Goal: Task Accomplishment & Management: Use online tool/utility

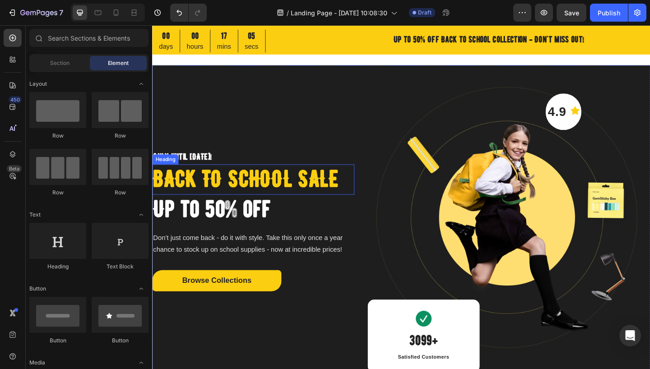
click at [293, 196] on p "Back to school sale" at bounding box center [262, 192] width 218 height 31
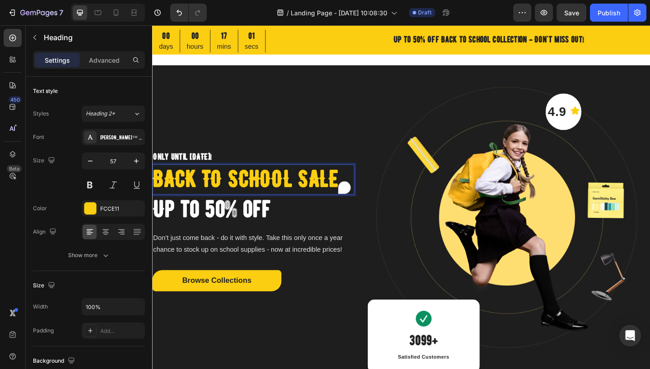
click at [298, 193] on p "Back to school sale" at bounding box center [262, 192] width 218 height 31
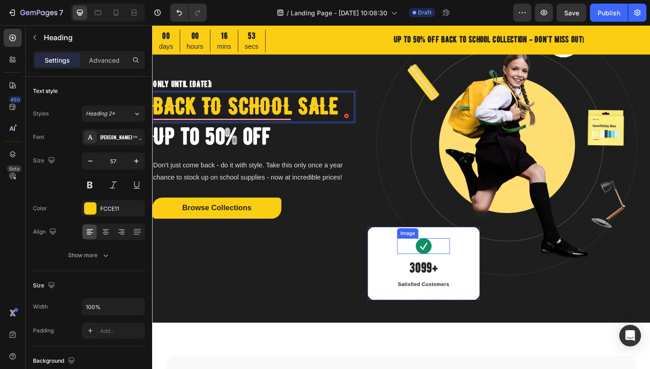
scroll to position [91, 0]
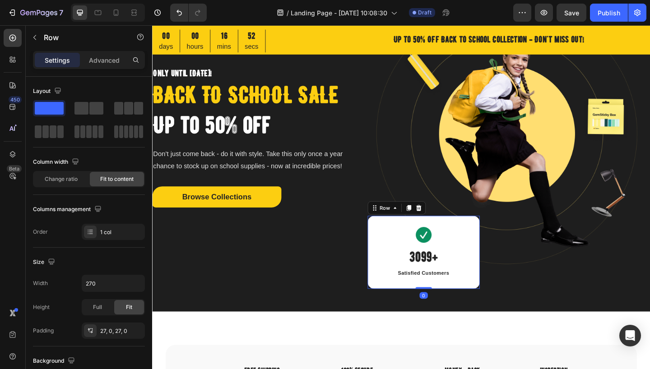
click at [496, 259] on div "Image 3099+ Heading Satisfied Customers Text block Row 0" at bounding box center [447, 271] width 122 height 79
click at [237, 101] on p "Back to school sale" at bounding box center [262, 101] width 218 height 31
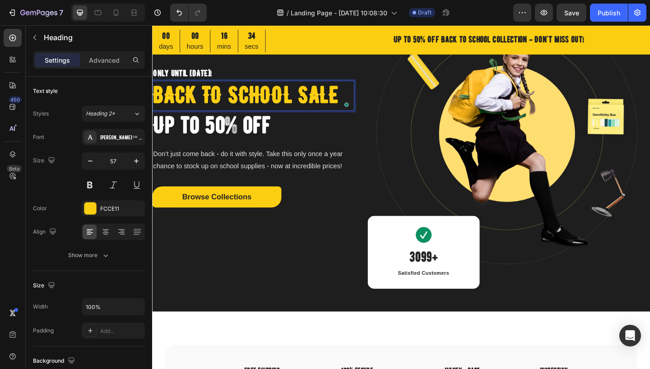
click at [310, 101] on p "Back to school sale" at bounding box center [262, 101] width 218 height 31
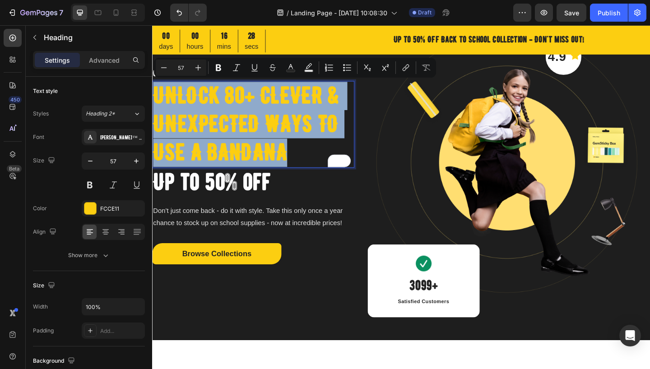
drag, startPoint x: 296, startPoint y: 159, endPoint x: 153, endPoint y: 108, distance: 151.5
click at [153, 108] on p "Unlock 80+ Clever & Unexpected Ways to Use a Bandana" at bounding box center [262, 133] width 218 height 93
click at [178, 117] on p "Unlock 80+ Clever & Unexpected Ways to Use a Bandana" at bounding box center [262, 133] width 218 height 93
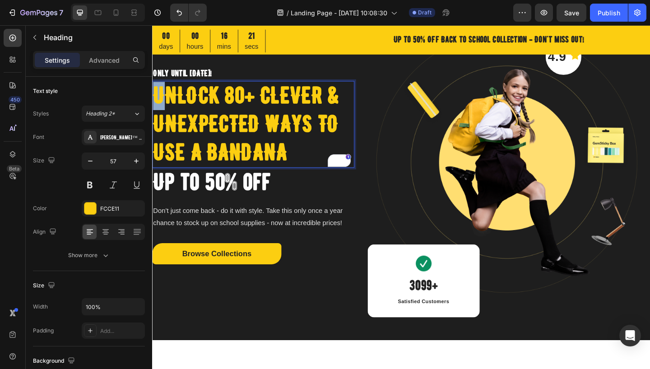
drag, startPoint x: 155, startPoint y: 101, endPoint x: 161, endPoint y: 101, distance: 5.9
click at [161, 102] on p "Unlock 80+ Clever & Unexpected Ways to Use a Bandana" at bounding box center [262, 133] width 218 height 93
click at [237, 137] on p "unlock 80+ Clever & Unexpected Ways to Use a Bandana" at bounding box center [262, 133] width 218 height 93
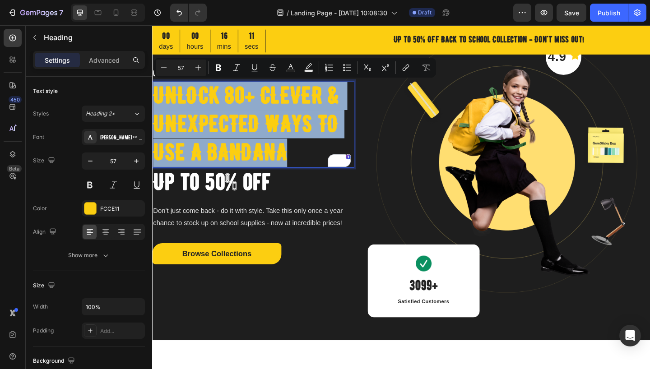
drag, startPoint x: 295, startPoint y: 161, endPoint x: 155, endPoint y: 104, distance: 150.6
click at [155, 104] on p "unlock 80+ Clever & Unexpected Ways to Use a Bandana" at bounding box center [262, 133] width 218 height 93
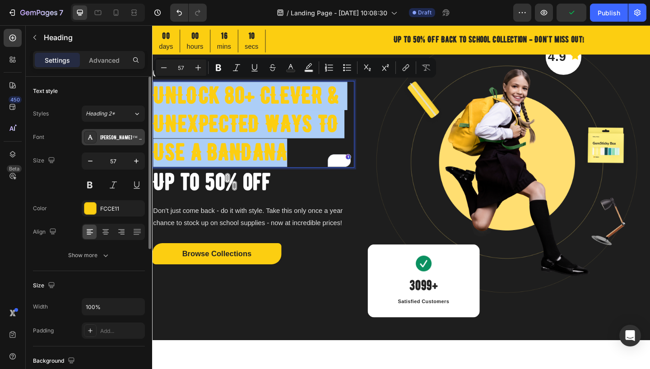
click at [117, 135] on div "[PERSON_NAME]™ Regular" at bounding box center [121, 138] width 42 height 8
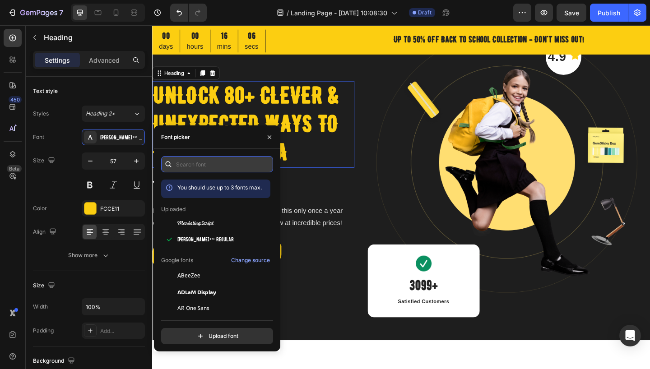
click at [209, 162] on input "text" at bounding box center [217, 164] width 112 height 16
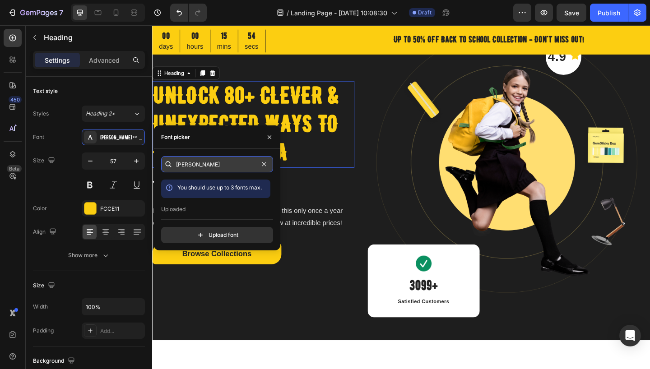
click at [214, 167] on input "bernier" at bounding box center [217, 164] width 112 height 16
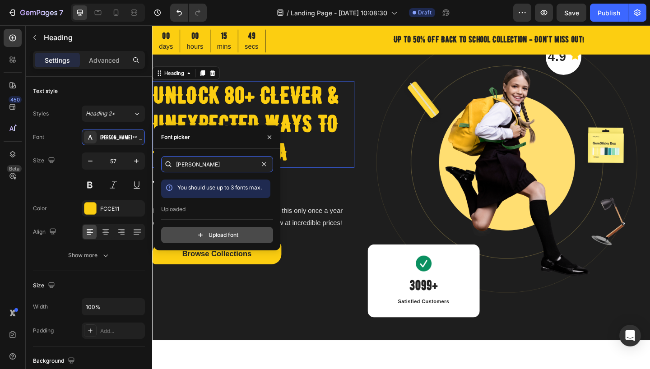
type input "bernier"
click at [215, 236] on input "file" at bounding box center [237, 234] width 226 height 15
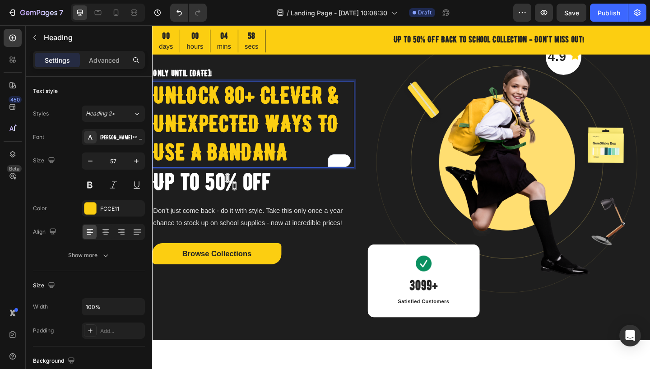
click at [287, 121] on p "unlock 80+ Clever & Unexpected Ways to Use a Bandana" at bounding box center [262, 133] width 218 height 93
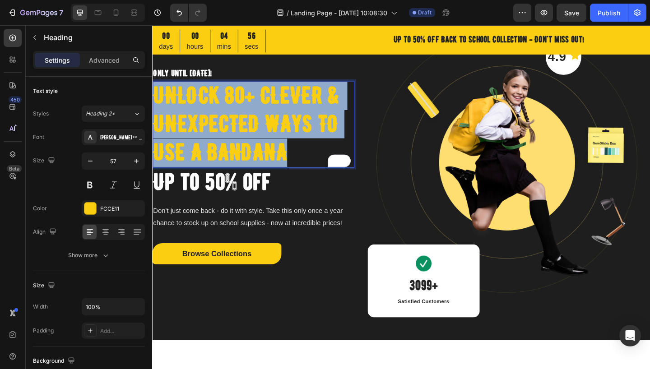
drag, startPoint x: 295, startPoint y: 159, endPoint x: 156, endPoint y: 96, distance: 152.7
click at [156, 96] on p "unlock 80+ Clever & Unexpected Ways to Use a Bandana" at bounding box center [262, 133] width 218 height 93
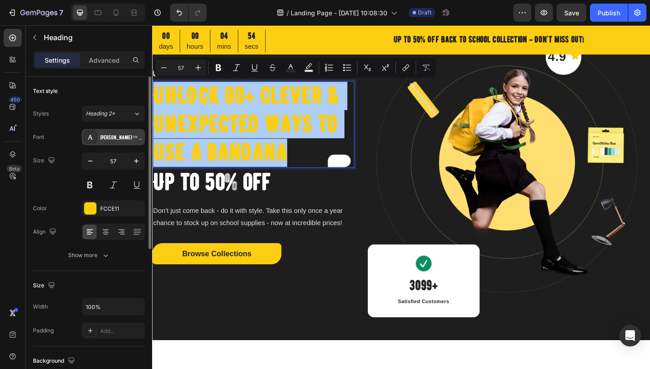
click at [130, 137] on div "[PERSON_NAME]™ Regular" at bounding box center [121, 138] width 42 height 8
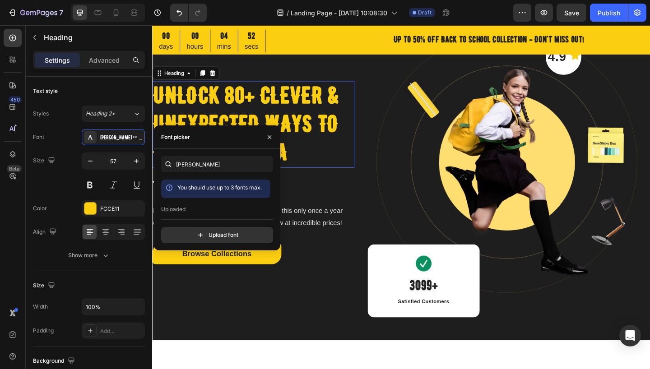
click at [181, 209] on p "Uploaded" at bounding box center [173, 209] width 24 height 8
click at [189, 209] on div "Uploaded" at bounding box center [215, 209] width 109 height 8
click at [269, 137] on icon "button" at bounding box center [270, 137] width 4 height 4
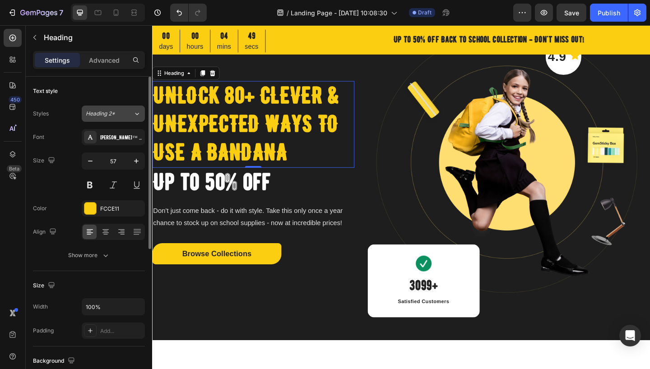
click at [130, 110] on div "Heading 2*" at bounding box center [109, 114] width 47 height 8
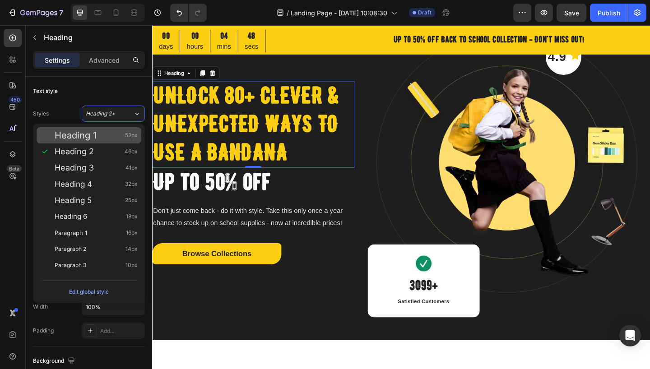
click at [99, 137] on div "Heading 1 52px" at bounding box center [96, 135] width 83 height 9
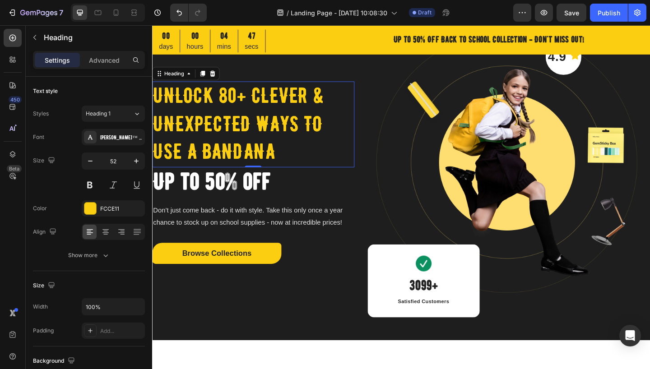
scroll to position [60, 0]
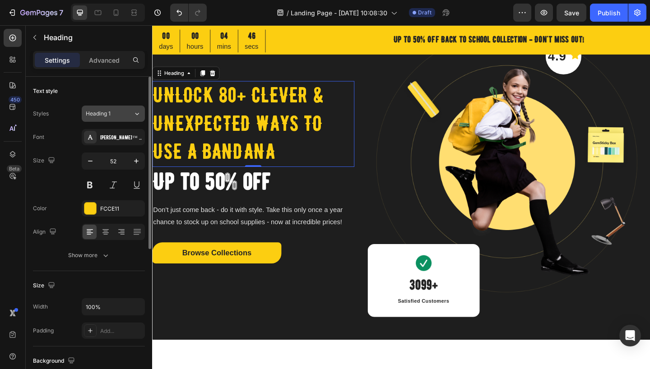
click at [120, 116] on div "Heading 1" at bounding box center [104, 114] width 37 height 8
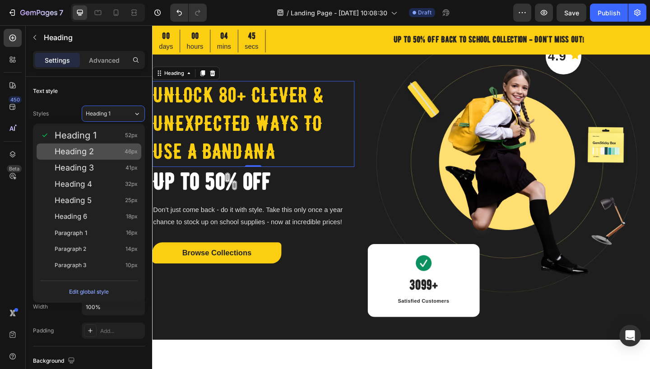
click at [85, 153] on span "Heading 2" at bounding box center [74, 151] width 39 height 9
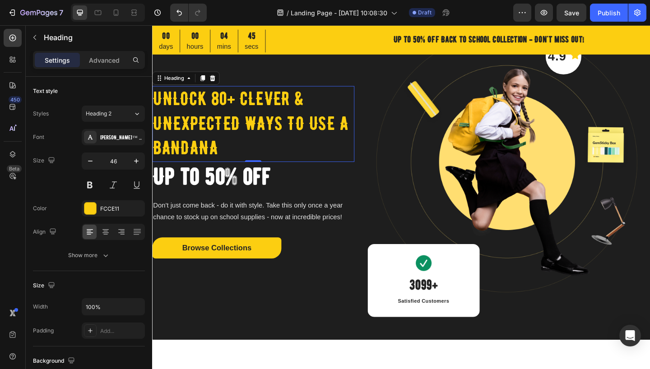
scroll to position [66, 0]
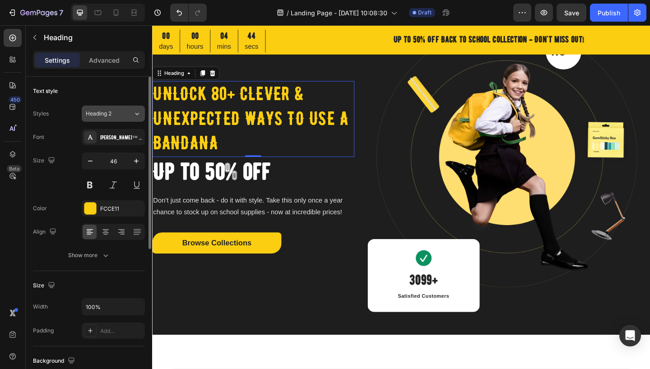
click at [120, 117] on div "Heading 2" at bounding box center [104, 114] width 37 height 8
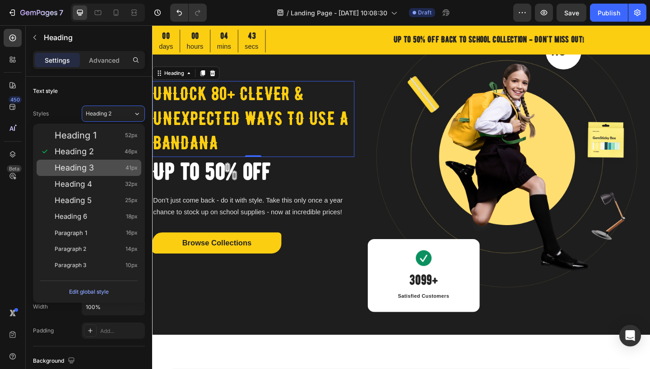
click at [89, 168] on span "Heading 3" at bounding box center [74, 167] width 39 height 9
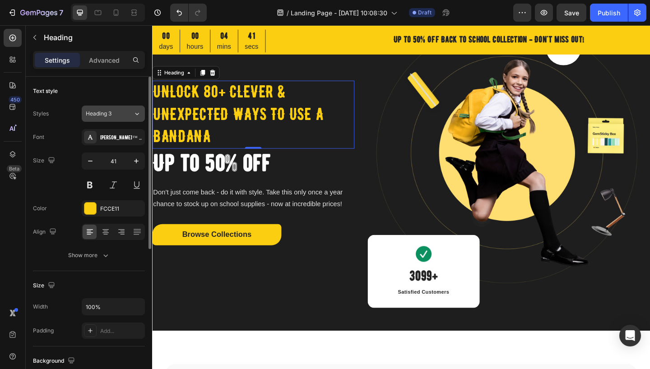
click at [126, 115] on div "Heading 3" at bounding box center [109, 114] width 47 height 8
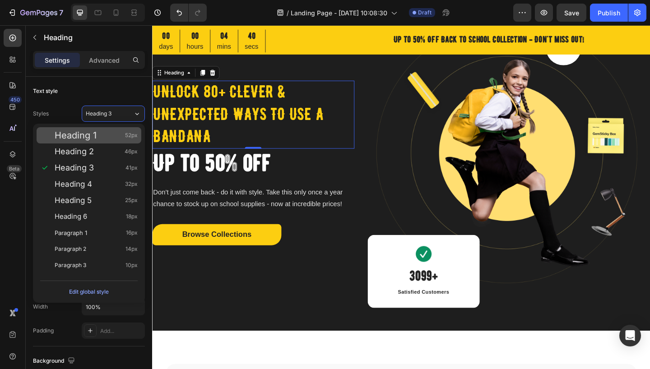
click at [99, 138] on div "Heading 1 52px" at bounding box center [96, 135] width 83 height 9
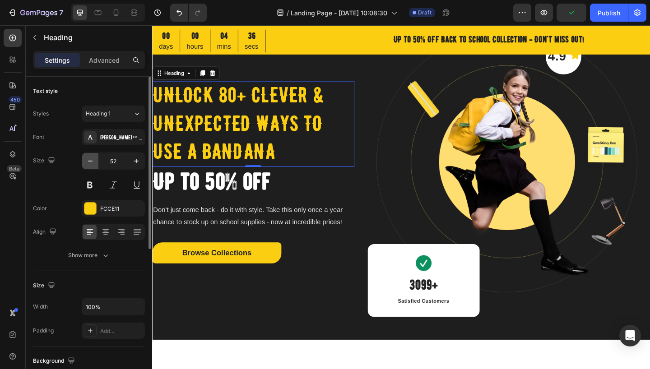
click at [92, 160] on icon "button" at bounding box center [90, 161] width 9 height 9
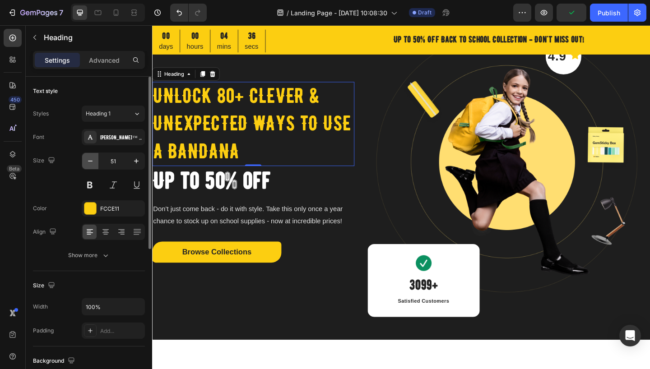
scroll to position [61, 0]
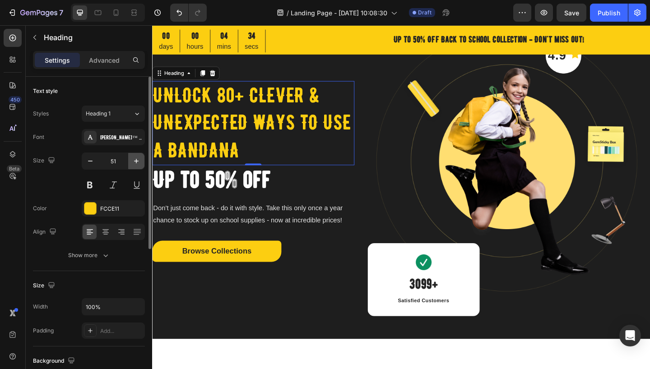
click at [137, 162] on icon "button" at bounding box center [136, 161] width 9 height 9
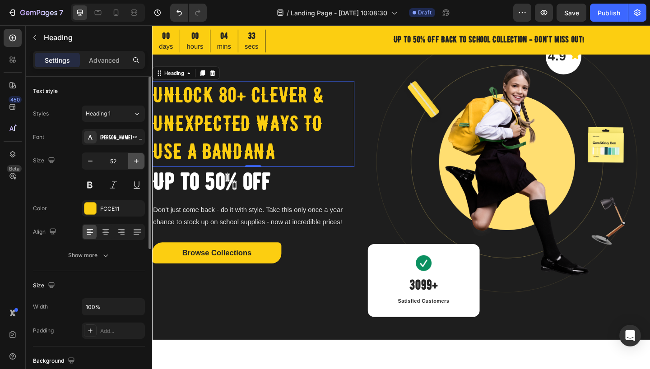
click at [137, 162] on icon "button" at bounding box center [136, 161] width 9 height 9
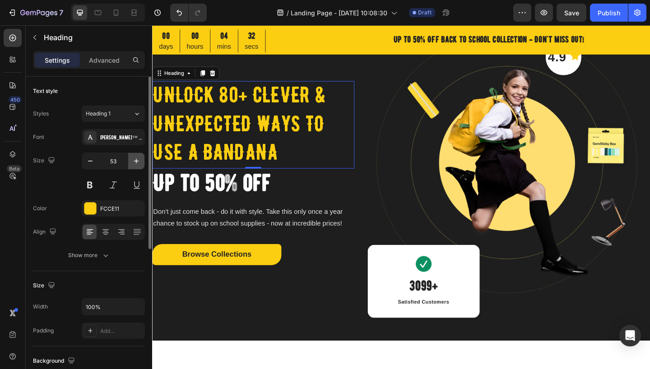
click at [137, 162] on icon "button" at bounding box center [136, 161] width 9 height 9
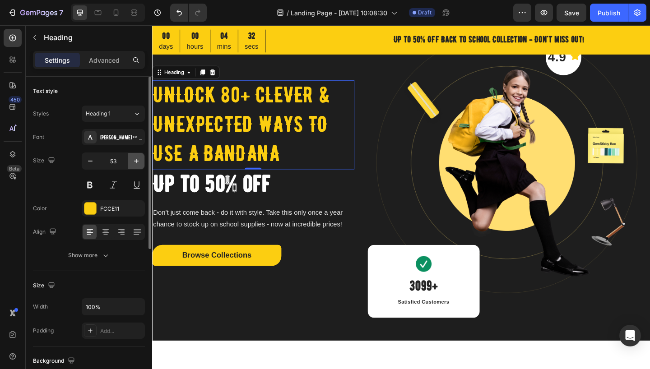
type input "54"
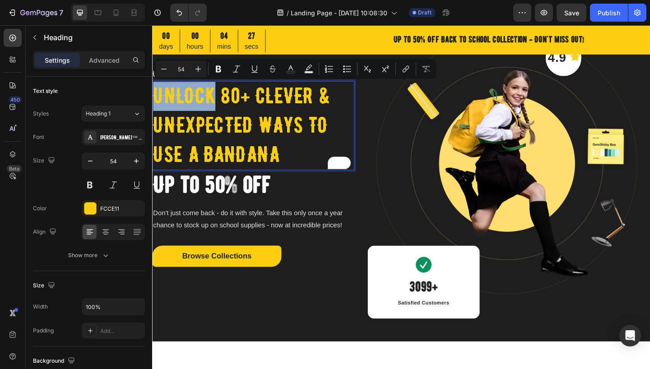
drag, startPoint x: 219, startPoint y: 104, endPoint x: 157, endPoint y: 101, distance: 62.3
click at [157, 101] on p "unlock 80+ Clever & Unexpected Ways to Use a Bandana" at bounding box center [262, 134] width 218 height 95
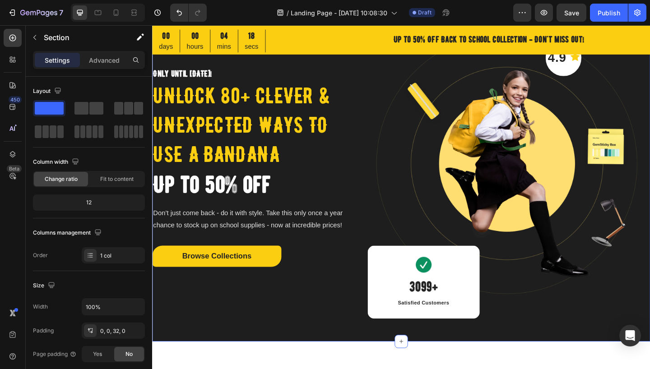
click at [339, 357] on div "Only until Sep 30! Heading unlock 80+ Clever & Unexpected Ways to Use a Bandana…" at bounding box center [423, 189] width 542 height 359
click at [247, 71] on p "Only until [DATE]!" at bounding box center [262, 78] width 218 height 14
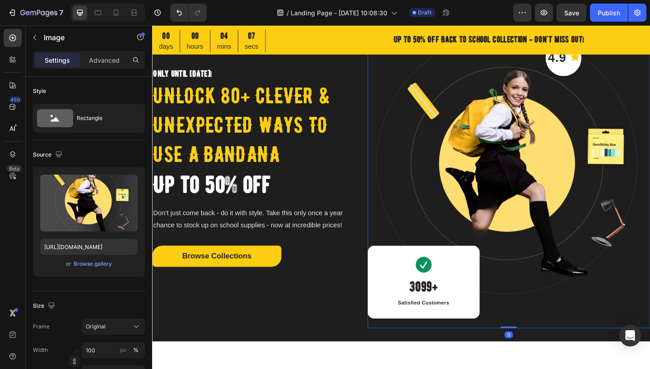
click at [394, 81] on img at bounding box center [539, 182] width 307 height 345
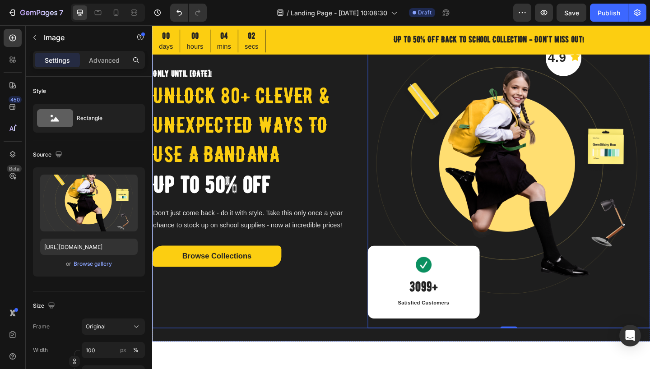
click at [179, 333] on div "Only until Sep 30! Heading unlock 80+ Clever & Unexpected Ways to Use a Bandana…" at bounding box center [262, 182] width 220 height 345
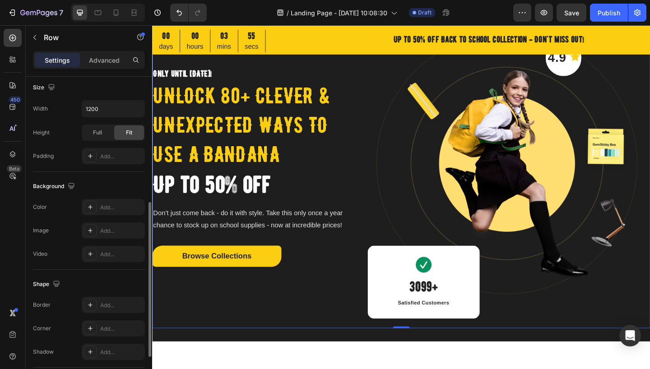
scroll to position [253, 0]
click at [112, 207] on div "Add..." at bounding box center [121, 205] width 42 height 8
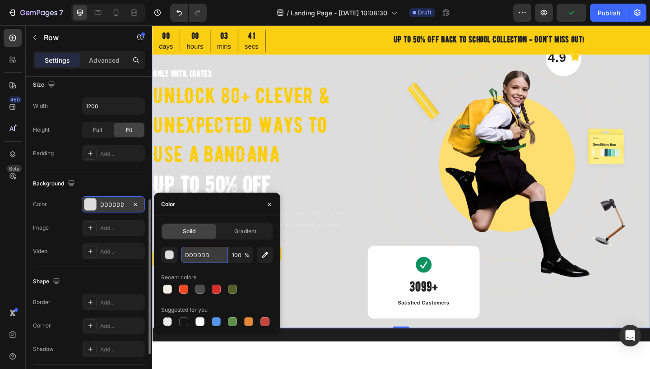
drag, startPoint x: 211, startPoint y: 255, endPoint x: 183, endPoint y: 256, distance: 28.0
click at [182, 254] on input "DDDDDD" at bounding box center [204, 255] width 47 height 16
drag, startPoint x: 210, startPoint y: 255, endPoint x: 198, endPoint y: 239, distance: 20.2
click at [181, 252] on input "DDDDDD" at bounding box center [204, 255] width 47 height 16
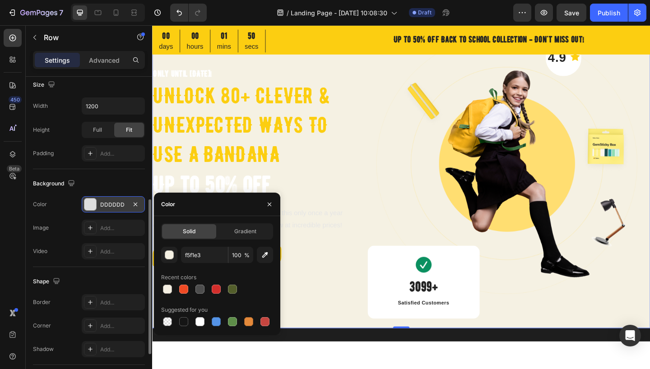
click at [228, 208] on div "Color" at bounding box center [217, 204] width 126 height 23
type input "F5F1E3"
click at [244, 153] on p "unlock 80+ Clever & Unexpected Ways to Use a Bandana" at bounding box center [262, 134] width 218 height 95
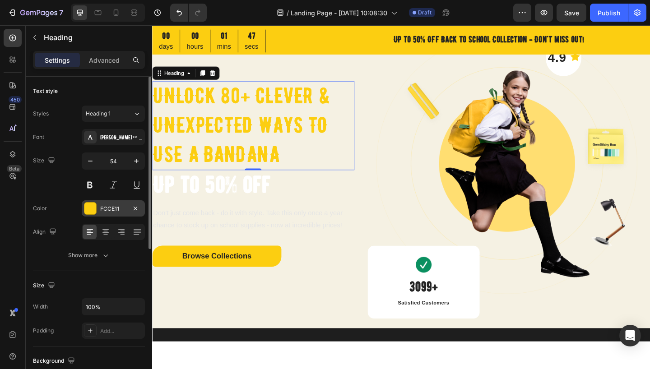
click at [93, 209] on div at bounding box center [90, 209] width 12 height 12
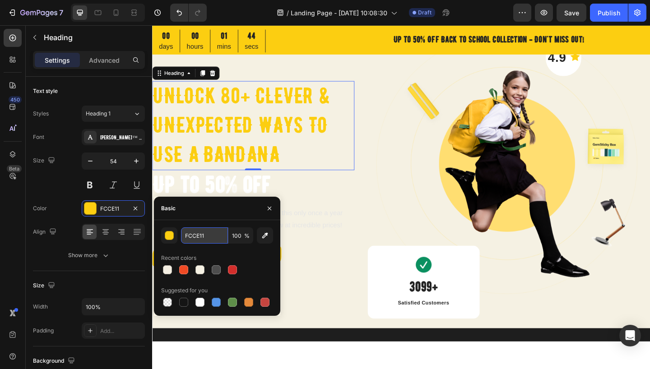
click at [208, 237] on input "FCCE11" at bounding box center [204, 235] width 47 height 16
drag, startPoint x: 208, startPoint y: 236, endPoint x: 181, endPoint y: 235, distance: 26.2
click at [181, 235] on input "FCCE11" at bounding box center [204, 235] width 47 height 16
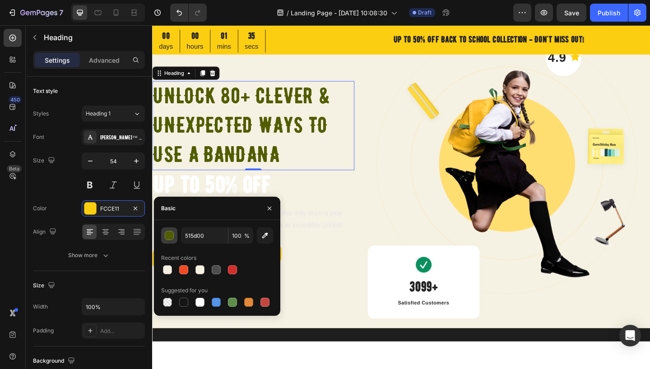
click at [170, 234] on div "button" at bounding box center [169, 236] width 9 height 9
type input "515D00"
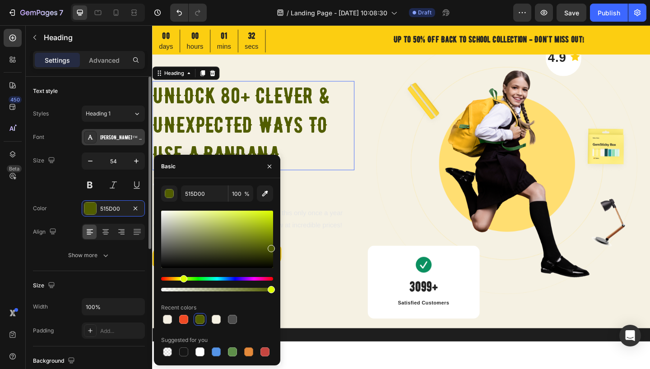
click at [118, 137] on div "[PERSON_NAME]™ Regular" at bounding box center [121, 138] width 42 height 8
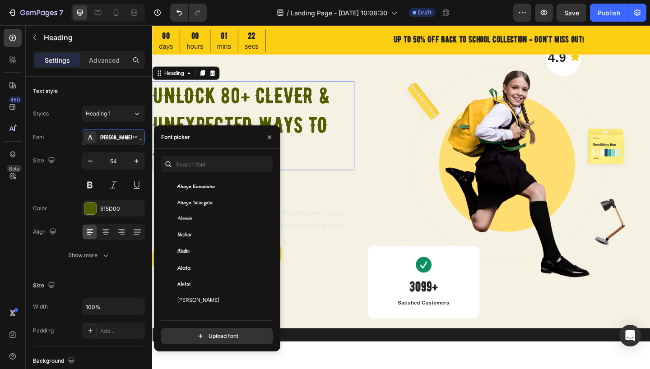
scroll to position [424, 0]
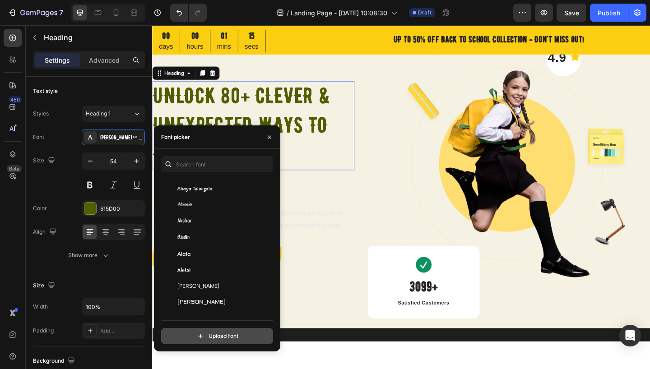
click at [216, 336] on input "file" at bounding box center [237, 336] width 226 height 15
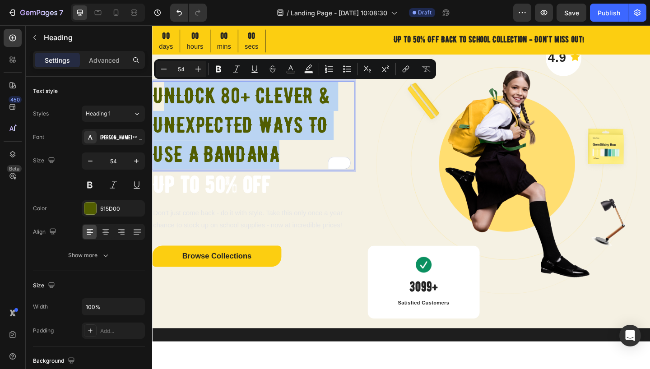
drag, startPoint x: 288, startPoint y: 162, endPoint x: 167, endPoint y: 115, distance: 130.5
click at [167, 115] on p "unlock 80+ Clever & Unexpected Ways to Use a Bandana" at bounding box center [262, 134] width 218 height 95
click at [206, 163] on p "unlock 80+ Clever & Unexpected Ways to Use a Bandana" at bounding box center [262, 134] width 218 height 95
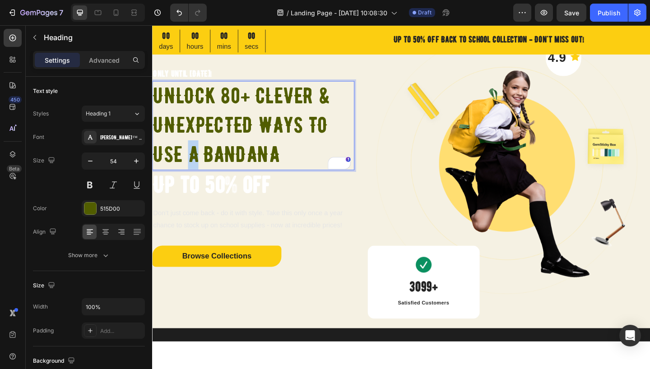
drag, startPoint x: 193, startPoint y: 167, endPoint x: 199, endPoint y: 167, distance: 5.4
click at [199, 167] on p "unlock 80+ Clever & Unexpected Ways to Use a Bandana" at bounding box center [262, 134] width 218 height 95
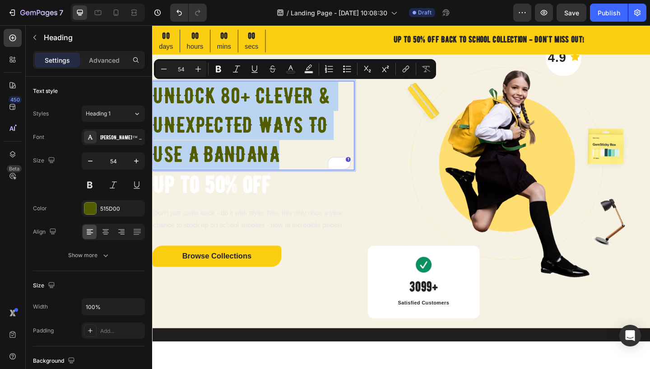
drag, startPoint x: 288, startPoint y: 159, endPoint x: 145, endPoint y: 99, distance: 155.4
click at [182, 103] on p "unlock 80+ Clever & Unexpected Ways to Use a Bandana" at bounding box center [262, 134] width 218 height 95
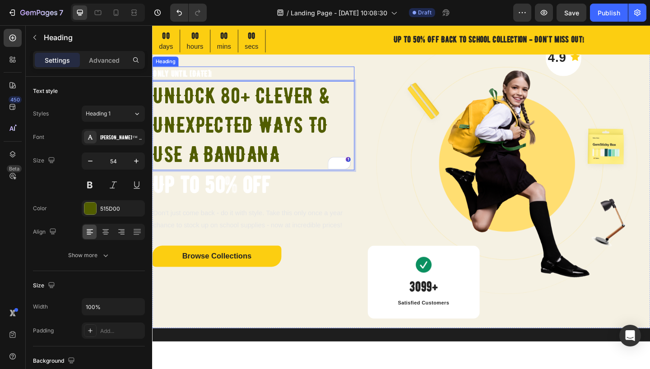
click at [180, 75] on p "Only until [DATE]!" at bounding box center [262, 78] width 218 height 14
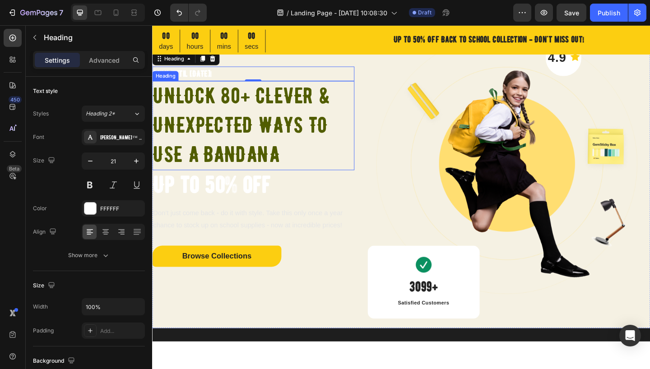
click at [219, 123] on p "unlock 80+ Clever & Unexpected Ways to Use a Bandana" at bounding box center [262, 134] width 218 height 95
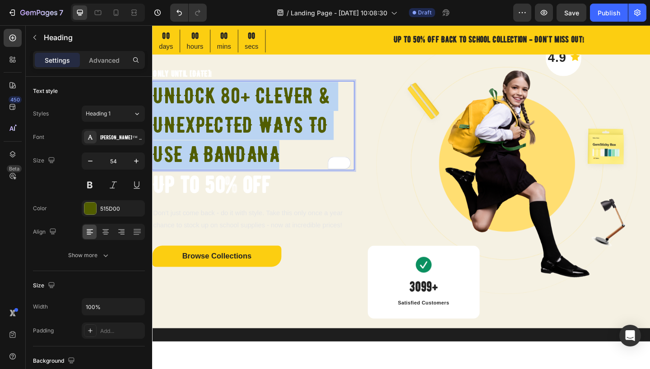
drag, startPoint x: 292, startPoint y: 167, endPoint x: 147, endPoint y: 107, distance: 156.7
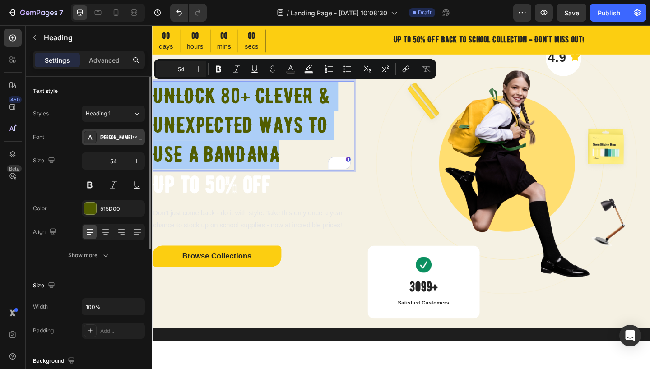
click at [129, 138] on div "[PERSON_NAME]™ Regular" at bounding box center [121, 138] width 42 height 8
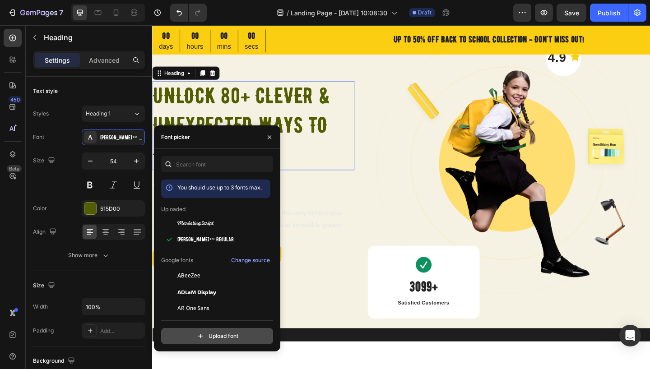
click at [226, 336] on input "file" at bounding box center [237, 336] width 226 height 15
type input "C:\fakepath\Cheap Pine Regular.otf"
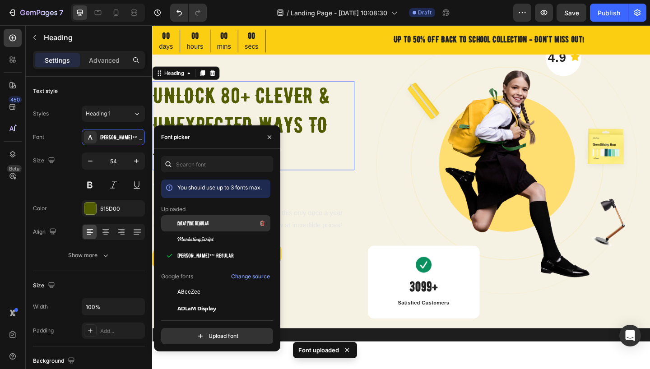
click at [211, 222] on div "Cheap Pine Regular" at bounding box center [222, 223] width 91 height 11
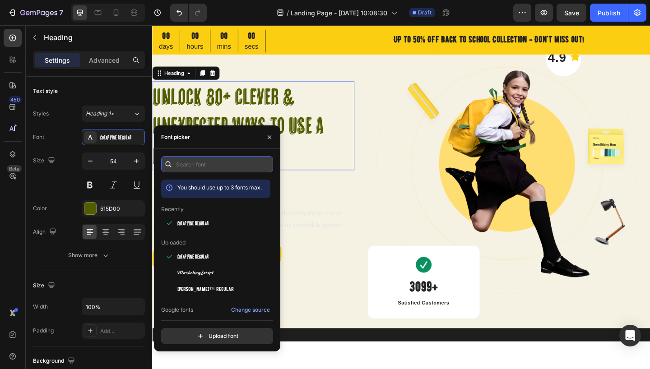
click at [206, 170] on input "text" at bounding box center [217, 164] width 112 height 16
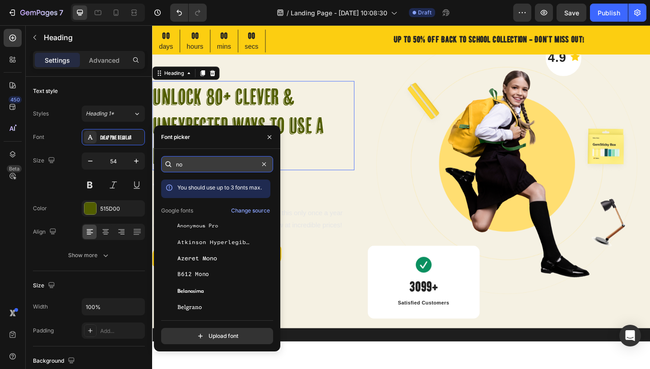
type input "n"
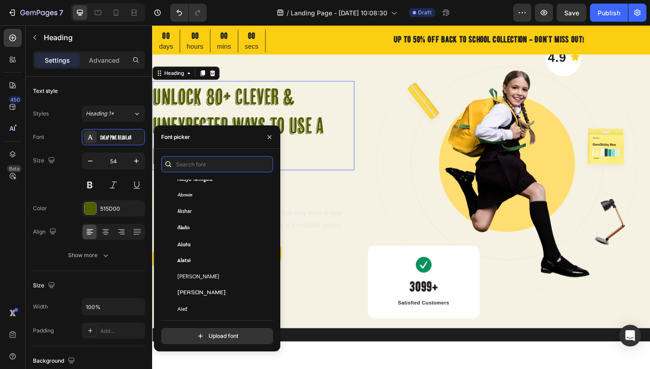
scroll to position [484, 0]
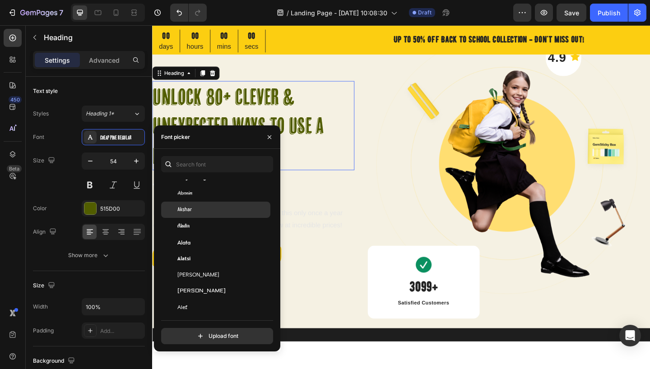
click at [218, 211] on div "Akshar" at bounding box center [222, 210] width 91 height 8
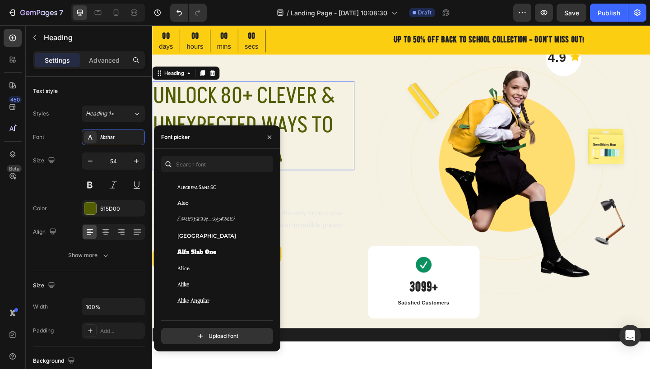
scroll to position [691, 0]
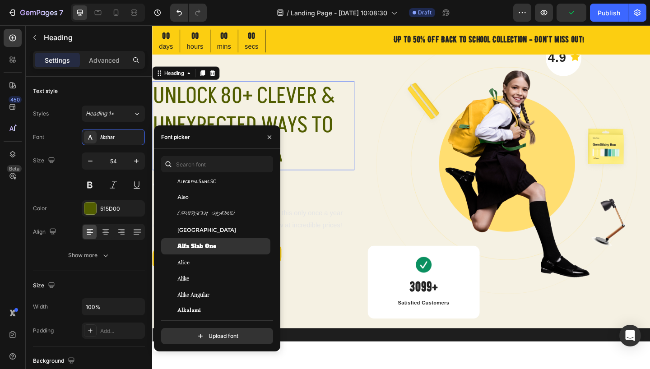
click at [204, 247] on span "Alfa Slab One" at bounding box center [196, 246] width 39 height 8
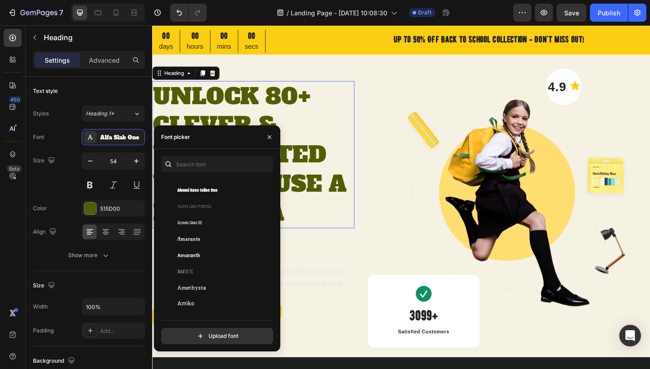
scroll to position [1048, 0]
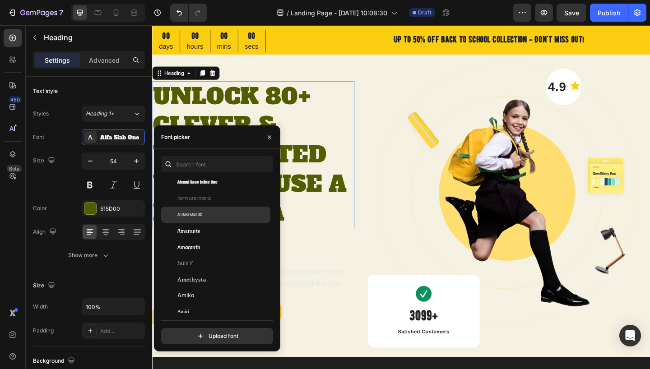
click at [196, 212] on span "Alumni Sans SC" at bounding box center [189, 215] width 25 height 8
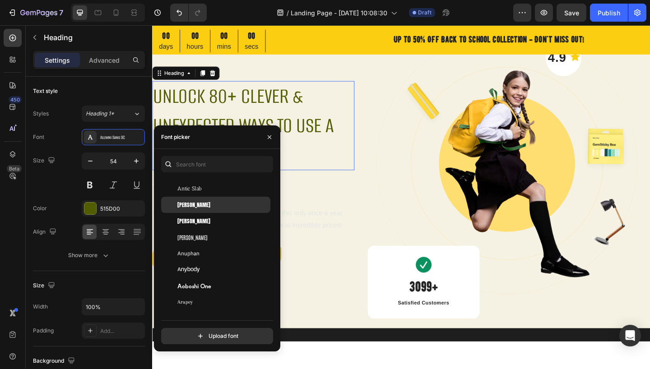
scroll to position [1579, 0]
click at [192, 218] on span "Anton SC" at bounding box center [193, 220] width 33 height 8
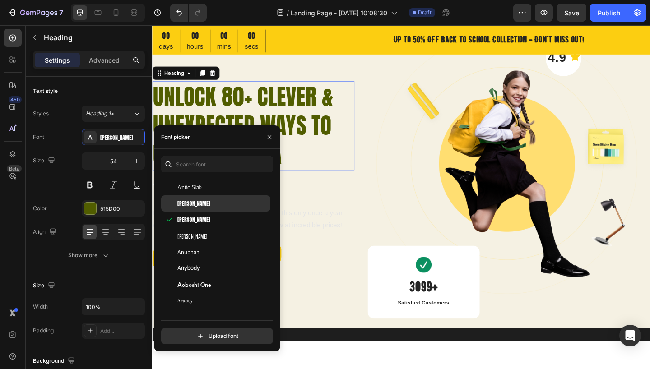
click at [193, 206] on div "Anton" at bounding box center [222, 204] width 91 height 8
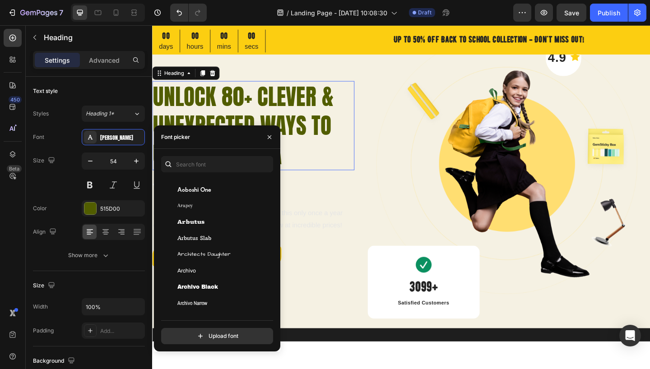
scroll to position [1679, 0]
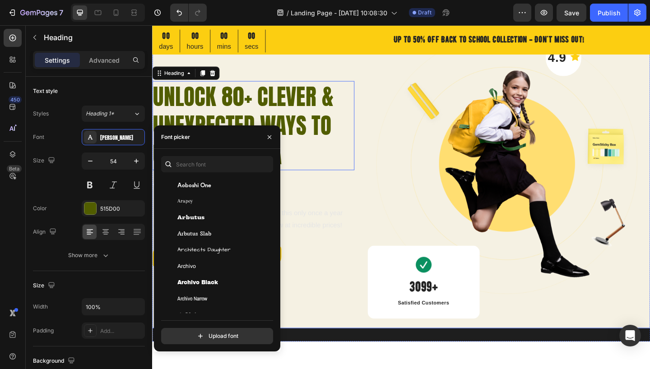
click at [353, 216] on div "Only until Sep 30! Heading unlock 80+ Clever & Unexpected Ways to Use a Bandana…" at bounding box center [262, 182] width 220 height 345
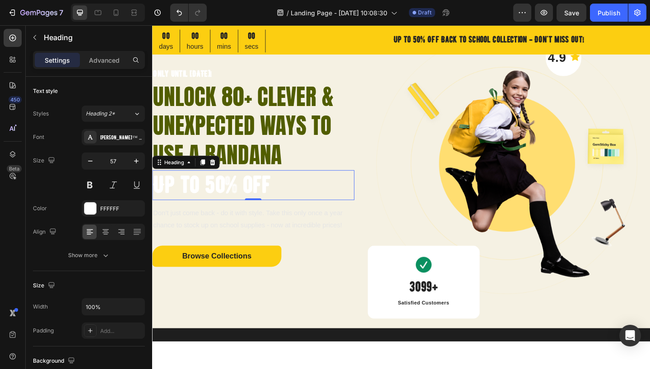
click at [219, 201] on p "Up to 50% off" at bounding box center [262, 199] width 218 height 31
click at [264, 200] on p "Up to 50% off" at bounding box center [262, 199] width 218 height 31
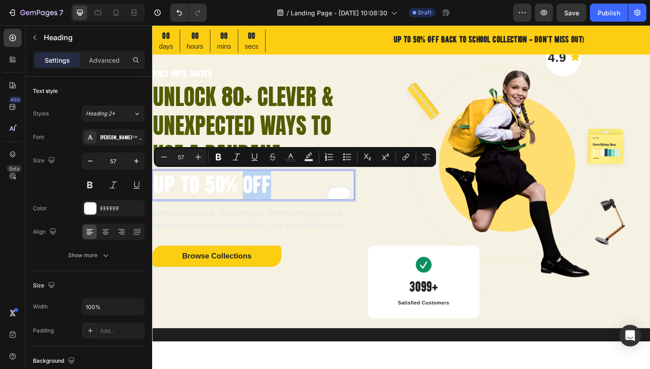
click at [286, 199] on p "Up to 50% off" at bounding box center [262, 199] width 218 height 31
drag, startPoint x: 286, startPoint y: 199, endPoint x: 154, endPoint y: 196, distance: 132.3
click at [154, 196] on p "Up to 50% off" at bounding box center [262, 199] width 218 height 31
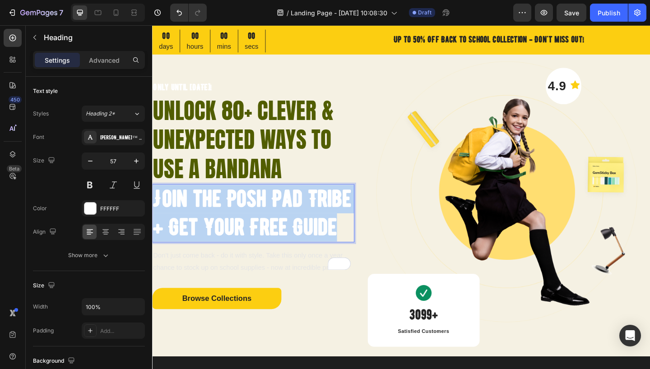
drag, startPoint x: 201, startPoint y: 258, endPoint x: 154, endPoint y: 186, distance: 85.8
click at [154, 199] on p "Join the Posh Pad Tribe + Get Your Free Guide" at bounding box center [262, 230] width 218 height 62
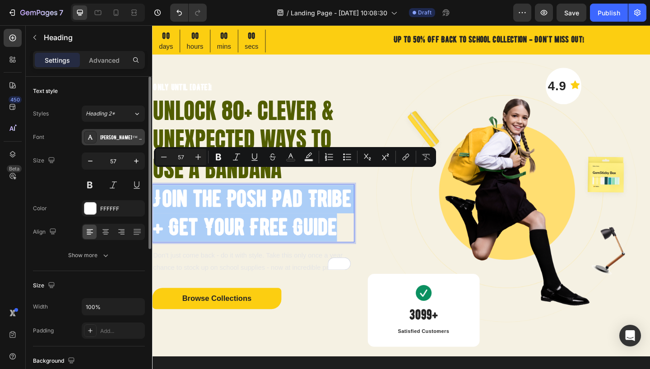
click at [118, 138] on div "[PERSON_NAME]™ Regular" at bounding box center [121, 138] width 42 height 8
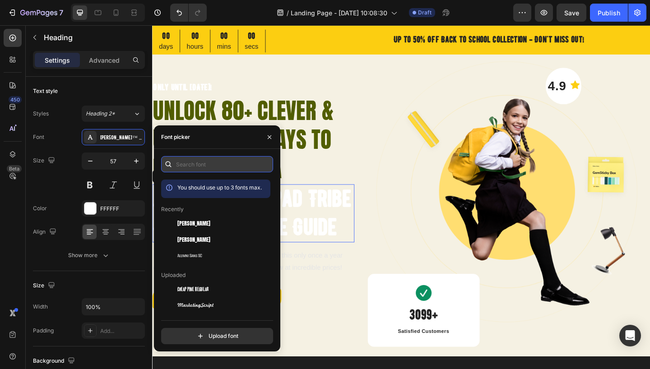
click at [197, 165] on input "text" at bounding box center [217, 164] width 112 height 16
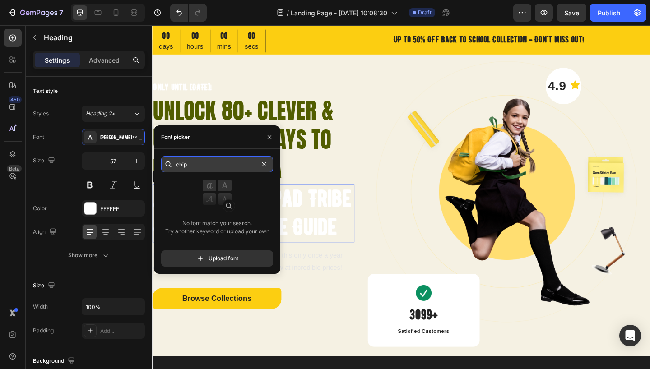
type input "chipp"
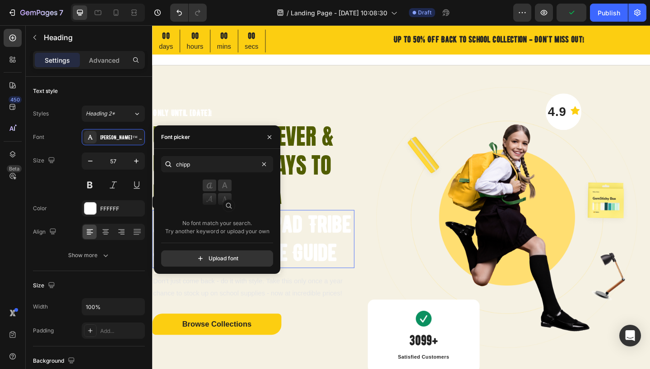
scroll to position [28, 0]
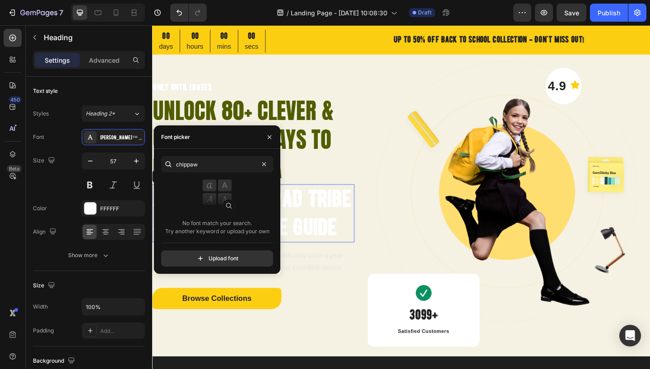
type input "chippawa"
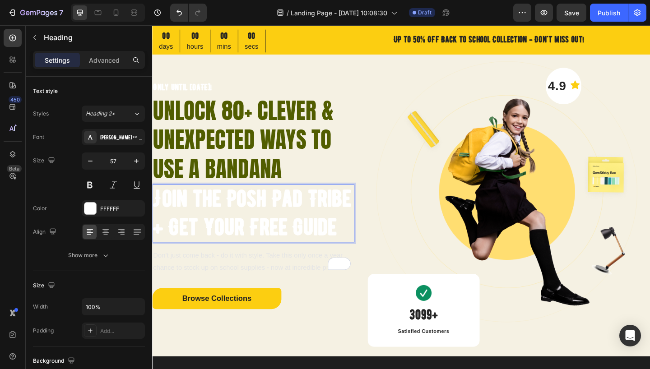
click at [271, 214] on p "Join the Posh Pad Tribe + Get Your Free Guide" at bounding box center [262, 230] width 218 height 62
click at [193, 237] on p "Join the Posh Pad Tribe + Get Your Free Guide" at bounding box center [262, 230] width 218 height 62
click at [206, 256] on p "Join the Posh Pad Tribe + Get Your Free Guide" at bounding box center [262, 230] width 218 height 62
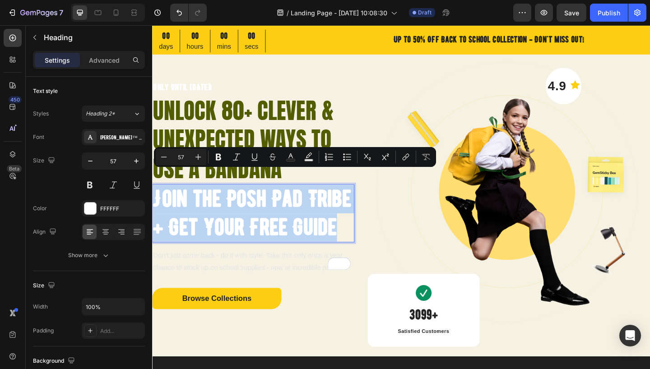
drag, startPoint x: 205, startPoint y: 256, endPoint x: 156, endPoint y: 202, distance: 73.2
click at [156, 202] on p "Join the Posh Pad Tribe + Get Your Free Guide" at bounding box center [262, 230] width 218 height 62
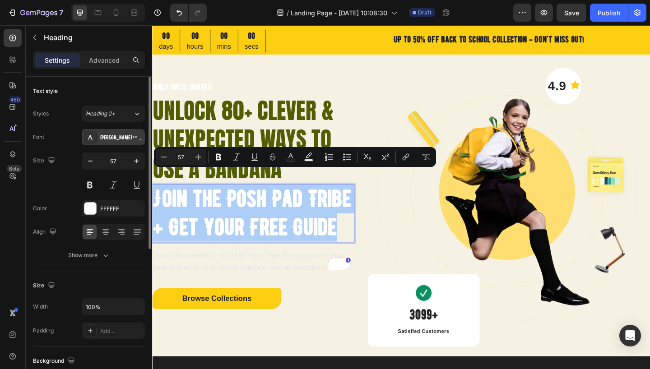
click at [128, 136] on div "[PERSON_NAME]™ Regular" at bounding box center [121, 138] width 42 height 8
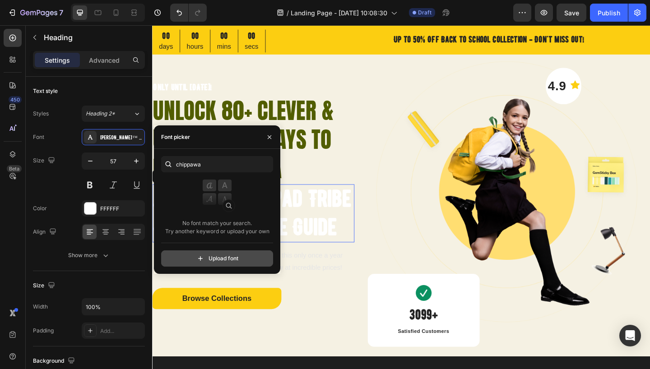
click at [207, 258] on input "file" at bounding box center [237, 258] width 226 height 15
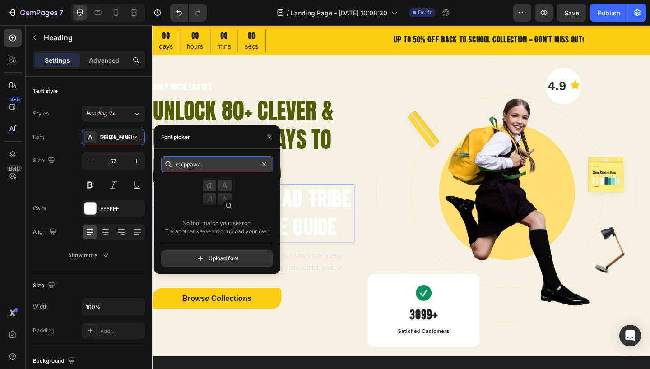
click at [204, 167] on input "chippawa" at bounding box center [217, 164] width 112 height 16
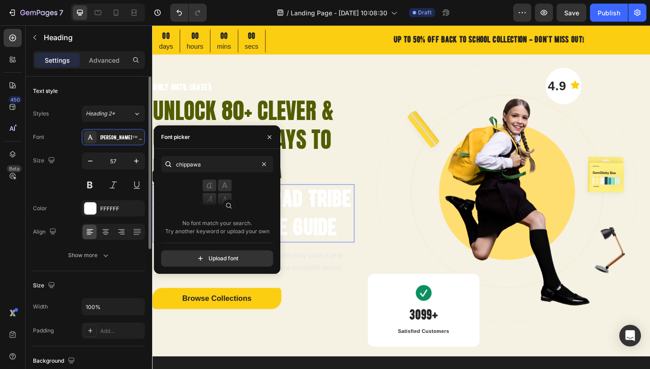
click at [70, 136] on div "Font BERNIER™ Regular" at bounding box center [89, 137] width 112 height 16
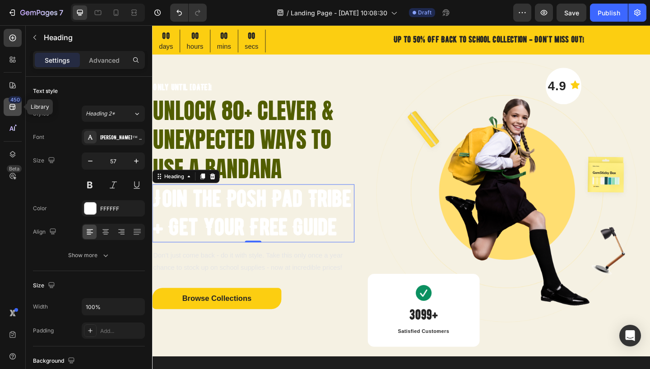
click at [13, 110] on icon at bounding box center [12, 107] width 6 height 6
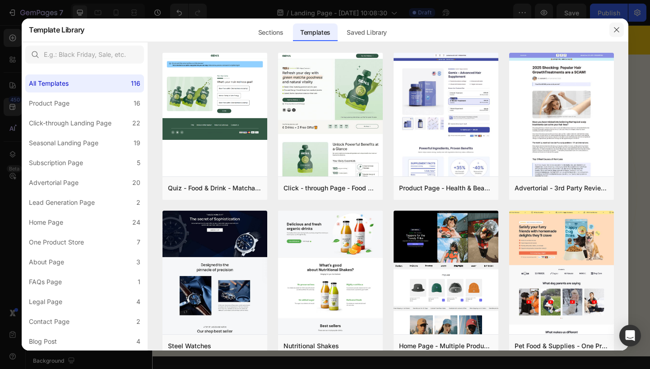
click at [616, 29] on icon "button" at bounding box center [616, 30] width 5 height 5
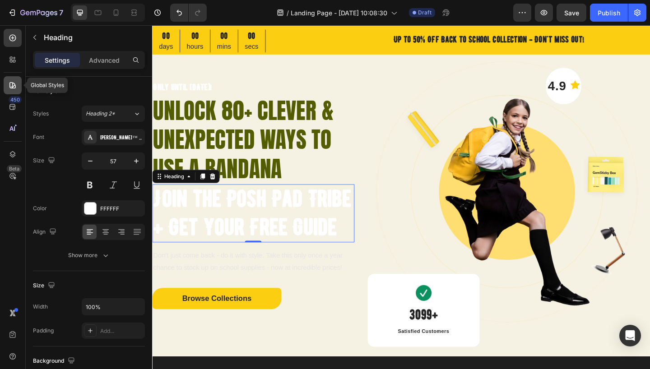
click at [13, 82] on icon at bounding box center [12, 85] width 9 height 9
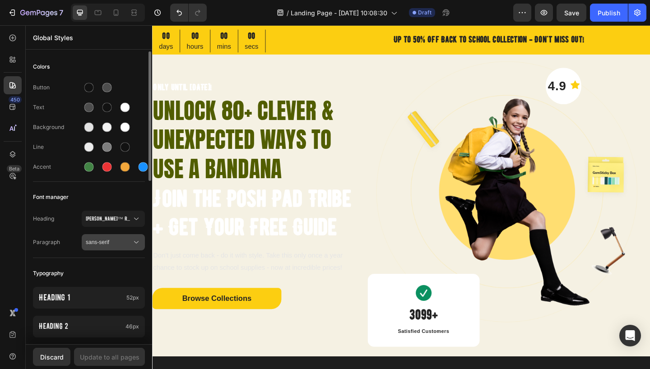
click at [130, 244] on span "sans-serif" at bounding box center [109, 242] width 46 height 8
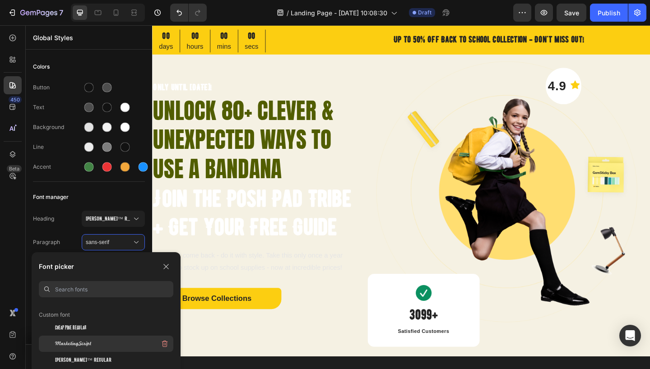
scroll to position [88, 0]
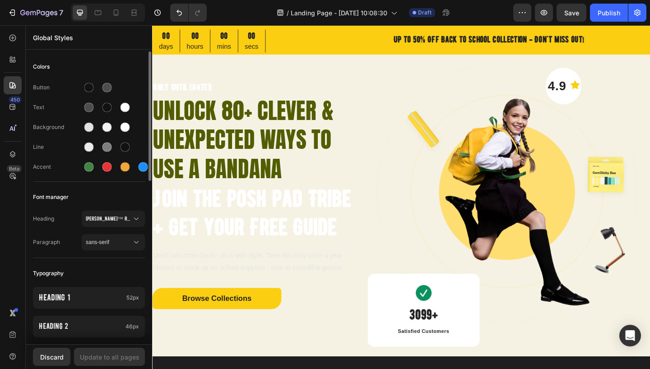
click at [126, 199] on div "Font manager" at bounding box center [89, 197] width 112 height 16
click at [138, 218] on icon at bounding box center [136, 218] width 9 height 9
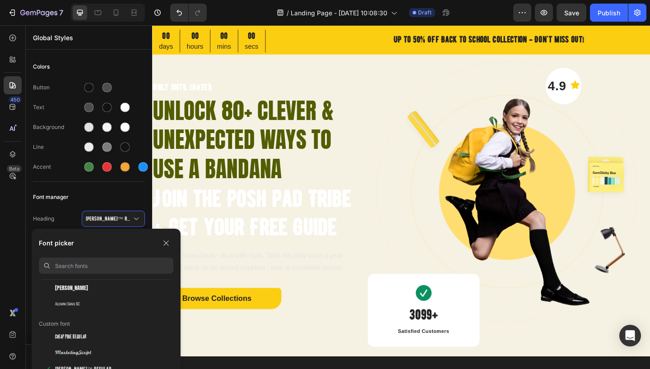
scroll to position [65, 0]
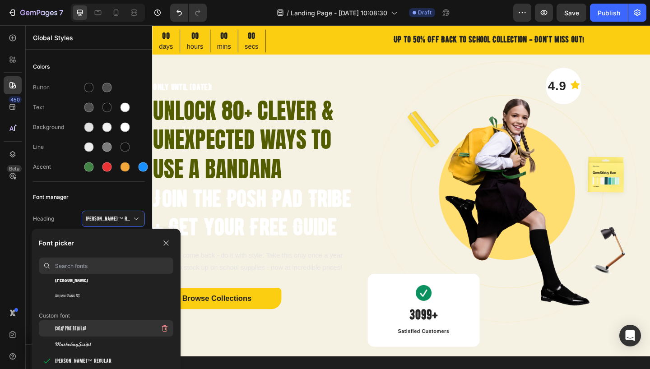
click at [97, 328] on div "Cheap Pine Regular" at bounding box center [114, 328] width 118 height 16
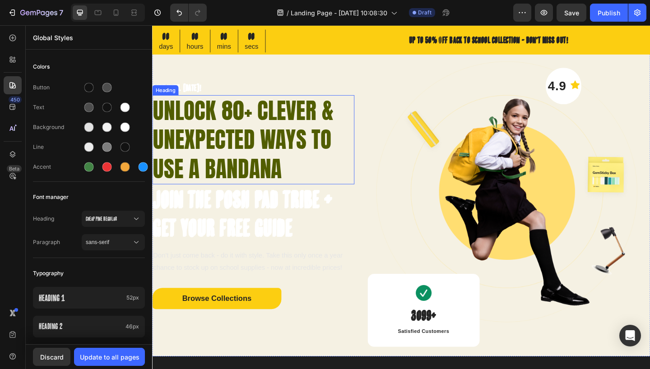
click at [205, 134] on p "unlock 80+ Clever & Unexpected Ways to Use a Bandana" at bounding box center [262, 149] width 218 height 95
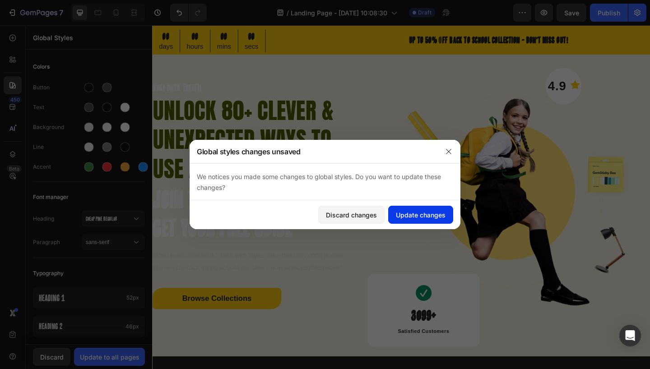
click at [406, 213] on div "Update changes" at bounding box center [421, 214] width 50 height 9
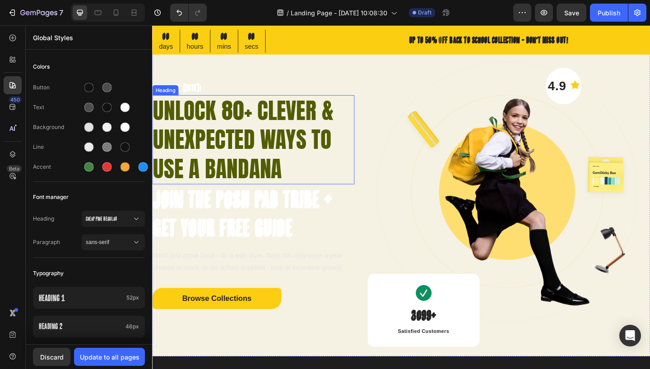
click at [190, 169] on p "unlock 80+ Clever & Unexpected Ways to Use a Bandana" at bounding box center [262, 149] width 218 height 95
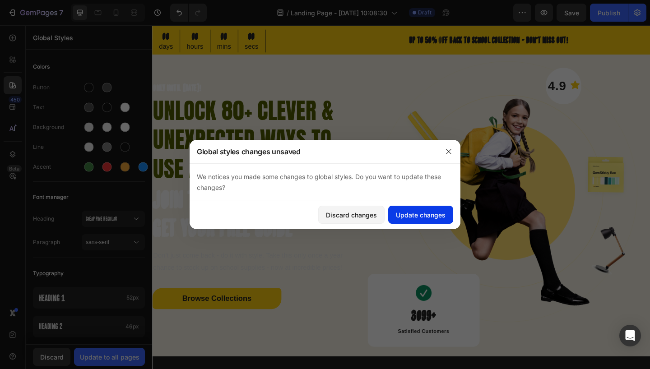
click at [412, 214] on div "Update changes" at bounding box center [421, 214] width 50 height 9
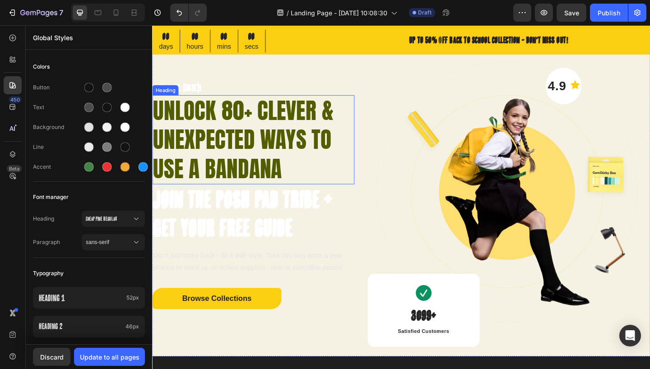
click at [200, 180] on p "unlock 80+ Clever & Unexpected Ways to Use a Bandana" at bounding box center [262, 149] width 218 height 95
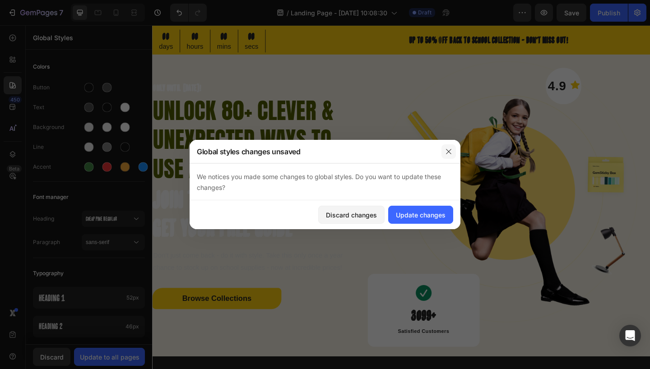
click at [449, 148] on icon "button" at bounding box center [448, 151] width 7 height 7
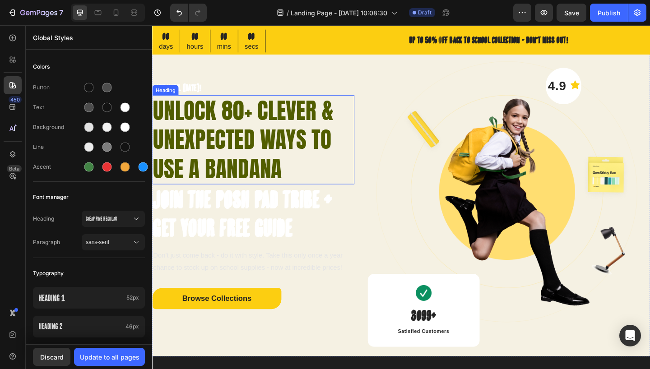
click at [200, 138] on p "unlock 80+ Clever & Unexpected Ways to Use a Bandana" at bounding box center [262, 149] width 218 height 95
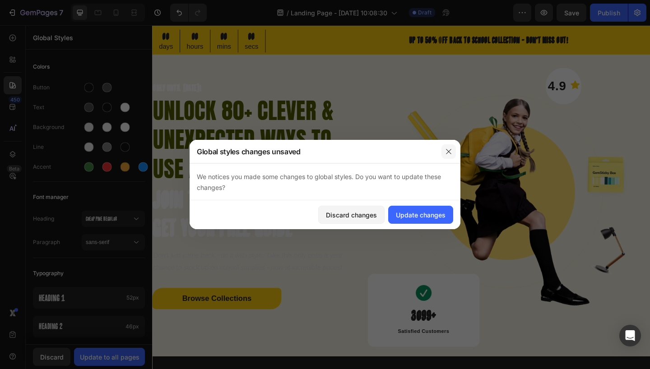
click at [449, 151] on icon "button" at bounding box center [448, 151] width 7 height 7
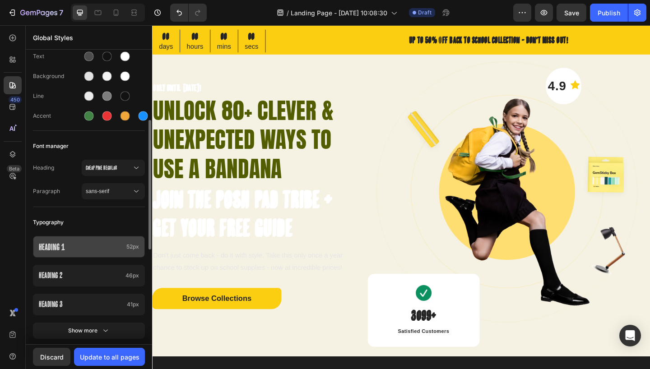
scroll to position [121, 0]
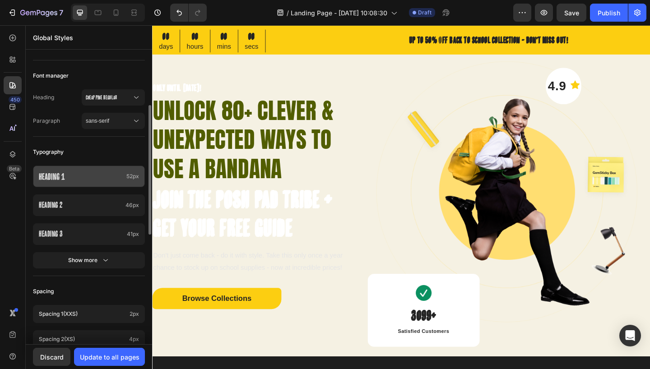
click at [115, 177] on p "Heading 1" at bounding box center [81, 177] width 84 height 12
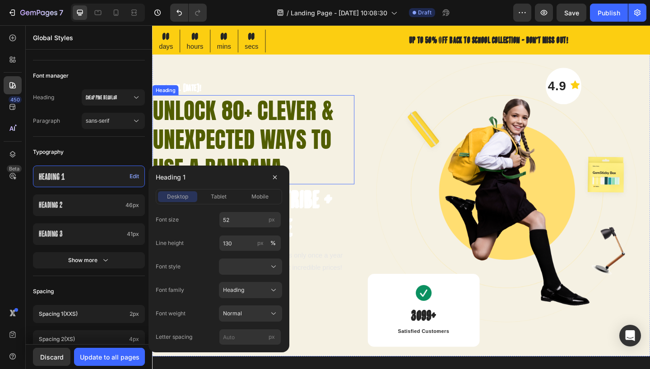
click at [201, 122] on p "unlock 80+ Clever & Unexpected Ways to Use a Bandana" at bounding box center [262, 149] width 218 height 95
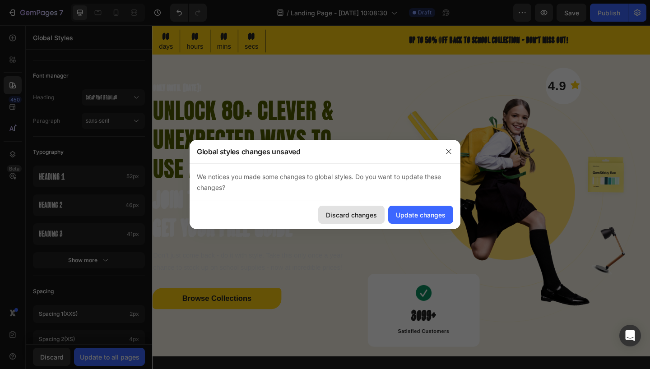
click at [357, 218] on div "Discard changes" at bounding box center [351, 214] width 51 height 9
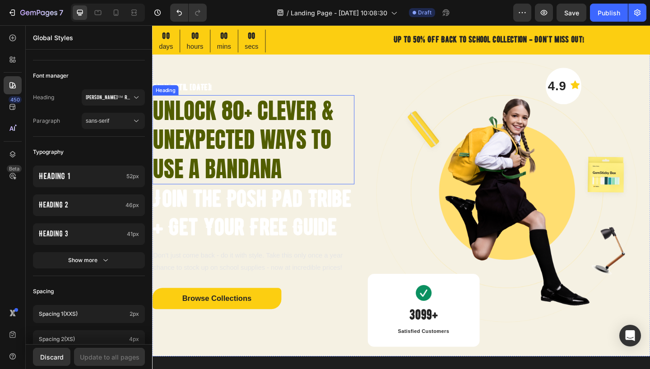
click at [264, 158] on p "unlock 80+ Clever & Unexpected Ways to Use a Bandana" at bounding box center [262, 149] width 218 height 95
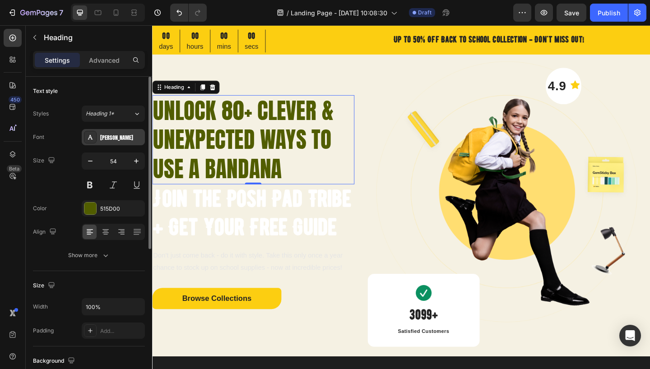
click at [122, 133] on div "Anton" at bounding box center [113, 137] width 63 height 16
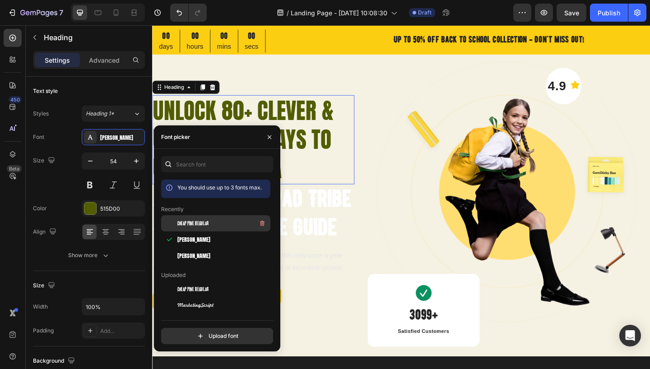
click at [198, 225] on span "Cheap Pine Regular" at bounding box center [192, 223] width 31 height 8
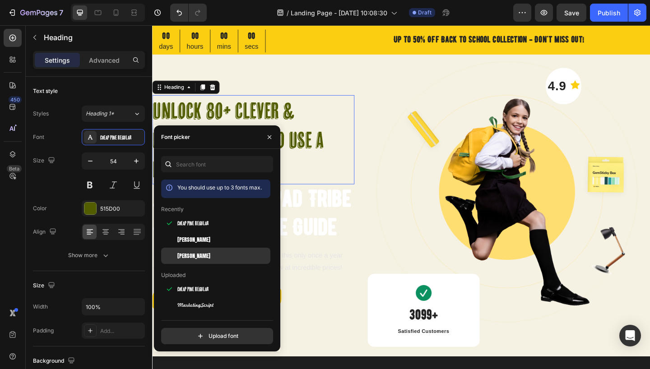
scroll to position [27, 0]
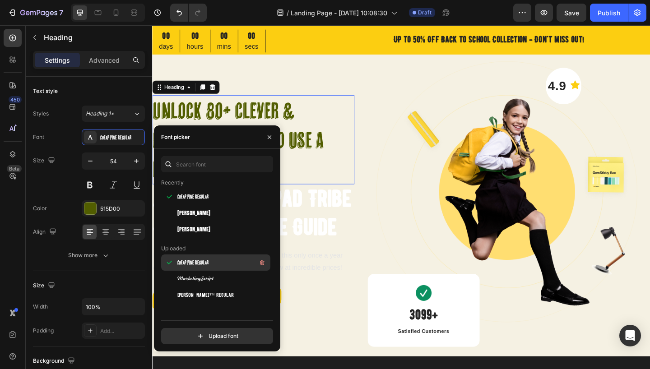
click at [195, 260] on span "Cheap Pine Regular" at bounding box center [192, 263] width 31 height 8
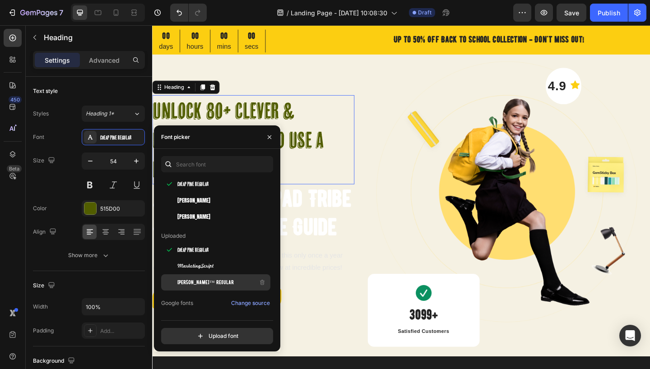
click at [195, 286] on span "[PERSON_NAME]™ Regular" at bounding box center [205, 282] width 56 height 8
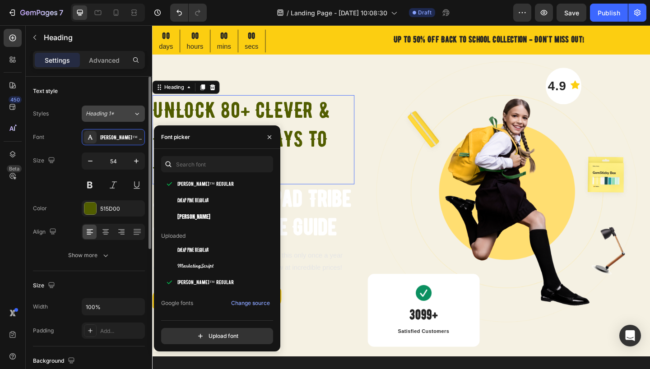
click at [114, 117] on div "Heading 1*" at bounding box center [104, 114] width 37 height 8
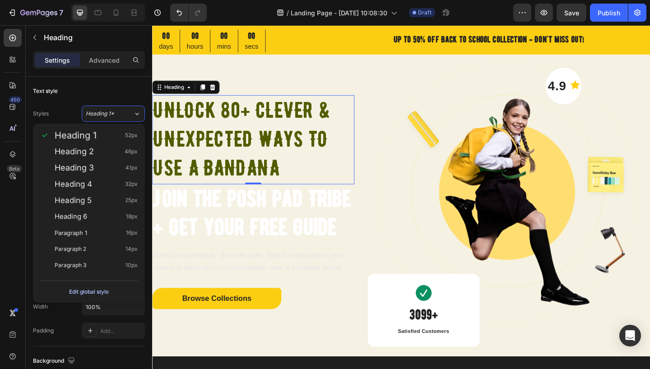
click at [106, 291] on div "Edit global style" at bounding box center [89, 292] width 40 height 11
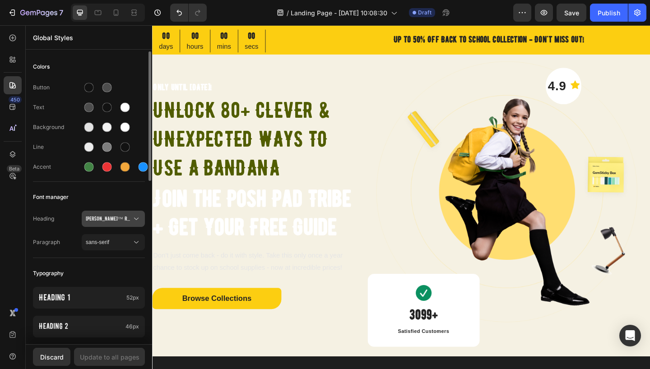
click at [119, 220] on span "[PERSON_NAME]™ Regular" at bounding box center [109, 219] width 46 height 8
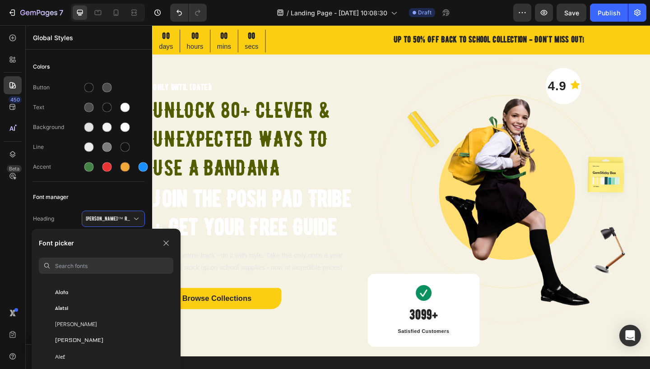
scroll to position [543, 0]
click at [138, 320] on div "Albert Sans" at bounding box center [114, 322] width 118 height 8
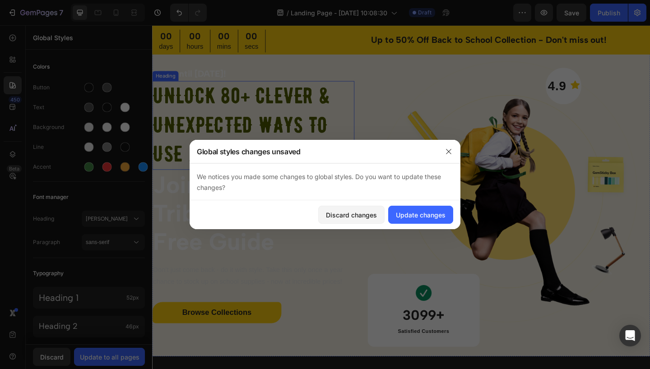
click at [185, 140] on p "unlock 80+ Clever & Unexpected Ways to Use a Bandana" at bounding box center [262, 134] width 218 height 95
drag, startPoint x: 370, startPoint y: 215, endPoint x: 356, endPoint y: 201, distance: 19.8
click at [370, 215] on div "Discard changes" at bounding box center [351, 214] width 51 height 9
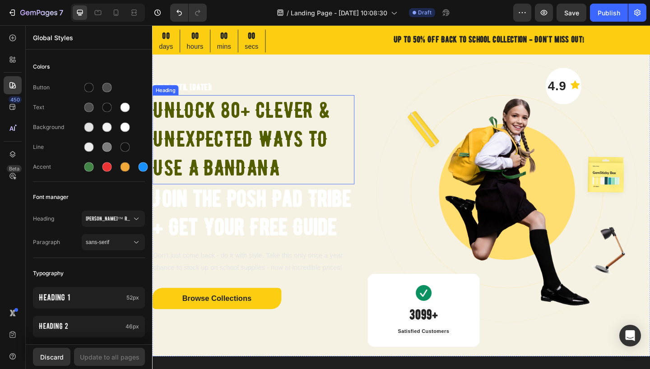
click at [246, 143] on p "unlock 80+ Clever & Unexpected Ways to Use a Bandana" at bounding box center [262, 149] width 218 height 95
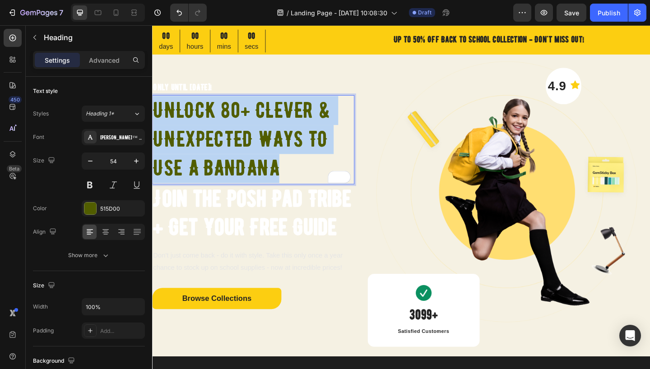
drag, startPoint x: 276, startPoint y: 159, endPoint x: 147, endPoint y: 91, distance: 146.4
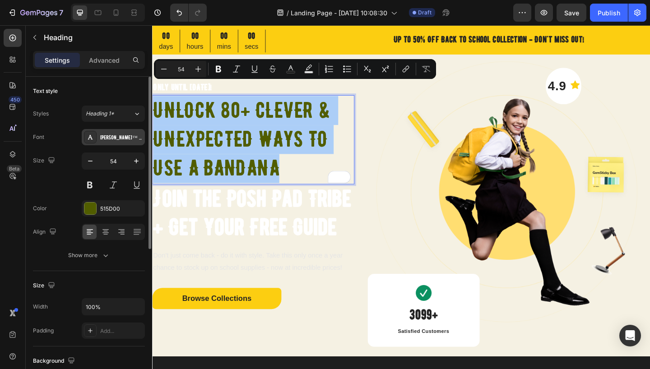
click at [131, 139] on div "[PERSON_NAME]™ Regular" at bounding box center [121, 138] width 42 height 8
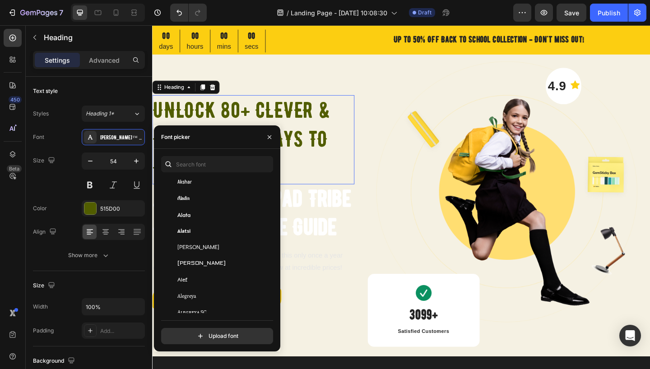
scroll to position [557, 0]
click at [242, 11] on div "/ Landing Page - Aug 28, 10:08:30 Draft" at bounding box center [363, 13] width 299 height 18
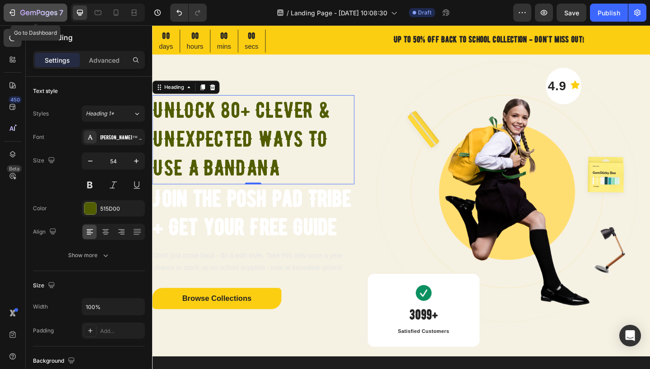
click at [14, 10] on icon "button" at bounding box center [12, 12] width 9 height 9
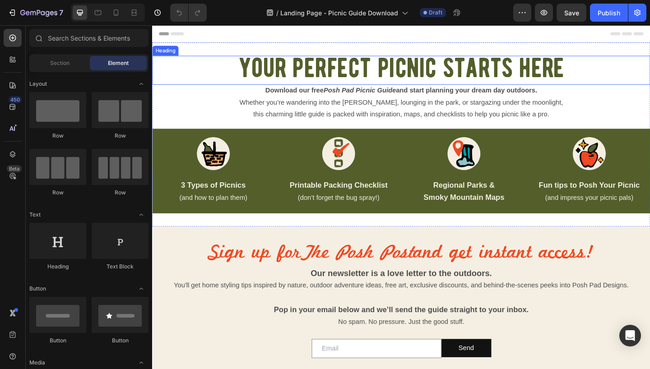
click at [334, 70] on span "your perfect picnic starts here" at bounding box center [423, 72] width 355 height 31
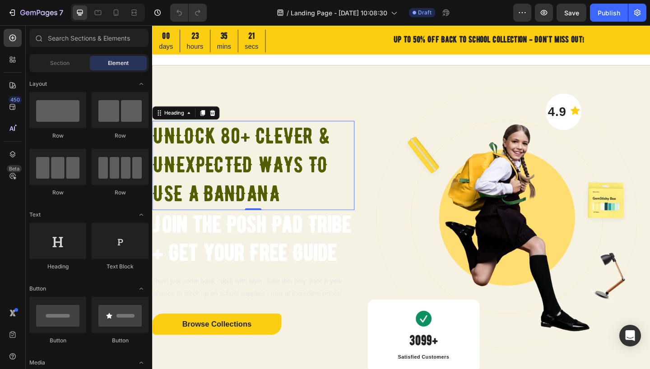
click at [230, 148] on h2 "unlock 80+ Clever & Unexpected Ways to Use a Bandana" at bounding box center [262, 177] width 220 height 97
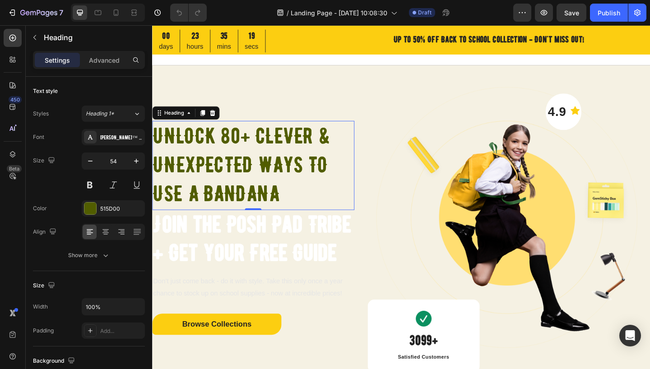
click at [295, 196] on h2 "unlock 80+ Clever & Unexpected Ways to Use a Bandana" at bounding box center [262, 177] width 220 height 97
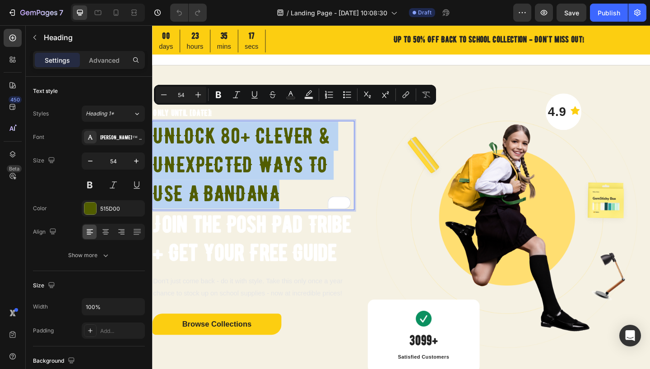
drag, startPoint x: 294, startPoint y: 192, endPoint x: 156, endPoint y: 126, distance: 153.2
click at [156, 130] on p "unlock 80+ Clever & Unexpected Ways to Use a Bandana" at bounding box center [262, 177] width 218 height 95
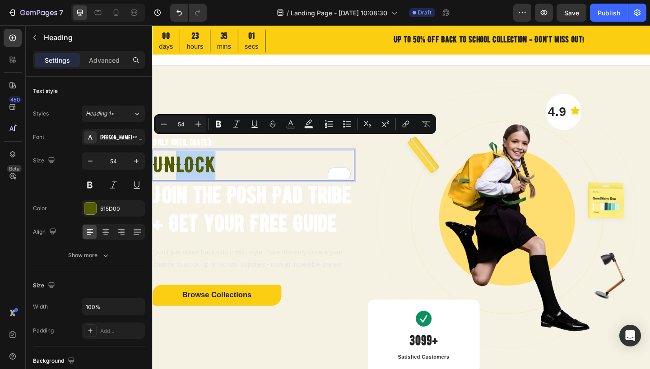
drag, startPoint x: 221, startPoint y: 160, endPoint x: 178, endPoint y: 161, distance: 42.4
click at [178, 162] on p "UNLOCK" at bounding box center [262, 178] width 218 height 32
click at [30, 13] on icon "button" at bounding box center [32, 13] width 5 height 4
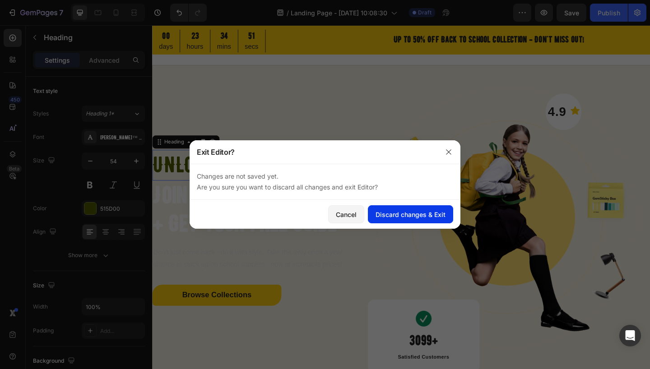
click at [385, 216] on div "Discard changes & Exit" at bounding box center [411, 214] width 70 height 9
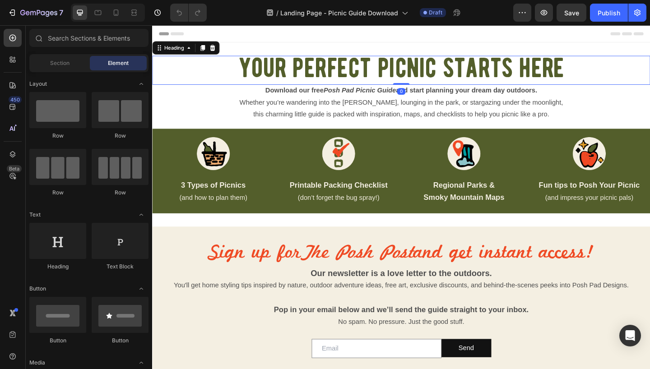
click at [310, 70] on span "your perfect picnic starts here" at bounding box center [423, 72] width 355 height 31
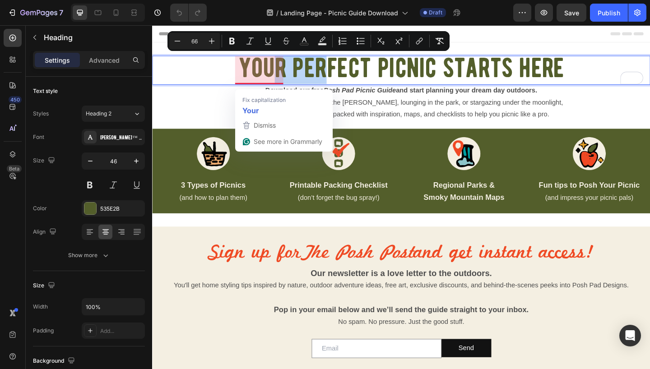
drag, startPoint x: 344, startPoint y: 74, endPoint x: 287, endPoint y: 78, distance: 57.0
click at [287, 78] on span "your perfect picnic starts here" at bounding box center [423, 72] width 355 height 31
copy span "r per"
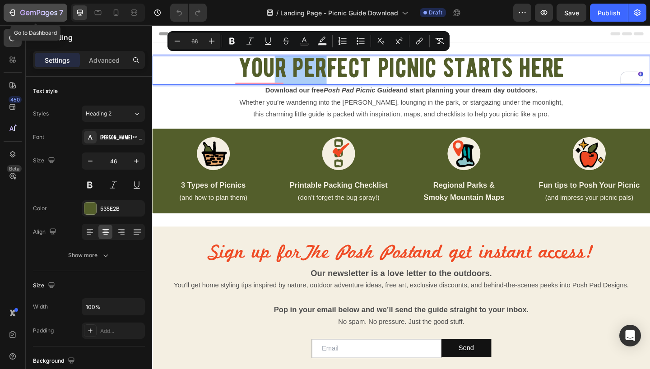
click at [15, 12] on icon "button" at bounding box center [12, 12] width 9 height 9
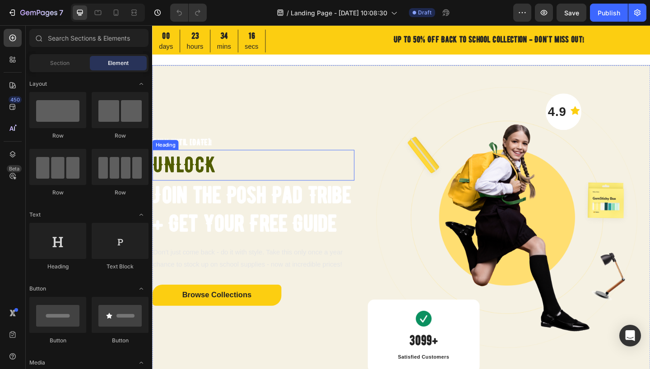
click at [209, 164] on h2 "UNLOCK" at bounding box center [262, 177] width 220 height 33
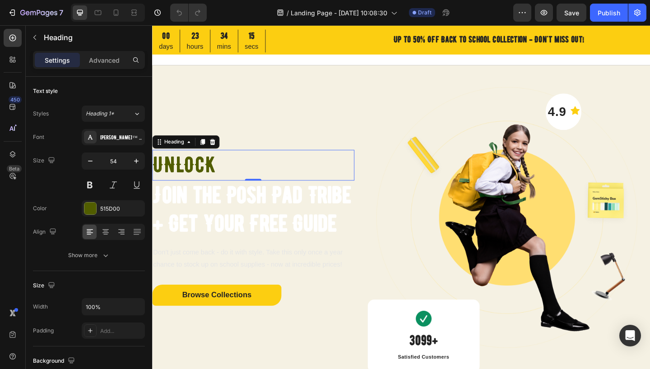
click at [220, 163] on h2 "UNLOCK" at bounding box center [262, 177] width 220 height 33
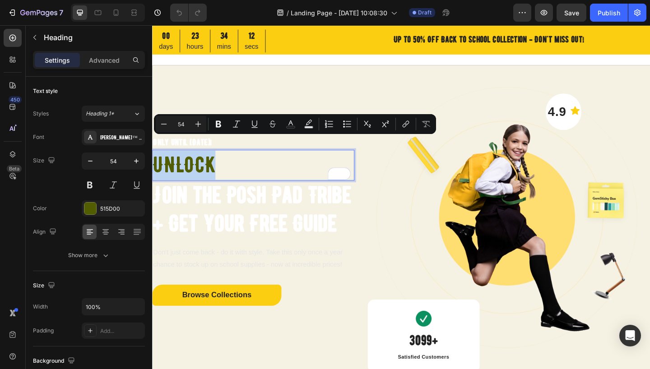
drag, startPoint x: 221, startPoint y: 163, endPoint x: 157, endPoint y: 159, distance: 63.7
click at [157, 162] on p "UNLOCK" at bounding box center [262, 178] width 218 height 32
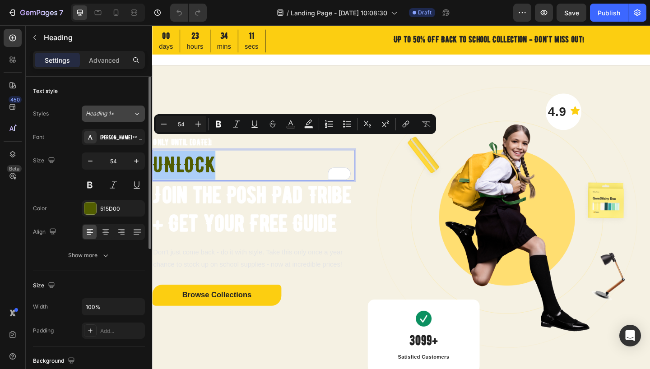
click at [130, 116] on div "Heading 1*" at bounding box center [109, 114] width 47 height 8
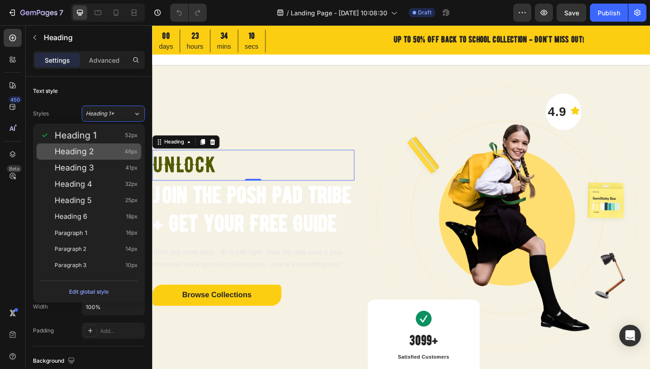
click at [115, 150] on div "Heading 2 46px" at bounding box center [96, 151] width 83 height 9
type input "46"
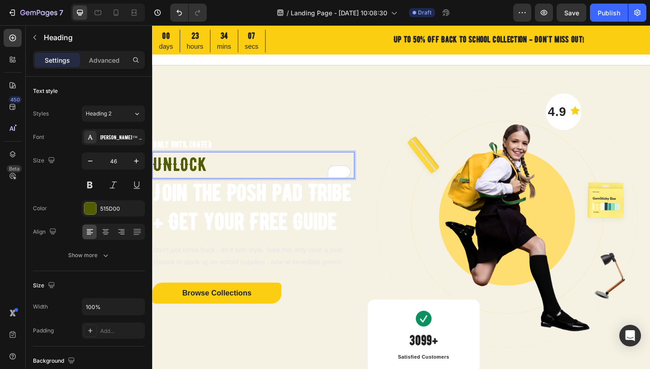
drag, startPoint x: 218, startPoint y: 160, endPoint x: 157, endPoint y: 159, distance: 60.9
click at [157, 164] on p "UNLOCK" at bounding box center [262, 177] width 218 height 27
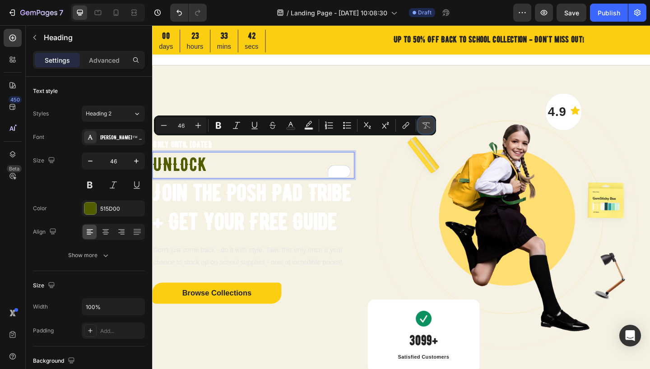
click at [428, 125] on icon "Editor contextual toolbar" at bounding box center [426, 125] width 9 height 9
click at [426, 125] on icon "Editor contextual toolbar" at bounding box center [426, 125] width 9 height 6
click at [426, 127] on icon "Editor contextual toolbar" at bounding box center [426, 125] width 9 height 9
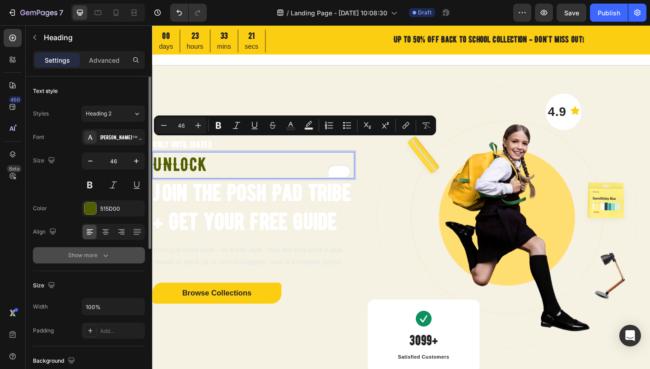
click at [96, 254] on div "Show more" at bounding box center [89, 255] width 42 height 9
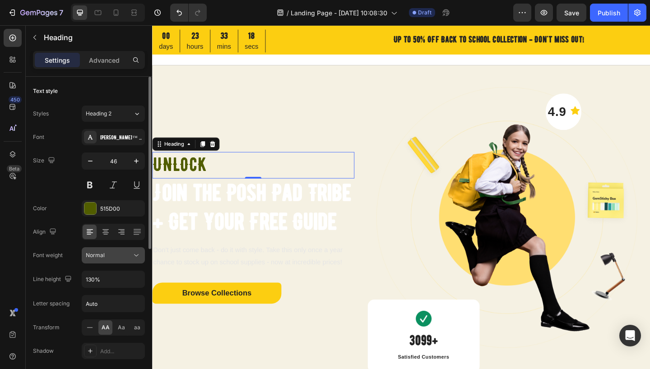
click at [118, 254] on div "Normal" at bounding box center [109, 255] width 46 height 8
click at [126, 329] on div "Aa" at bounding box center [121, 327] width 14 height 14
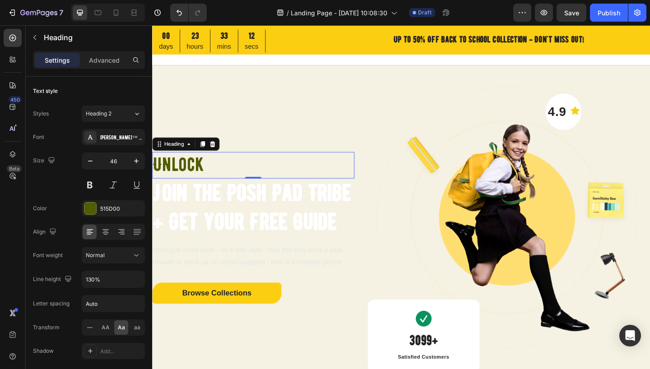
click at [206, 163] on h2 "unlock" at bounding box center [262, 177] width 220 height 29
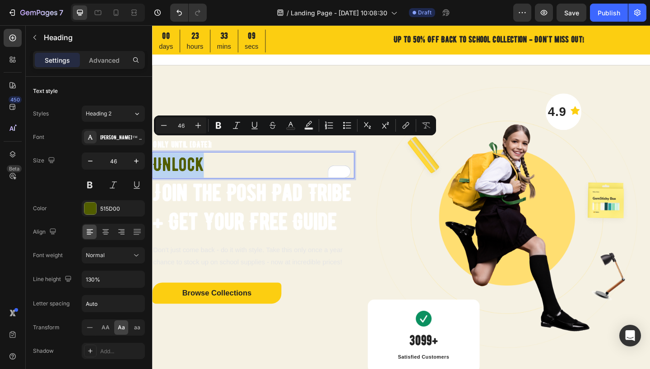
drag, startPoint x: 206, startPoint y: 157, endPoint x: 153, endPoint y: 156, distance: 52.8
click at [153, 164] on p "unlock" at bounding box center [262, 177] width 218 height 27
click at [213, 164] on p "unlock" at bounding box center [262, 177] width 218 height 27
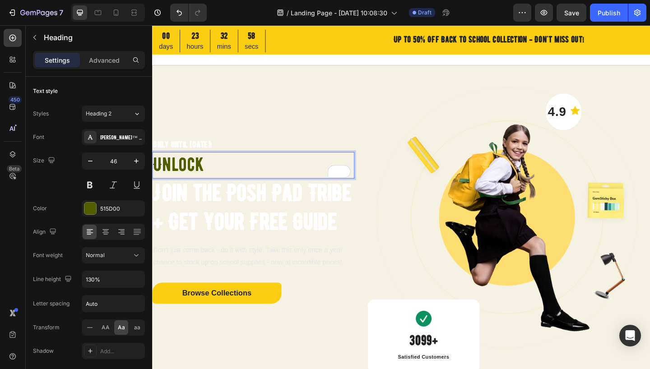
drag, startPoint x: 214, startPoint y: 160, endPoint x: 153, endPoint y: 160, distance: 60.9
click at [153, 164] on p "unlock" at bounding box center [262, 177] width 218 height 27
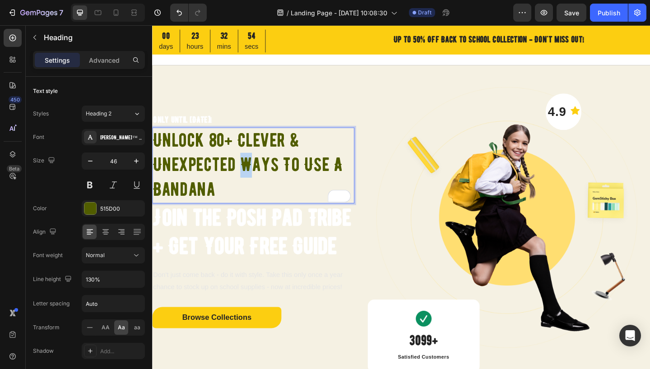
drag, startPoint x: 257, startPoint y: 152, endPoint x: 250, endPoint y: 153, distance: 6.8
click at [250, 153] on p "Unlock 80+ Clever & Unexpected Ways to Use a Bandana" at bounding box center [262, 177] width 218 height 81
drag, startPoint x: 300, startPoint y: 161, endPoint x: 295, endPoint y: 161, distance: 5.0
click at [295, 161] on p "Unlock 80+ Clever & Unexpected Ways to Use a Bandana" at bounding box center [262, 177] width 218 height 81
drag, startPoint x: 300, startPoint y: 163, endPoint x: 291, endPoint y: 163, distance: 9.0
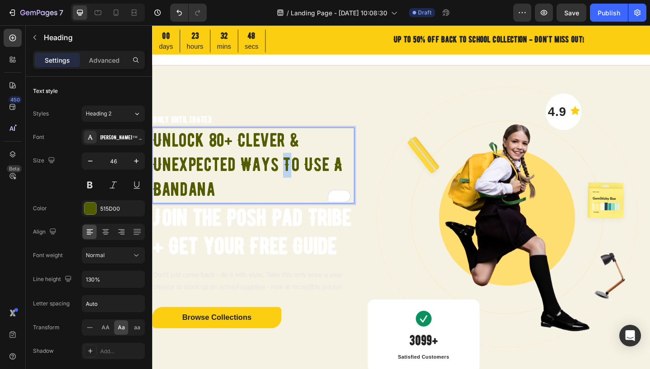
click at [291, 163] on p "Unlock 80+ Clever & Unexpected Ways To Use a Bandana" at bounding box center [262, 177] width 218 height 81
drag, startPoint x: 324, startPoint y: 160, endPoint x: 318, endPoint y: 160, distance: 5.9
click at [318, 160] on p "Unlock 80+ Clever & Unexpected Ways to Use a Bandana" at bounding box center [262, 177] width 218 height 81
drag, startPoint x: 325, startPoint y: 162, endPoint x: 318, endPoint y: 162, distance: 6.8
click at [318, 162] on p "Unlock 80+ Clever & Unexpected Ways to use a Bandana" at bounding box center [262, 177] width 218 height 81
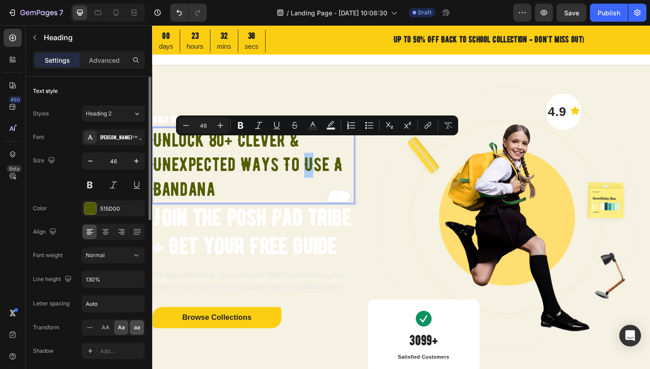
click at [137, 329] on span "aa" at bounding box center [137, 328] width 6 height 8
type input "16"
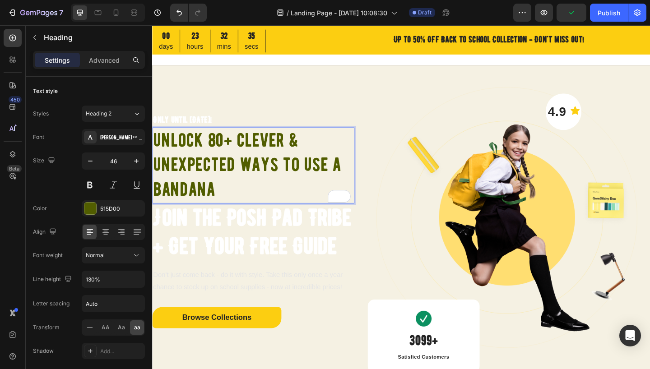
click at [218, 163] on p "Unlock 80+ Clever & Unexpected Ways to use a Bandana" at bounding box center [262, 177] width 218 height 81
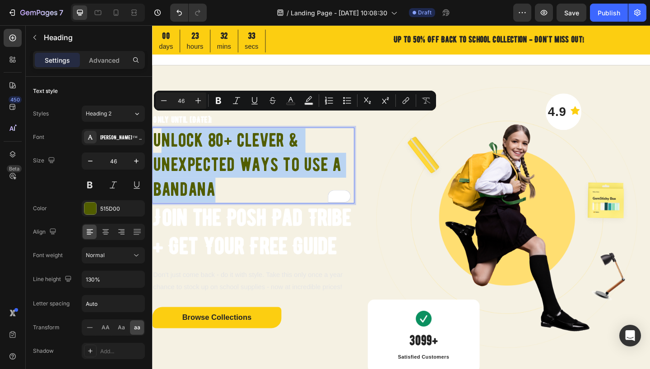
drag, startPoint x: 224, startPoint y: 189, endPoint x: 159, endPoint y: 124, distance: 91.9
click at [159, 137] on p "Unlock 80+ Clever & Unexpected Ways to use a Bandana" at bounding box center [262, 177] width 218 height 81
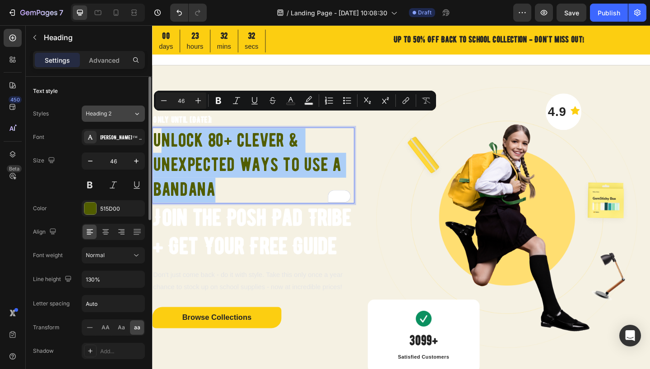
click at [119, 113] on div "Heading 2" at bounding box center [104, 114] width 37 height 8
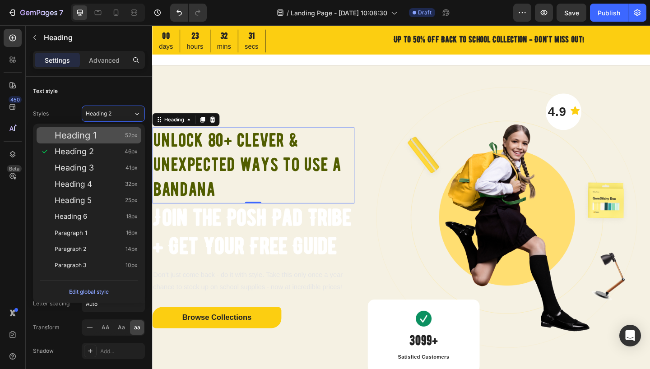
click at [105, 135] on div "Heading 1 52px" at bounding box center [96, 135] width 83 height 9
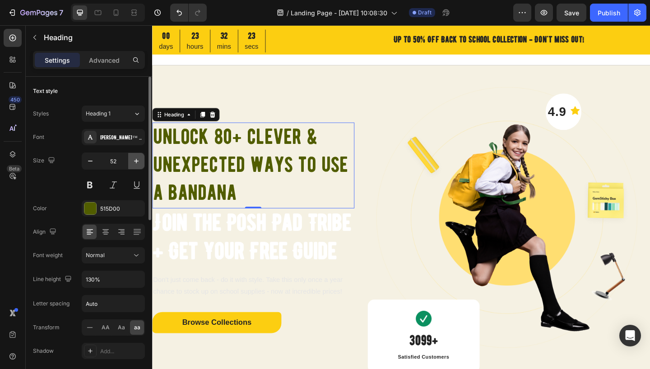
click at [136, 162] on icon "button" at bounding box center [136, 161] width 5 height 5
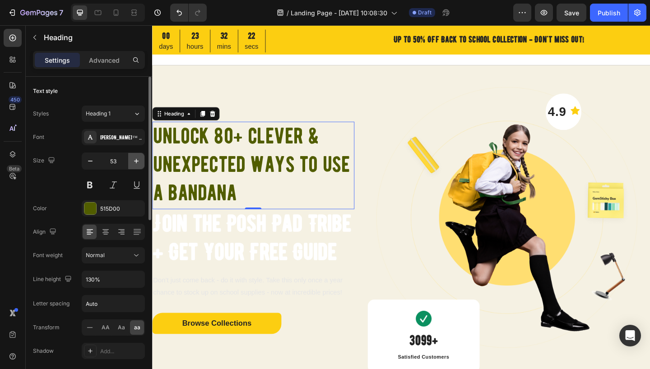
click at [136, 162] on icon "button" at bounding box center [136, 161] width 5 height 5
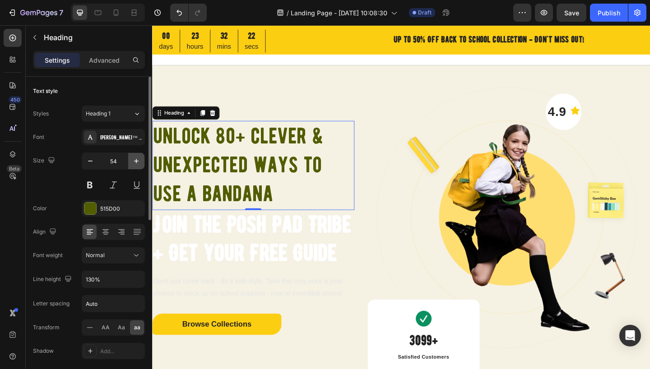
click at [136, 162] on icon "button" at bounding box center [136, 161] width 5 height 5
type input "55"
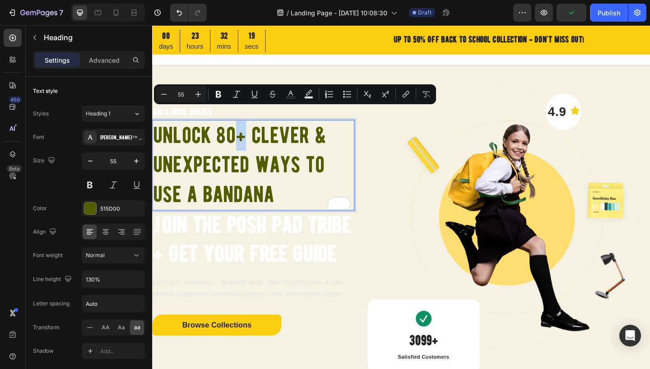
drag, startPoint x: 246, startPoint y: 129, endPoint x: 251, endPoint y: 129, distance: 5.0
click at [387, 94] on icon "Editor contextual toolbar" at bounding box center [385, 94] width 9 height 9
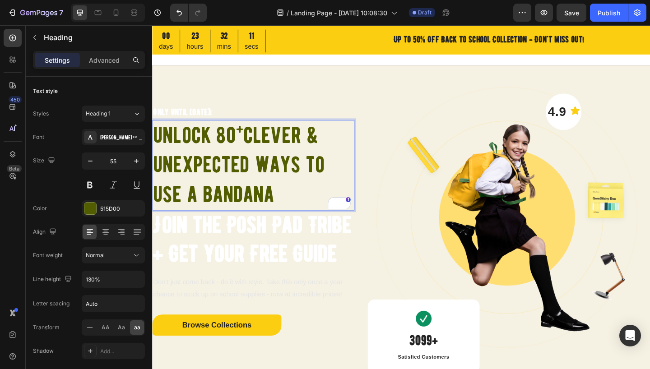
click at [292, 157] on p "Unlock 80 + Clever & Unexpected Ways to use a Bandana" at bounding box center [262, 177] width 218 height 97
click at [257, 240] on h2 "Join the Posh Pad Tribe + Get Your Free Guide" at bounding box center [262, 259] width 220 height 64
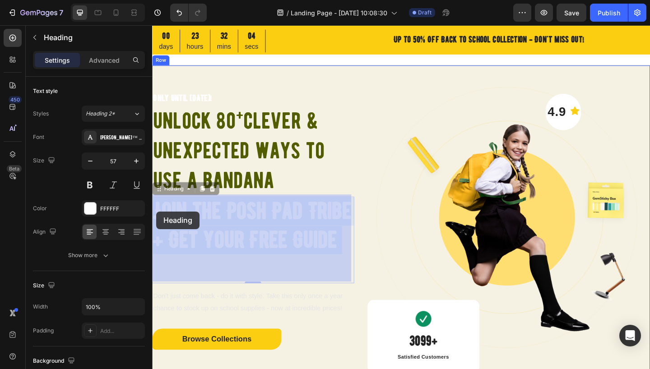
drag, startPoint x: 200, startPoint y: 290, endPoint x: 157, endPoint y: 228, distance: 74.9
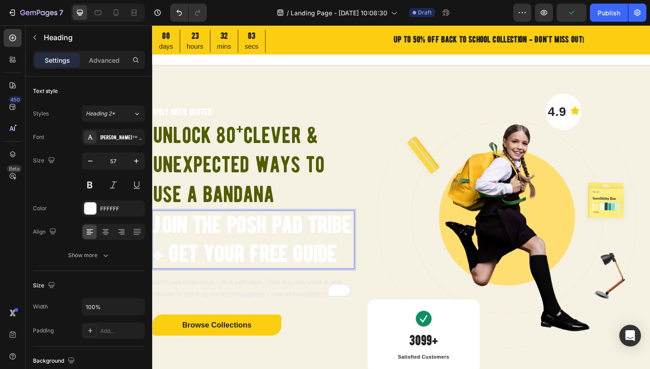
click at [207, 281] on p "Join the Posh Pad Tribe + Get Your Free Guide" at bounding box center [262, 258] width 218 height 62
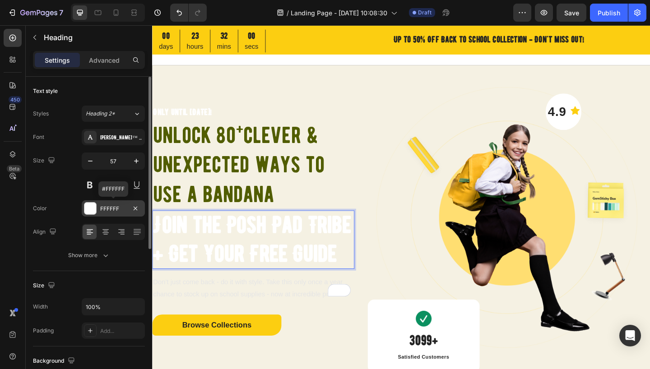
click at [89, 206] on div at bounding box center [90, 209] width 12 height 12
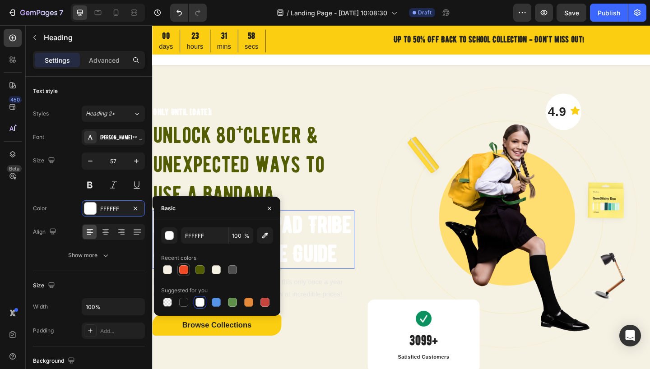
click at [186, 271] on div at bounding box center [183, 269] width 9 height 9
type input "EF4A24"
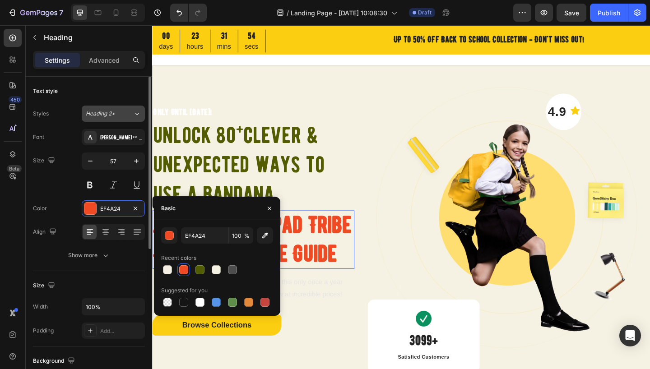
click at [139, 113] on icon at bounding box center [137, 113] width 8 height 9
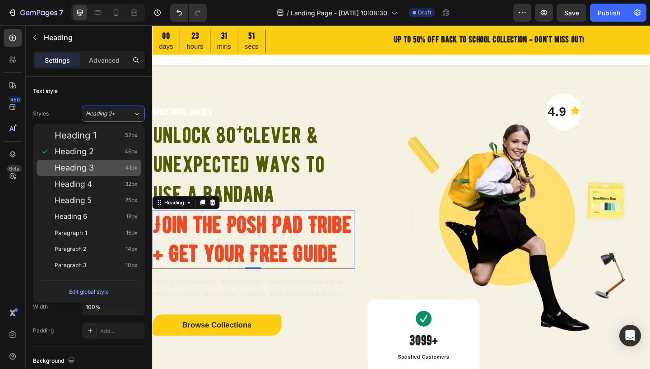
click at [125, 171] on div "Heading 3 41px" at bounding box center [96, 167] width 83 height 9
type input "41"
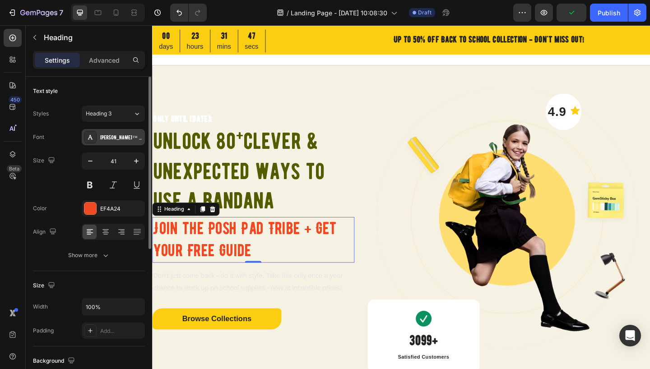
click at [115, 139] on div "[PERSON_NAME]™ Regular" at bounding box center [121, 138] width 42 height 8
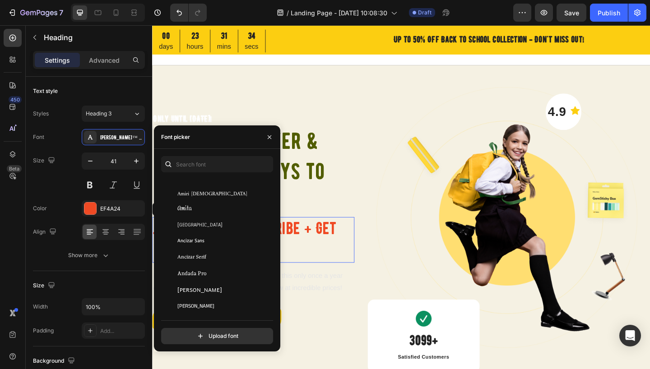
scroll to position [1205, 0]
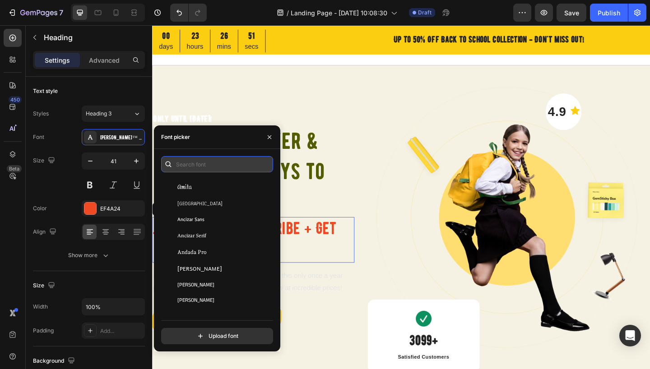
click at [218, 165] on input "text" at bounding box center [217, 164] width 112 height 16
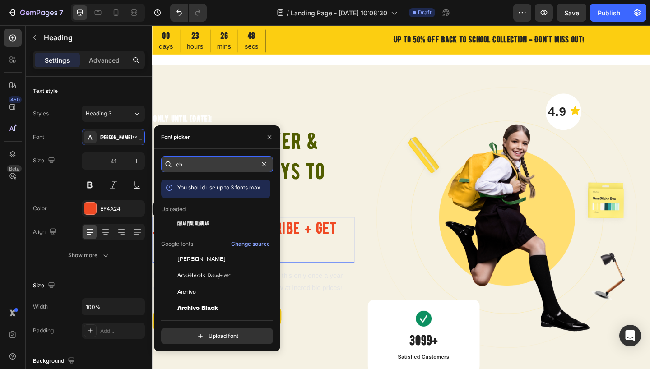
type input "chi"
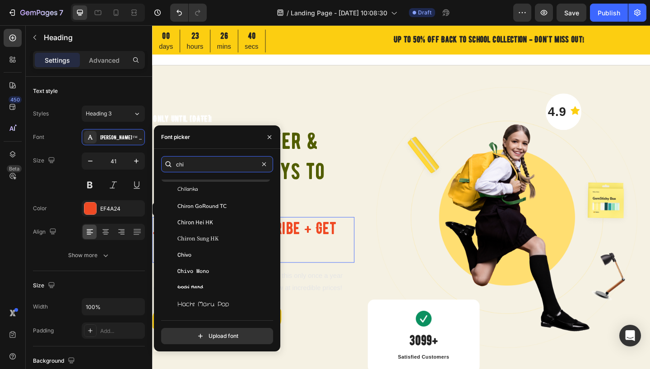
scroll to position [120, 0]
drag, startPoint x: 185, startPoint y: 166, endPoint x: 174, endPoint y: 166, distance: 10.8
click at [174, 166] on div "chi" at bounding box center [217, 164] width 112 height 16
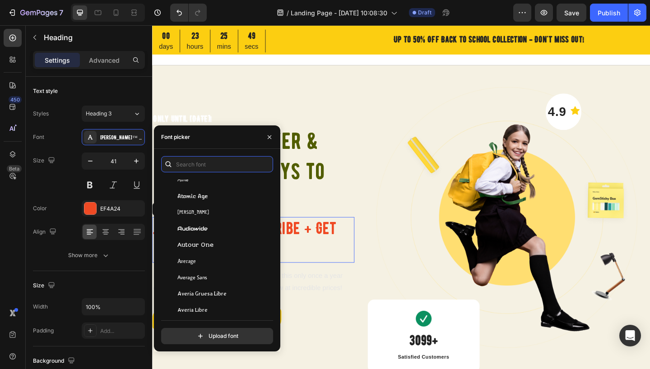
scroll to position [2221, 0]
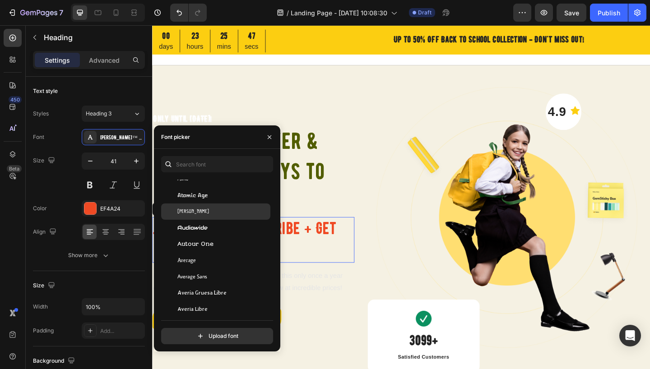
click at [188, 213] on span "Aubrey" at bounding box center [193, 212] width 32 height 8
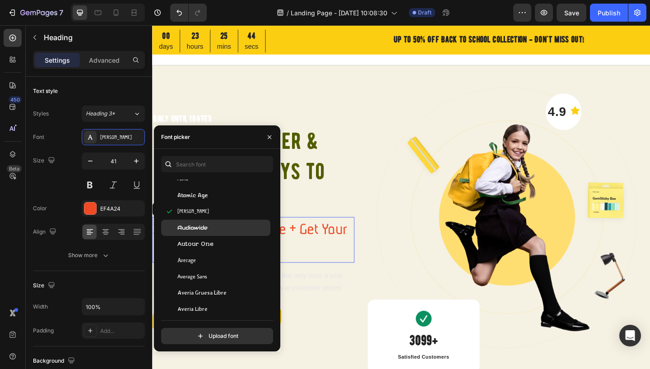
click at [192, 230] on span "Audiowide" at bounding box center [192, 228] width 30 height 8
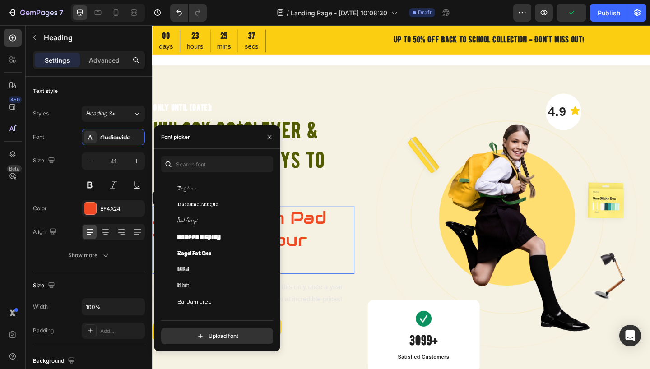
scroll to position [2505, 0]
click at [191, 221] on span "Bad Script" at bounding box center [187, 220] width 21 height 8
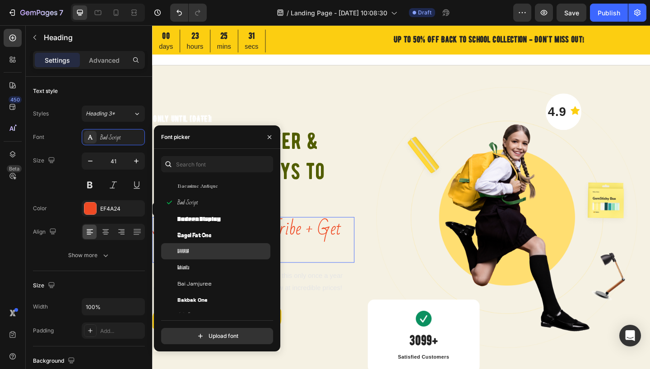
scroll to position [2533, 0]
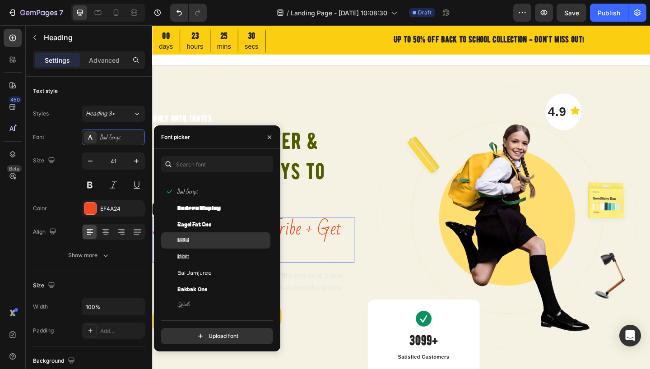
click at [186, 244] on span "Bahiana" at bounding box center [183, 241] width 12 height 8
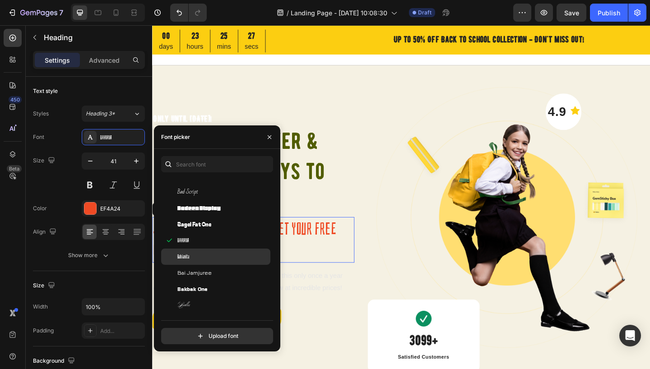
click at [185, 257] on span "Bahianita" at bounding box center [183, 257] width 12 height 8
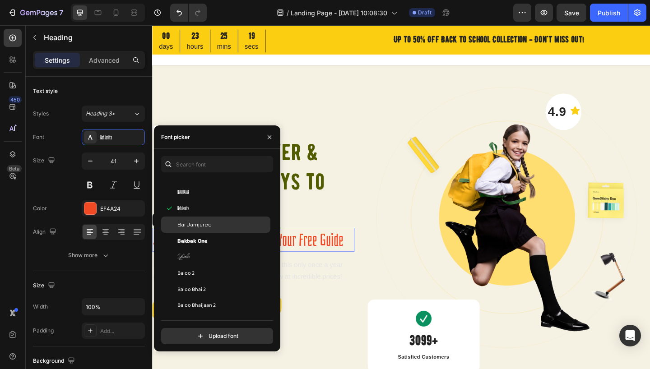
scroll to position [2583, 0]
click at [188, 241] on span "Bakbak One" at bounding box center [192, 239] width 30 height 8
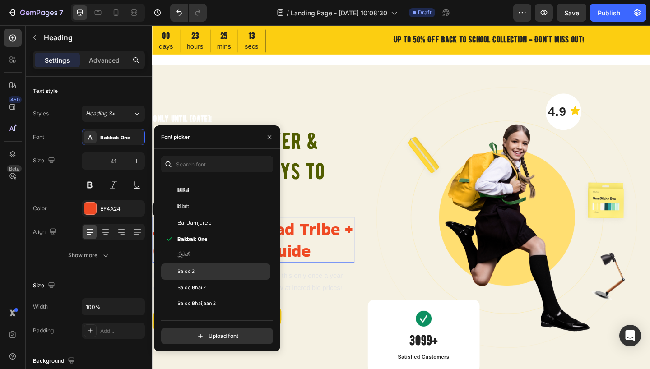
click at [191, 274] on span "Baloo 2" at bounding box center [185, 272] width 17 height 8
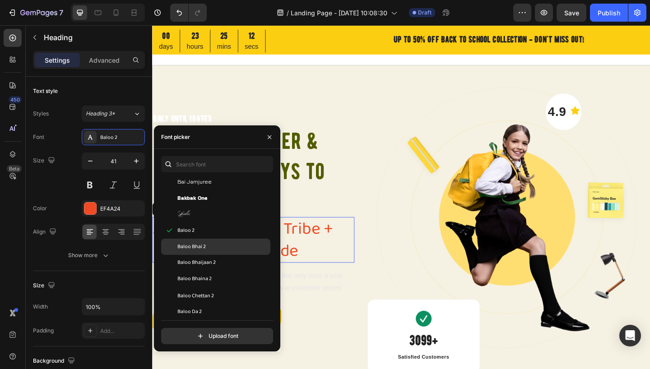
scroll to position [2639, 0]
click at [202, 248] on span "Baloo Bhaijaan 2" at bounding box center [196, 248] width 38 height 8
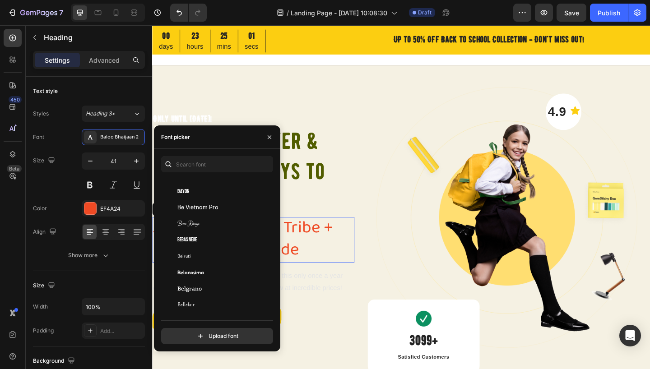
scroll to position [3042, 0]
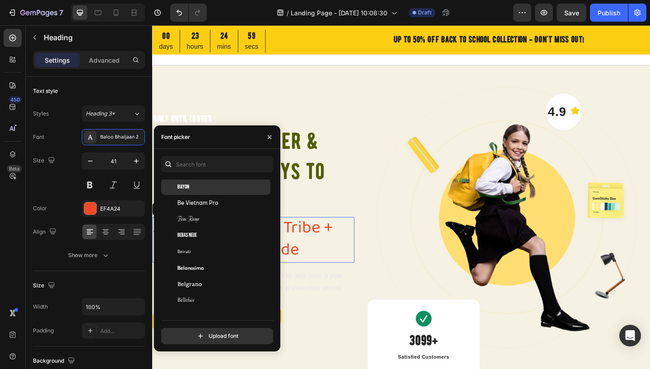
click at [182, 188] on span "Bayon" at bounding box center [183, 187] width 12 height 8
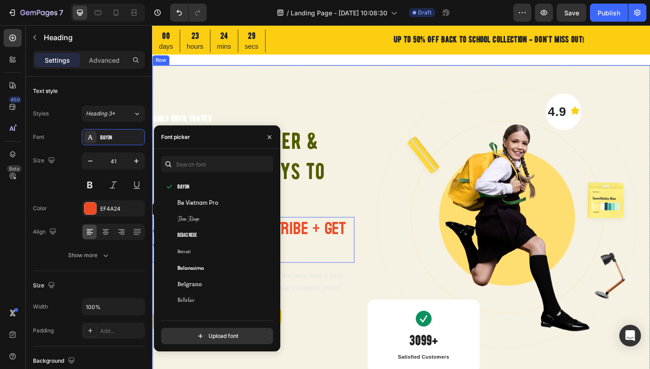
click at [373, 198] on div "Only until Sep 30! Heading Unlock 80 + Clever & Unexpected Ways to use a Bandan…" at bounding box center [423, 241] width 542 height 345
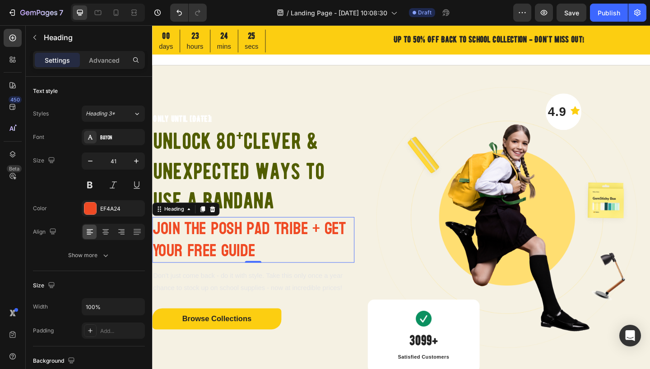
click at [311, 248] on p "Join the Posh Pad Tribe + Get Your Free Guide" at bounding box center [262, 259] width 218 height 48
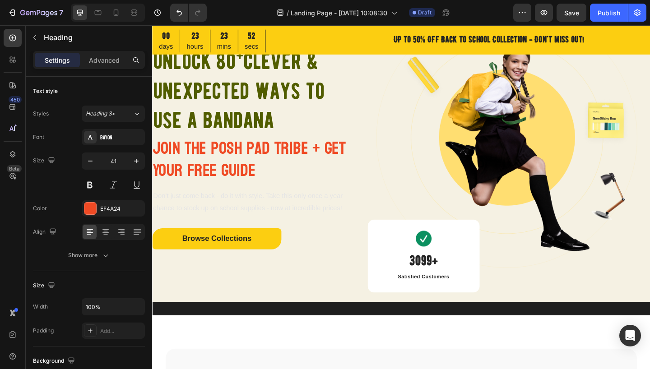
scroll to position [88, 0]
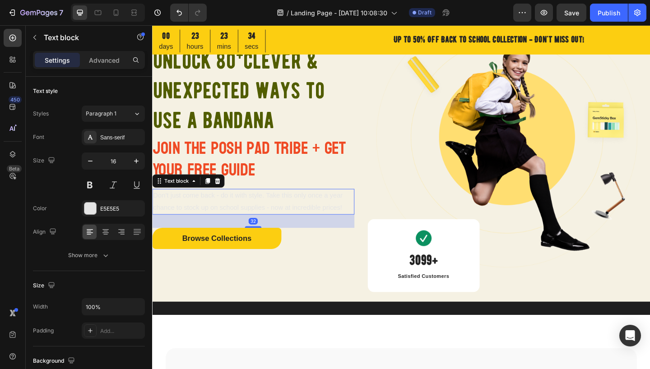
click at [236, 219] on p "Don’t just come back - do it with style. Take this only once a year chance to s…" at bounding box center [262, 217] width 218 height 26
click at [287, 221] on p "Don’t just come back - do it with style. Take this only once a year chance to s…" at bounding box center [262, 217] width 218 height 26
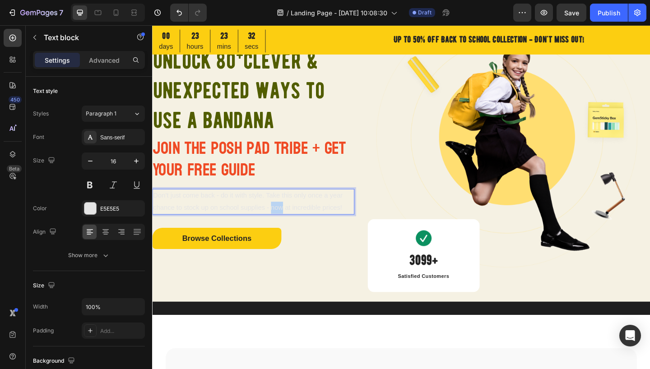
click at [287, 221] on p "Don’t just come back - do it with style. Take this only once a year chance to s…" at bounding box center [262, 217] width 218 height 26
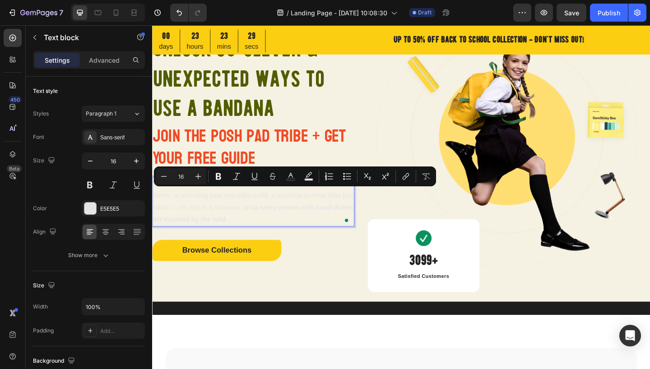
scroll to position [74, 0]
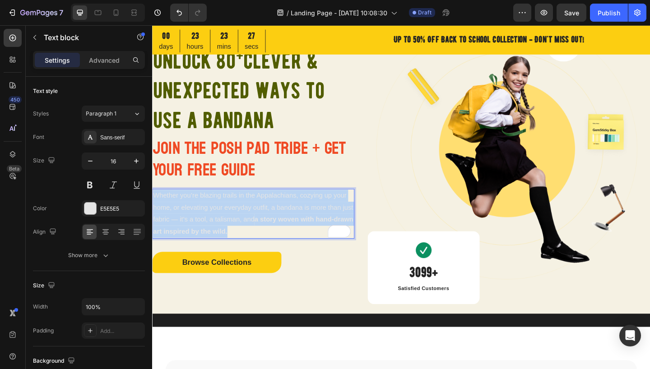
drag, startPoint x: 260, startPoint y: 248, endPoint x: 153, endPoint y: 206, distance: 114.9
click at [153, 206] on p "Whether you’re blazing trails in the Appalachians, cozying up your home, or ele…" at bounding box center [262, 230] width 218 height 52
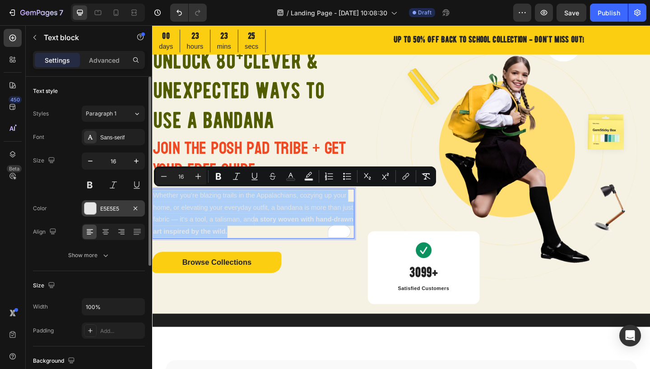
click at [91, 208] on div at bounding box center [90, 209] width 12 height 12
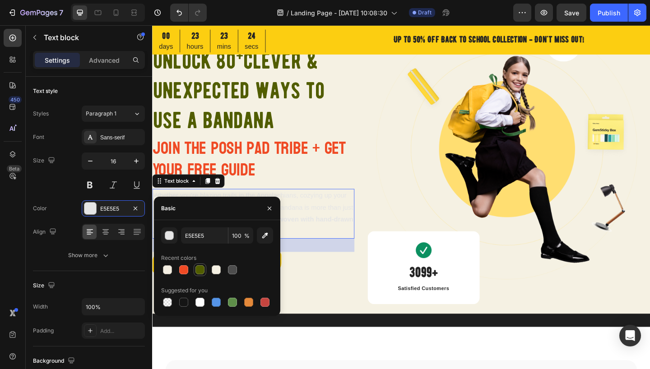
click at [200, 268] on div at bounding box center [199, 269] width 9 height 9
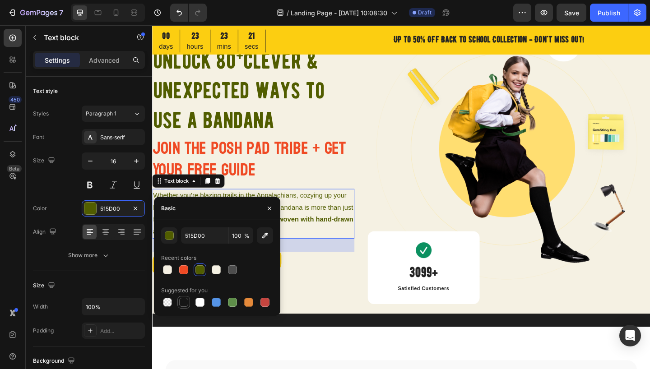
click at [183, 305] on div at bounding box center [183, 302] width 9 height 9
type input "151515"
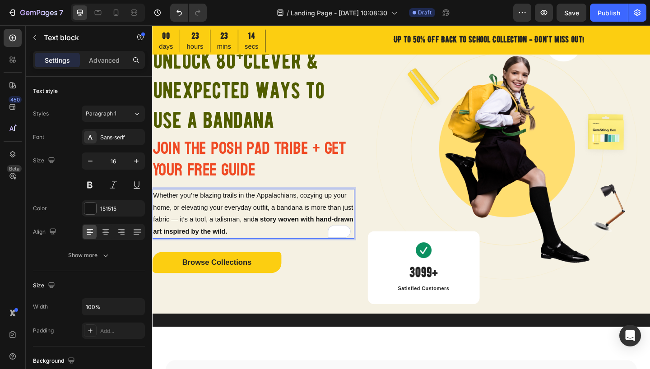
click at [283, 237] on strong "a story woven with hand-drawn art inspired by the wild." at bounding box center [262, 242] width 218 height 21
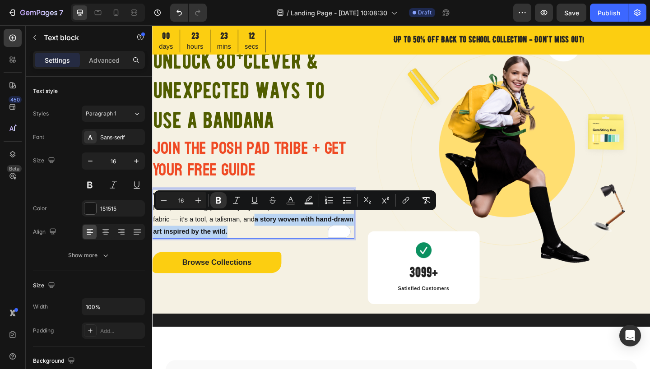
drag, startPoint x: 280, startPoint y: 236, endPoint x: 284, endPoint y: 242, distance: 7.8
click at [284, 242] on p "Whether you’re blazing trails in the Appalachians, cozying up your home, or ele…" at bounding box center [262, 230] width 218 height 52
click at [218, 200] on icon "Editor contextual toolbar" at bounding box center [218, 200] width 5 height 7
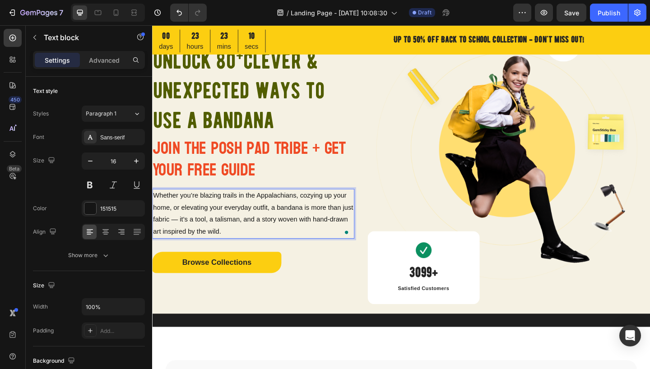
click at [253, 240] on p "Whether you’re blazing trails in the Appalachians, cozying up your home, or ele…" at bounding box center [262, 230] width 218 height 52
drag, startPoint x: 212, startPoint y: 236, endPoint x: 221, endPoint y: 236, distance: 9.5
click at [221, 236] on p "Whether you’re blazing trails in the Appalachians, cozying up your home, or ele…" at bounding box center [262, 230] width 218 height 52
drag, startPoint x: 195, startPoint y: 235, endPoint x: 300, endPoint y: 237, distance: 104.7
click at [300, 237] on p "Whether you’re blazing trails in the Appalachians, cozying up your home, or ele…" at bounding box center [262, 230] width 218 height 52
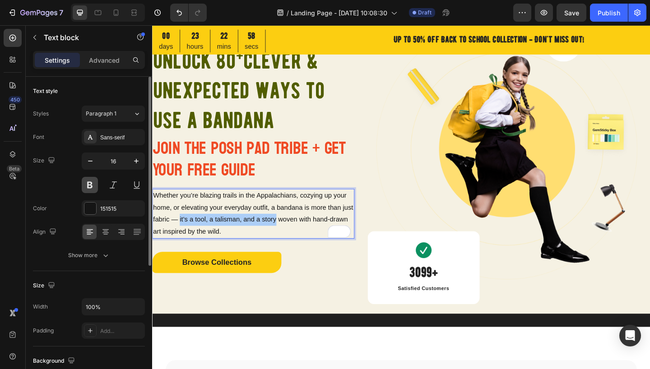
click at [93, 185] on button at bounding box center [90, 185] width 16 height 16
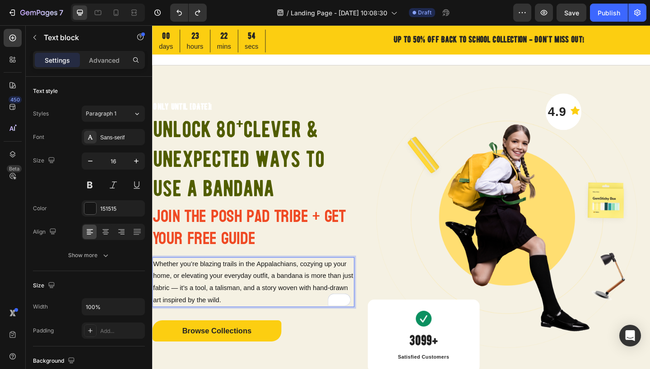
scroll to position [74, 0]
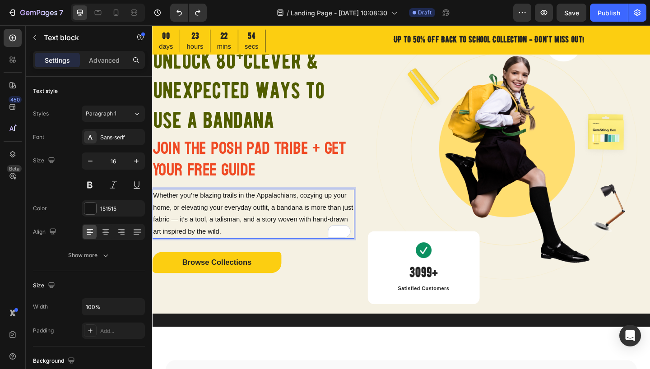
click at [219, 236] on p "Whether you’re blazing trails in the Appalachians, cozying up your home, or ele…" at bounding box center [262, 230] width 218 height 52
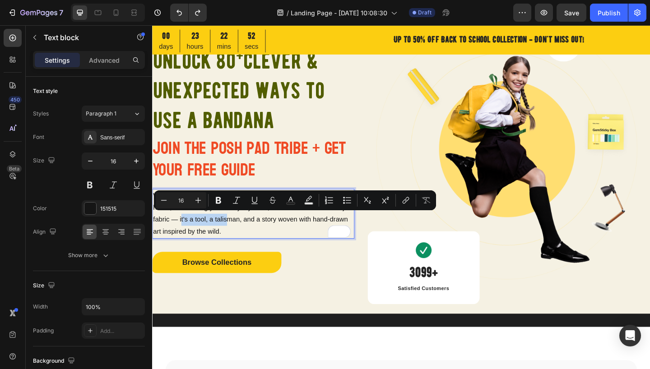
drag, startPoint x: 196, startPoint y: 236, endPoint x: 246, endPoint y: 237, distance: 50.6
click at [246, 237] on p "Whether you’re blazing trails in the Appalachians, cozying up your home, or ele…" at bounding box center [262, 230] width 218 height 52
drag, startPoint x: 298, startPoint y: 236, endPoint x: 194, endPoint y: 237, distance: 104.3
click at [194, 237] on p "Whether you’re blazing trails in the Appalachians, cozying up your home, or ele…" at bounding box center [262, 230] width 218 height 52
click at [219, 202] on icon "Editor contextual toolbar" at bounding box center [218, 200] width 5 height 7
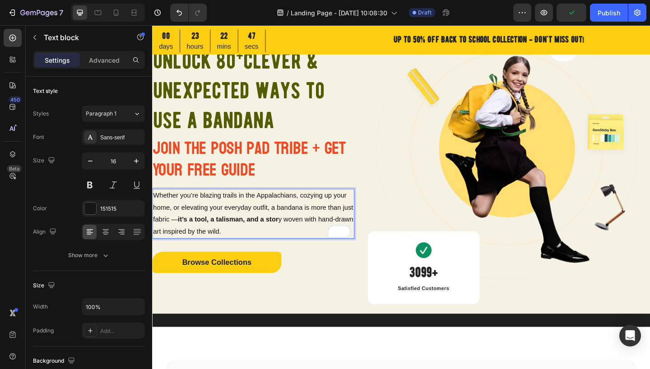
click at [237, 237] on strong "it’s a tool, a talisman, and a stor" at bounding box center [234, 236] width 109 height 8
drag, startPoint x: 306, startPoint y: 236, endPoint x: 243, endPoint y: 236, distance: 63.2
click at [243, 236] on p "Whether you’re blazing trails in the Appalachians, cozying up your home, or ele…" at bounding box center [262, 230] width 218 height 52
drag, startPoint x: 307, startPoint y: 235, endPoint x: 195, endPoint y: 235, distance: 112.4
click at [195, 235] on p "Whether you’re blazing trails in the Appalachians, cozying up your home, or ele…" at bounding box center [262, 230] width 218 height 52
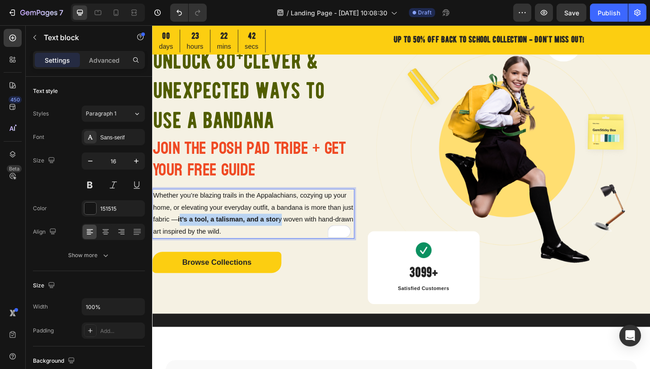
click at [202, 233] on strong "it’s a tool, a talisman, and a stor" at bounding box center [234, 236] width 109 height 8
drag, startPoint x: 195, startPoint y: 233, endPoint x: 306, endPoint y: 233, distance: 111.0
click at [306, 233] on p "Whether you’re blazing trails in the Appalachians, cozying up your home, or ele…" at bounding box center [262, 230] width 218 height 52
click at [294, 226] on p "Whether you’re blazing trails in the Appalachians, cozying up your home, or ele…" at bounding box center [262, 230] width 218 height 52
drag, startPoint x: 308, startPoint y: 235, endPoint x: 195, endPoint y: 232, distance: 112.9
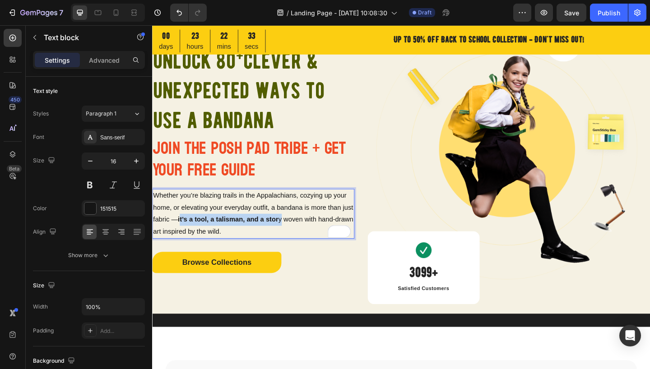
click at [195, 232] on p "Whether you’re blazing trails in the Appalachians, cozying up your home, or ele…" at bounding box center [262, 230] width 218 height 52
click at [204, 233] on strong "it’s a tool, a talisman, and a stor" at bounding box center [234, 236] width 109 height 8
drag, startPoint x: 195, startPoint y: 233, endPoint x: 307, endPoint y: 235, distance: 112.0
click at [307, 235] on p "Whether you’re blazing trails in the Appalachians, cozying up your home, or ele…" at bounding box center [262, 230] width 218 height 52
click at [289, 235] on strong "it’s a tool, a talisman, and a stor" at bounding box center [234, 236] width 109 height 8
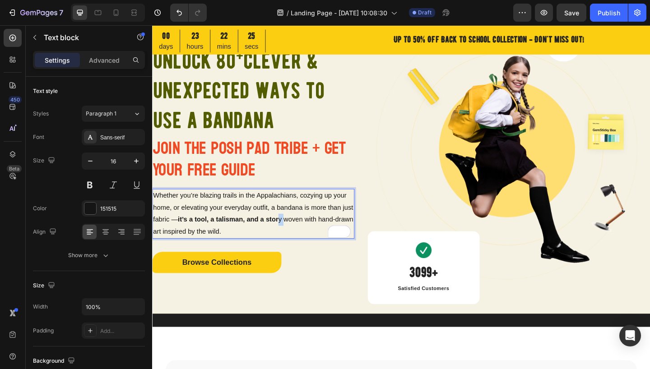
drag, startPoint x: 305, startPoint y: 235, endPoint x: 310, endPoint y: 235, distance: 5.0
click at [310, 235] on p "Whether you’re blazing trails in the Appalachians, cozying up your home, or ele…" at bounding box center [262, 230] width 218 height 52
click at [305, 236] on p "Whether you’re blazing trails in the Appalachians, cozying up your home, or ele…" at bounding box center [262, 230] width 218 height 52
click at [306, 234] on p "Whether you’re blazing trails in the Appalachians, cozying up your home, or ele…" at bounding box center [262, 230] width 218 height 52
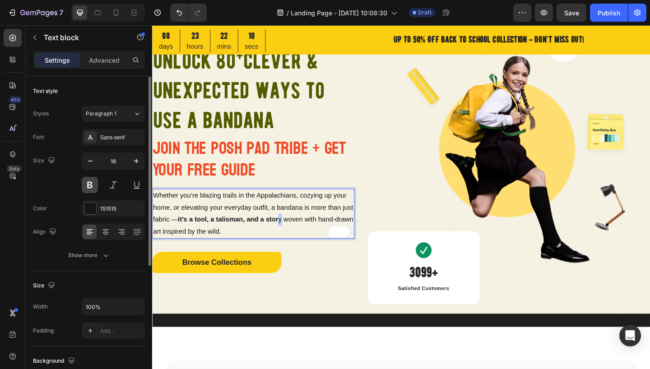
click at [89, 184] on button at bounding box center [90, 185] width 16 height 16
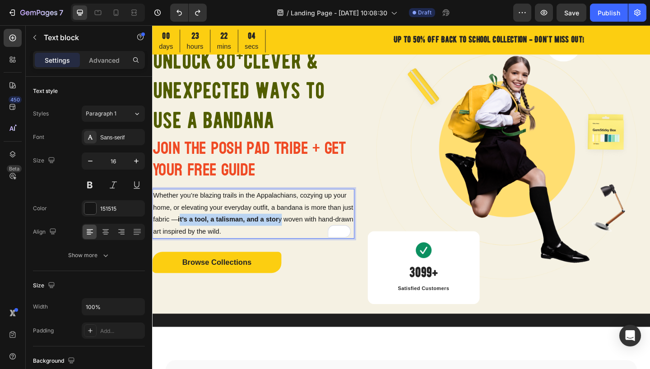
drag, startPoint x: 307, startPoint y: 236, endPoint x: 195, endPoint y: 234, distance: 112.0
click at [195, 232] on p "Whether you’re blazing trails in the Appalachians, cozying up your home, or ele…" at bounding box center [262, 230] width 218 height 52
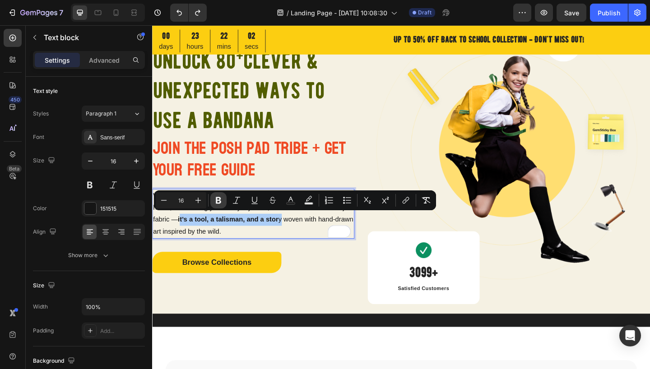
click at [220, 202] on icon "Editor contextual toolbar" at bounding box center [218, 200] width 5 height 7
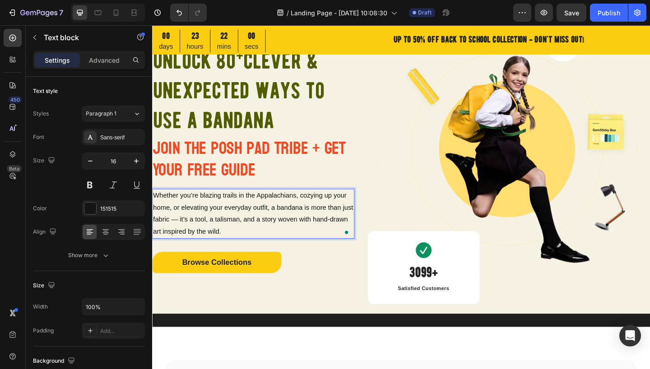
click at [224, 232] on p "Whether you’re blazing trails in the Appalachians, cozying up your home, or ele…" at bounding box center [262, 230] width 218 height 52
drag, startPoint x: 195, startPoint y: 235, endPoint x: 300, endPoint y: 236, distance: 105.2
click at [300, 236] on p "Whether you’re blazing trails in the Appalachians, cozying up your home, or ele…" at bounding box center [262, 230] width 218 height 52
click at [265, 236] on p "Whether you’re blazing trails in the Appalachians, cozying up your home, or ele…" at bounding box center [262, 230] width 218 height 52
click at [300, 237] on p "Whether you’re blazing trails in the Appalachians, cozying up your home, or ele…" at bounding box center [262, 230] width 218 height 52
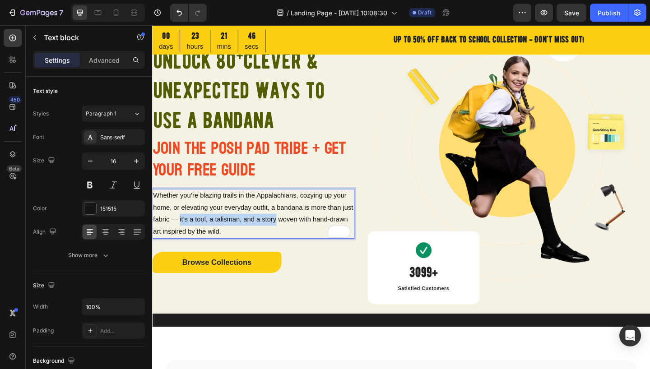
drag, startPoint x: 300, startPoint y: 236, endPoint x: 200, endPoint y: 233, distance: 99.8
click at [195, 232] on p "Whether you’re blazing trails in the Appalachians, cozying up your home, or ele…" at bounding box center [262, 230] width 218 height 52
click at [223, 232] on p "Whether you’re blazing trails in the Appalachians, cozying up your home, or ele…" at bounding box center [262, 230] width 218 height 52
drag, startPoint x: 195, startPoint y: 236, endPoint x: 301, endPoint y: 237, distance: 105.6
click at [301, 237] on p "Whether you’re blazing trails in the Appalachians, cozying up your home, or ele…" at bounding box center [262, 230] width 218 height 52
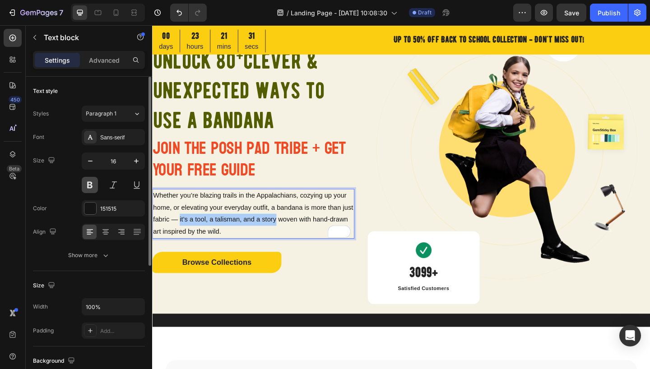
click at [89, 187] on button at bounding box center [90, 185] width 16 height 16
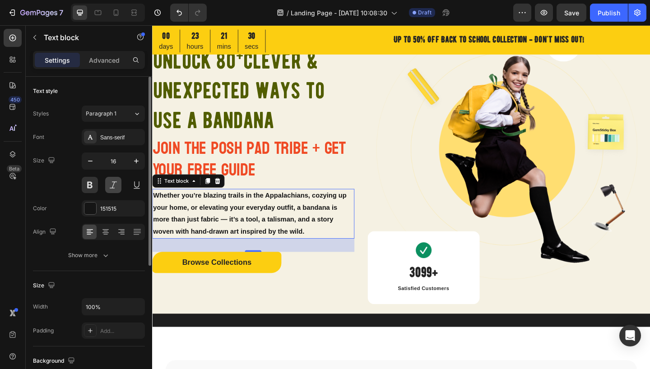
click at [112, 186] on button at bounding box center [113, 185] width 16 height 16
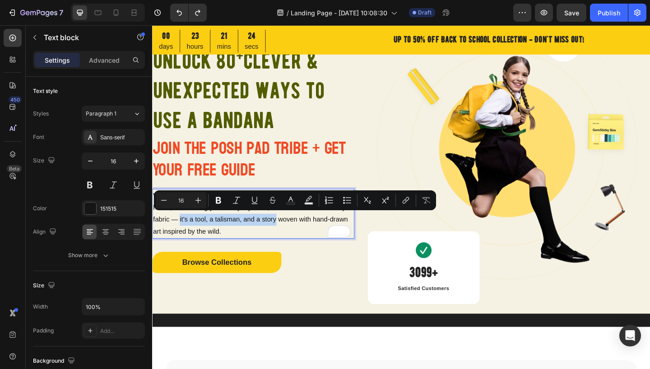
drag, startPoint x: 300, startPoint y: 235, endPoint x: 195, endPoint y: 234, distance: 104.7
click at [195, 234] on p "Whether you’re blazing trails in the Appalachians, cozying up your home, or ele…" at bounding box center [262, 230] width 218 height 52
click at [220, 201] on icon "Editor contextual toolbar" at bounding box center [218, 200] width 5 height 7
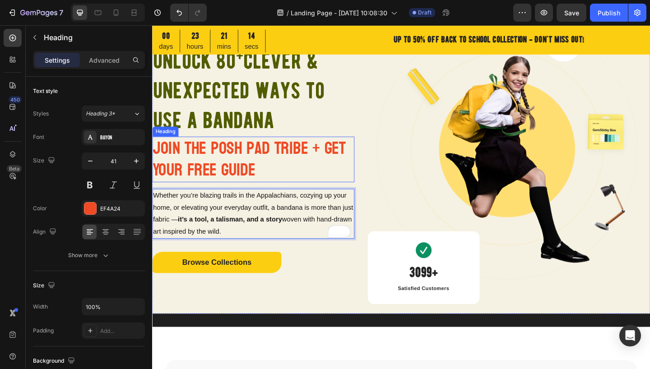
click at [334, 158] on h2 "Join the Posh Pad Tribe + Get Your Free Guide" at bounding box center [262, 171] width 220 height 50
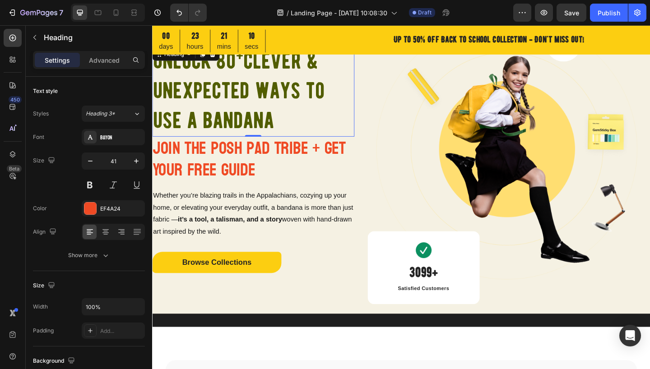
click at [271, 130] on h2 "Unlock 80 + Clever & Unexpected Ways to use a Bandana" at bounding box center [262, 96] width 220 height 99
click at [135, 160] on icon "button" at bounding box center [136, 161] width 9 height 9
type input "56"
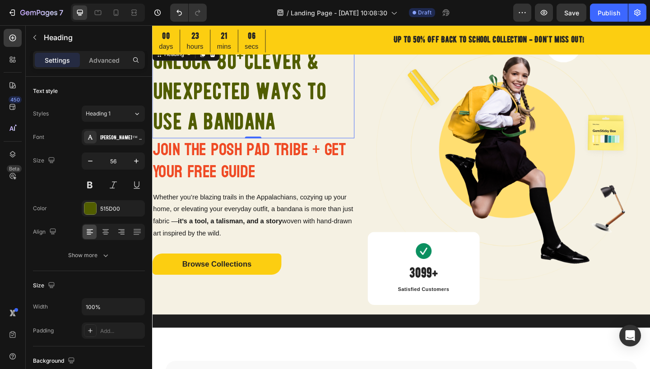
click at [250, 122] on h2 "Unlock 80 + Clever & Unexpected Ways to use a Bandana" at bounding box center [262, 97] width 220 height 100
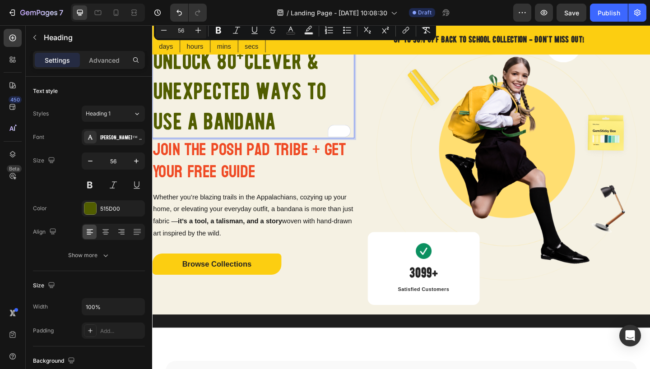
drag, startPoint x: 283, startPoint y: 130, endPoint x: 167, endPoint y: 52, distance: 140.5
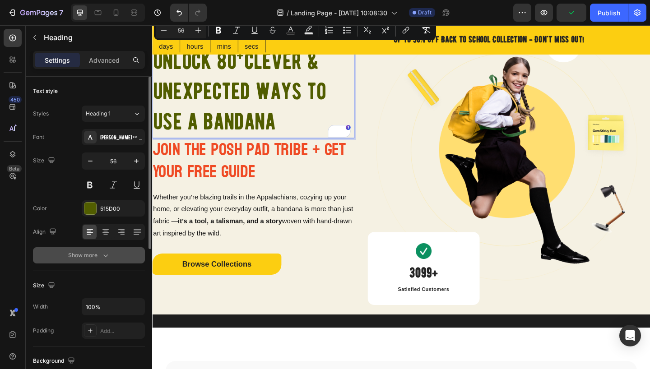
click at [104, 257] on icon "button" at bounding box center [105, 255] width 9 height 9
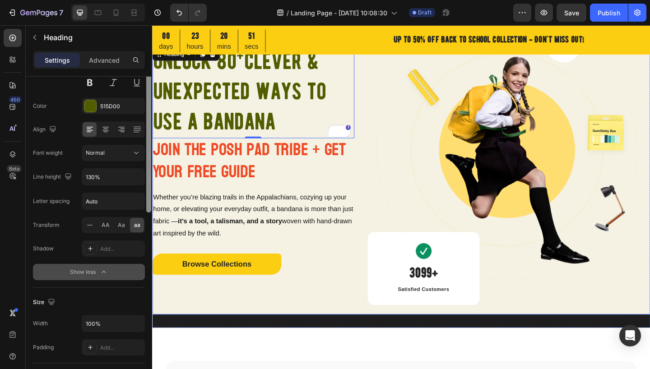
drag, startPoint x: 149, startPoint y: 198, endPoint x: 151, endPoint y: 257, distance: 58.7
click at [152, 254] on div at bounding box center [148, 199] width 7 height 318
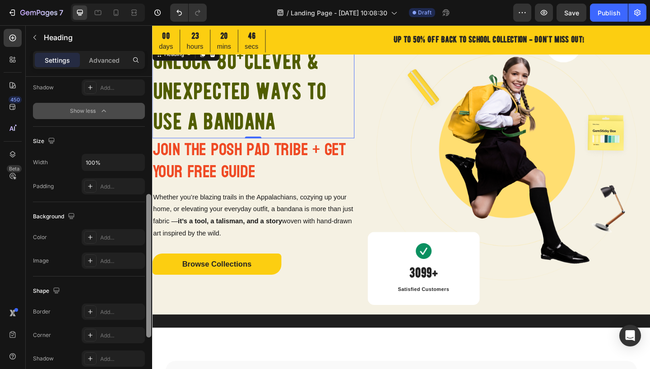
scroll to position [264, 0]
drag, startPoint x: 148, startPoint y: 252, endPoint x: 150, endPoint y: 325, distance: 72.3
click at [150, 325] on div at bounding box center [148, 265] width 5 height 144
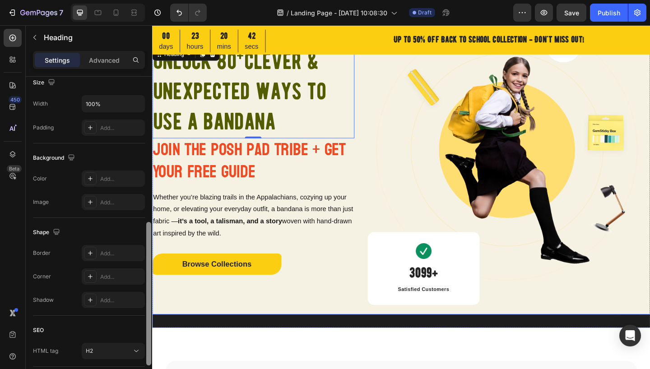
drag, startPoint x: 300, startPoint y: 272, endPoint x: 152, endPoint y: 316, distance: 154.4
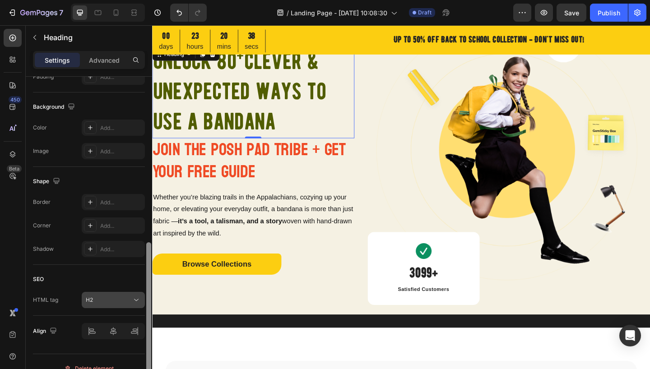
scroll to position [371, 0]
click at [135, 295] on button "H2" at bounding box center [113, 302] width 63 height 16
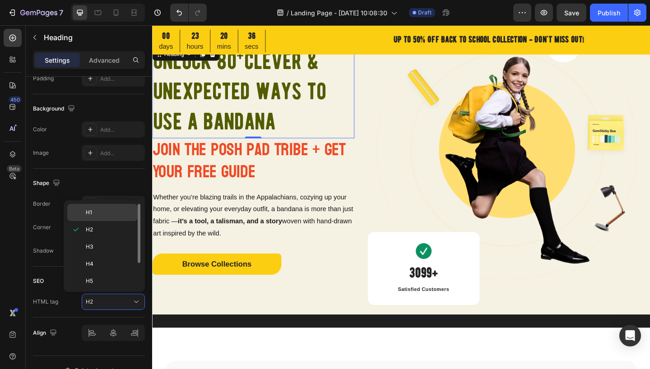
click at [115, 215] on p "H1" at bounding box center [110, 213] width 48 height 8
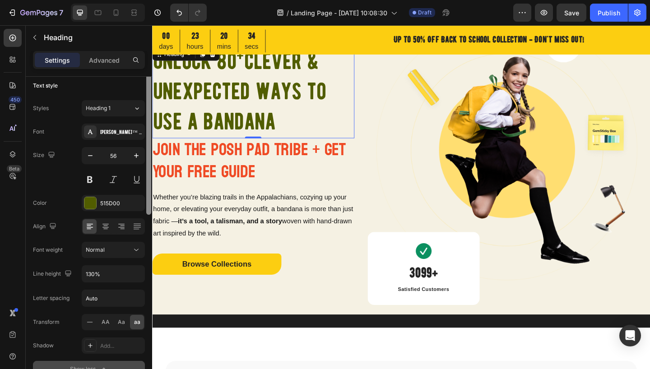
scroll to position [0, 0]
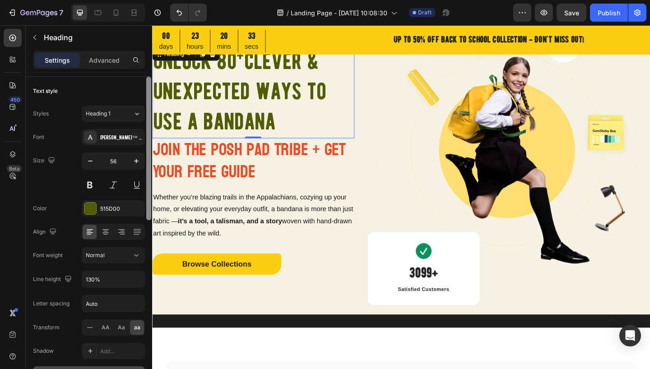
drag, startPoint x: 148, startPoint y: 269, endPoint x: 144, endPoint y: 92, distance: 176.5
click at [144, 92] on div "Text style Styles Heading 1 Font [PERSON_NAME]™ Regular Size 56 Color 515D00 Al…" at bounding box center [89, 236] width 126 height 318
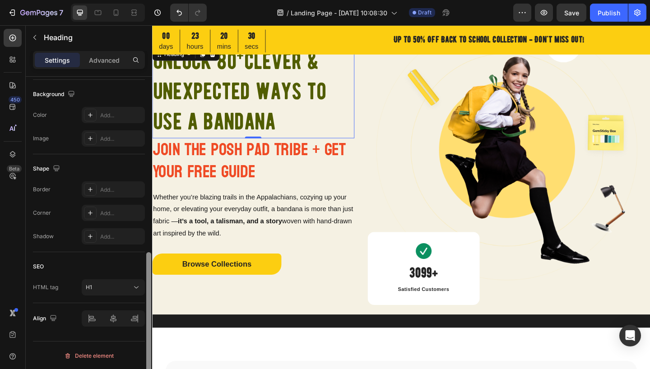
scroll to position [387, 0]
drag, startPoint x: 148, startPoint y: 148, endPoint x: 144, endPoint y: 349, distance: 200.4
click at [145, 350] on div at bounding box center [148, 236] width 7 height 318
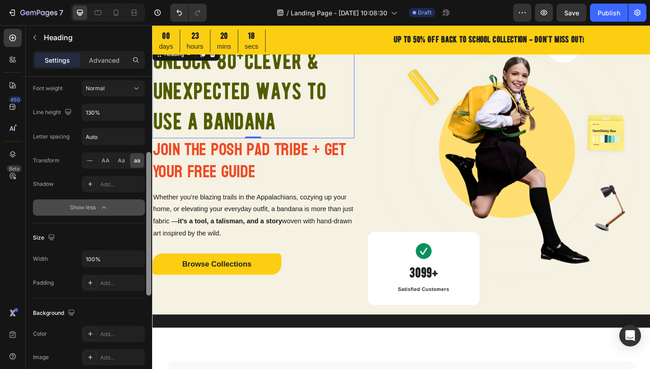
drag, startPoint x: 148, startPoint y: 272, endPoint x: 144, endPoint y: 172, distance: 100.7
click at [147, 173] on div at bounding box center [148, 224] width 5 height 144
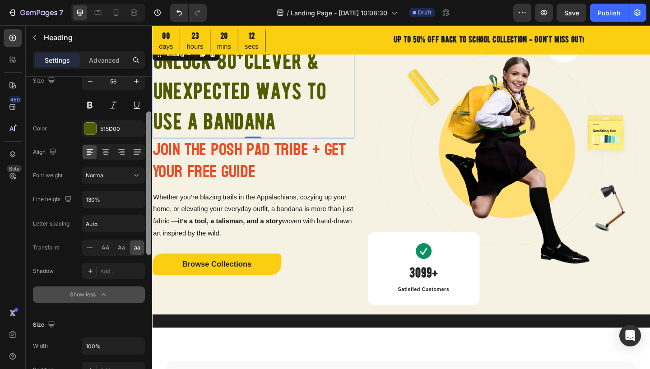
scroll to position [79, 0]
drag, startPoint x: 149, startPoint y: 264, endPoint x: 150, endPoint y: 227, distance: 37.5
click at [151, 227] on div at bounding box center [148, 184] width 5 height 144
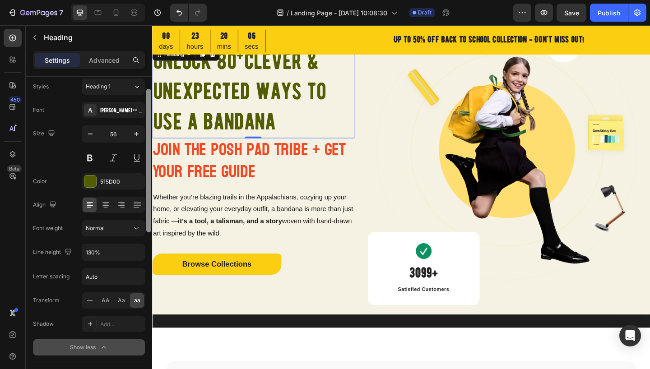
drag, startPoint x: 149, startPoint y: 239, endPoint x: 148, endPoint y: 213, distance: 25.8
click at [150, 216] on div at bounding box center [148, 161] width 5 height 144
click at [105, 282] on input "Auto" at bounding box center [113, 277] width 62 height 16
click at [107, 277] on input "Auto" at bounding box center [113, 277] width 62 height 16
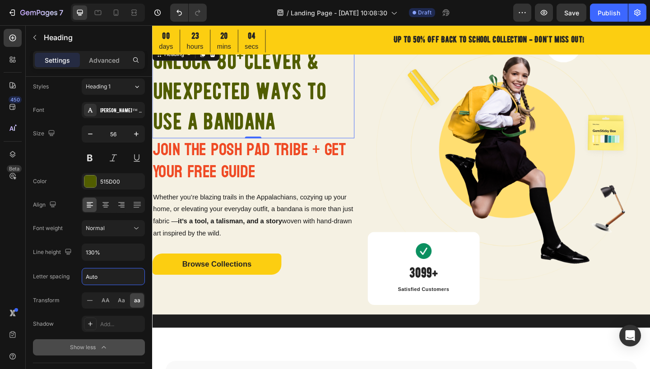
drag, startPoint x: 106, startPoint y: 277, endPoint x: 111, endPoint y: 282, distance: 6.7
click at [85, 277] on input "Auto" at bounding box center [113, 277] width 62 height 16
click at [130, 266] on div "Font [PERSON_NAME]™ Regular Size 56 Color 515D00 Align Font weight Normal Line …" at bounding box center [89, 229] width 112 height 254
click at [126, 255] on input "130%" at bounding box center [113, 252] width 62 height 16
click at [135, 254] on icon "button" at bounding box center [136, 252] width 9 height 9
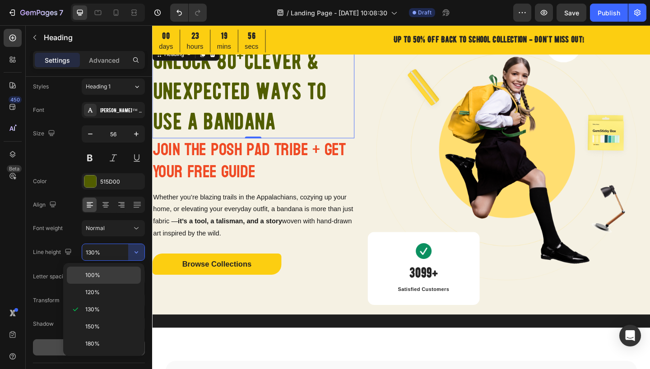
click at [120, 278] on p "100%" at bounding box center [110, 275] width 51 height 8
type input "100%"
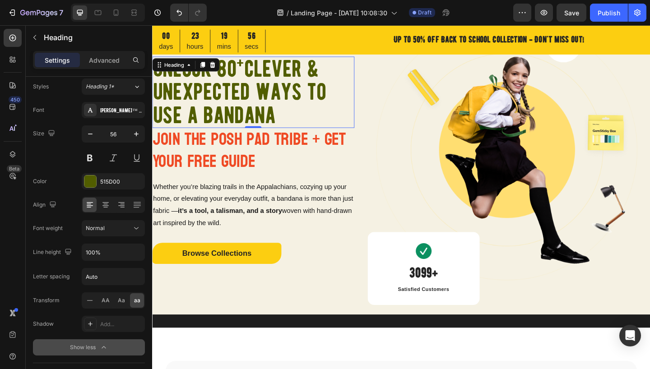
scroll to position [85, 0]
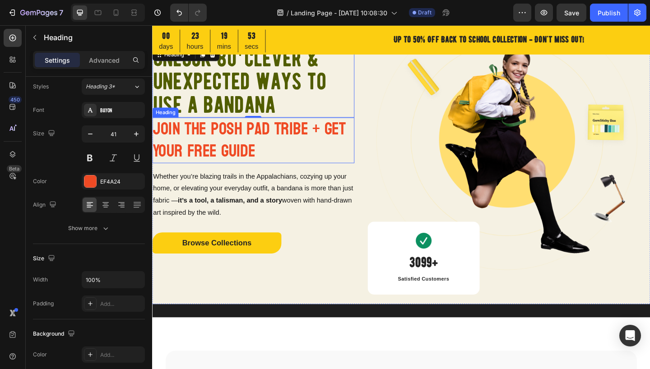
click at [241, 159] on p "Join the Posh Pad Tribe + Get Your Free Guide" at bounding box center [262, 150] width 218 height 48
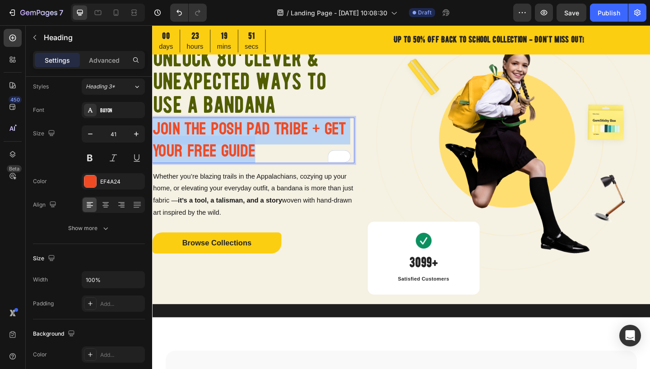
drag, startPoint x: 265, startPoint y: 160, endPoint x: 155, endPoint y: 143, distance: 111.9
click at [157, 140] on p "Join the Posh Pad Tribe + Get Your Free Guide" at bounding box center [262, 150] width 218 height 48
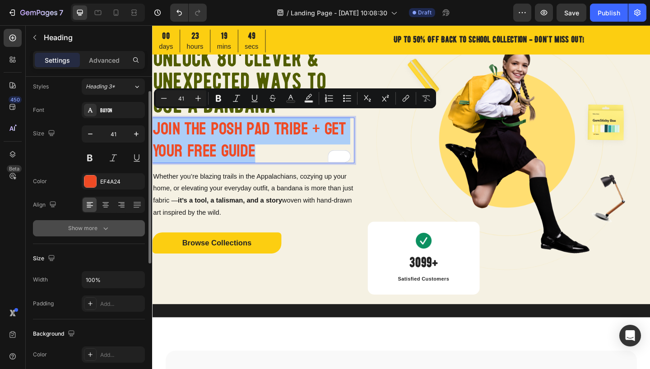
click at [108, 229] on icon "button" at bounding box center [105, 228] width 9 height 9
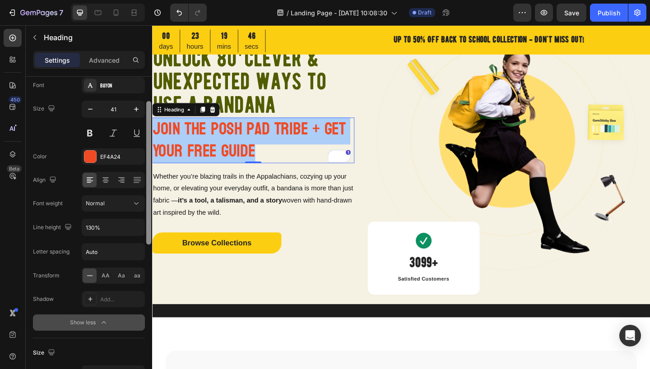
scroll to position [53, 0]
drag, startPoint x: 148, startPoint y: 259, endPoint x: 147, endPoint y: 272, distance: 13.2
click at [148, 274] on div at bounding box center [148, 235] width 7 height 318
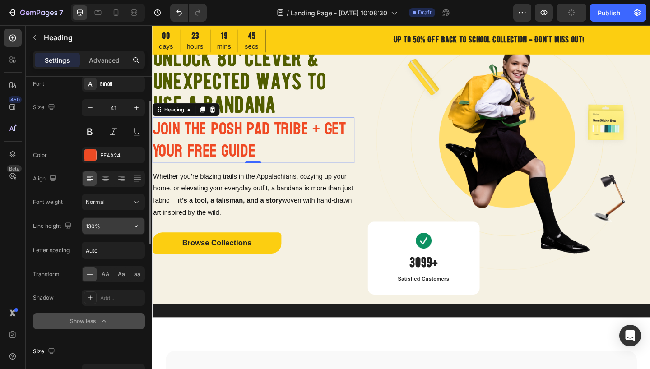
click at [126, 228] on input "130%" at bounding box center [113, 226] width 62 height 16
click at [138, 227] on icon "button" at bounding box center [136, 226] width 9 height 9
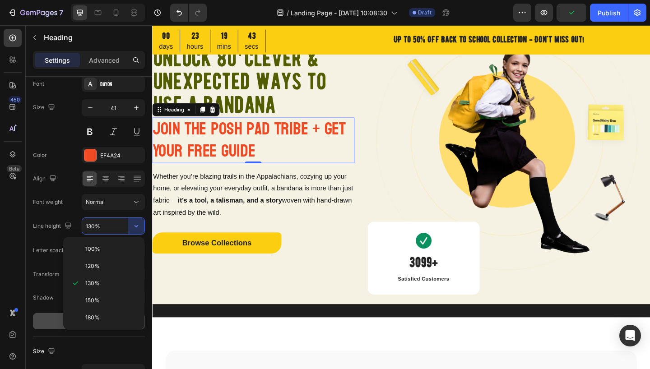
click at [120, 252] on p "100%" at bounding box center [110, 249] width 51 height 8
type input "100%"
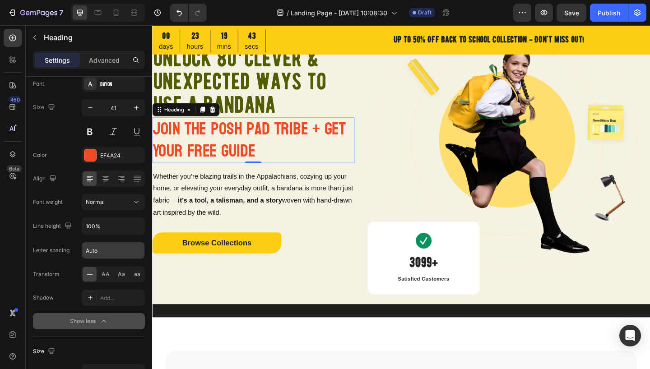
scroll to position [90, 0]
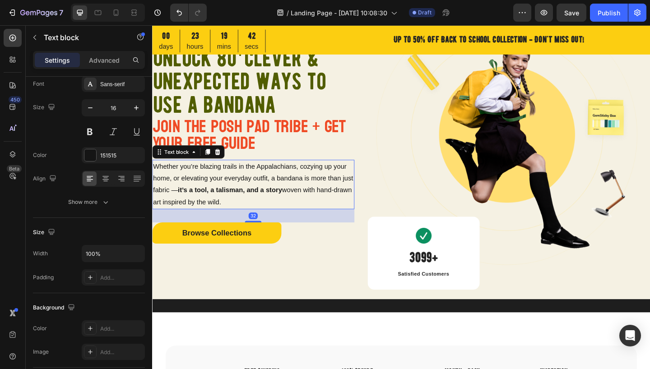
drag, startPoint x: 218, startPoint y: 187, endPoint x: 231, endPoint y: 202, distance: 20.2
click at [218, 187] on p "Whether you’re blazing trails in the Appalachians, cozying up your home, or ele…" at bounding box center [262, 198] width 218 height 52
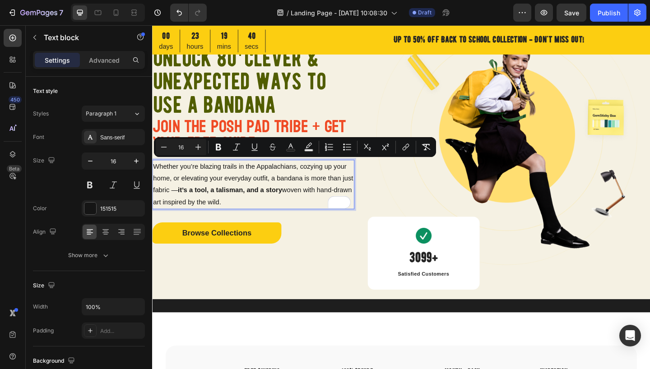
drag, startPoint x: 252, startPoint y: 215, endPoint x: 153, endPoint y: 179, distance: 105.0
click at [154, 178] on p "Whether you’re blazing trails in the Appalachians, cozying up your home, or ele…" at bounding box center [262, 198] width 218 height 52
click at [107, 256] on icon "button" at bounding box center [105, 255] width 9 height 9
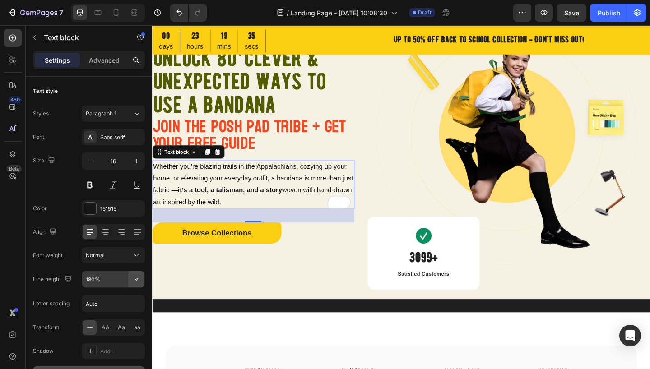
click at [137, 279] on icon "button" at bounding box center [136, 279] width 9 height 9
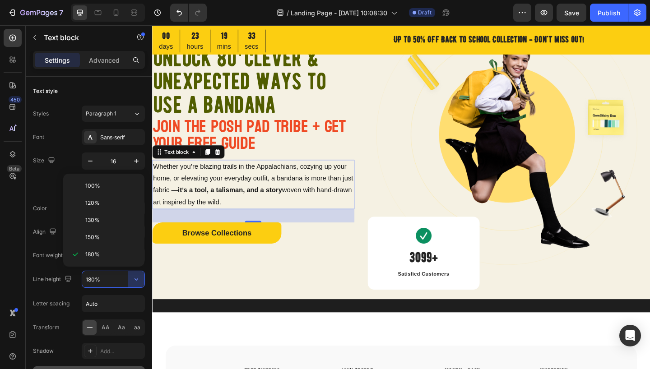
click at [110, 237] on p "150%" at bounding box center [110, 237] width 51 height 8
type input "150%"
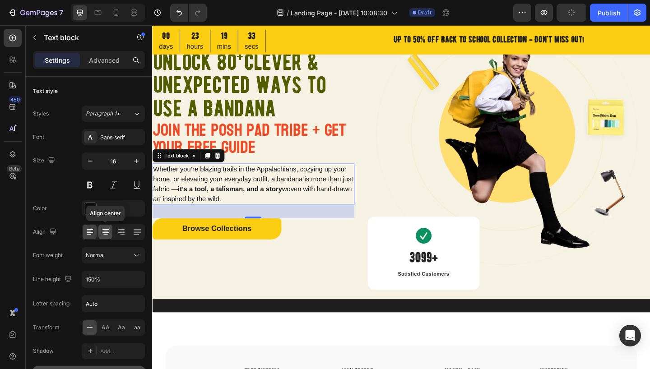
scroll to position [95, 0]
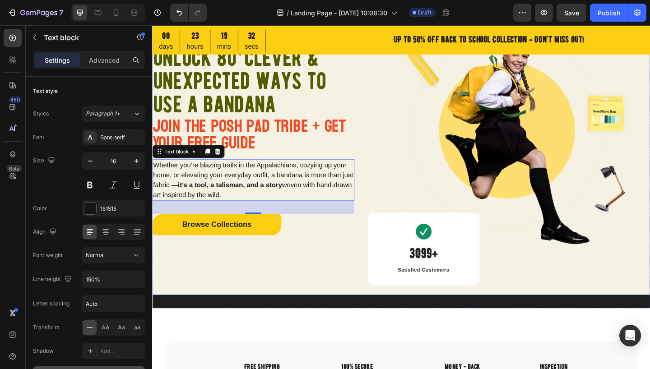
click at [183, 266] on div "Only until [DATE]! Heading Unlock 80 + Clever & Unexpected Ways to use a Bandan…" at bounding box center [262, 146] width 220 height 345
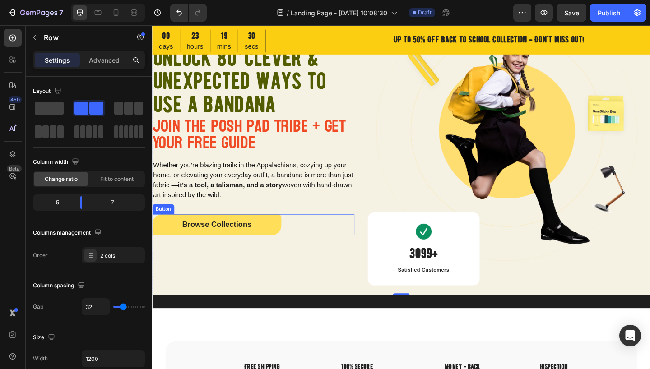
click at [163, 249] on button "Browse Collections" at bounding box center [222, 242] width 140 height 23
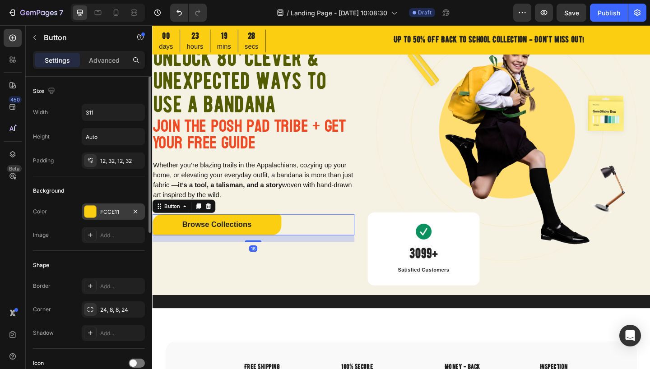
click at [91, 212] on div at bounding box center [90, 212] width 12 height 12
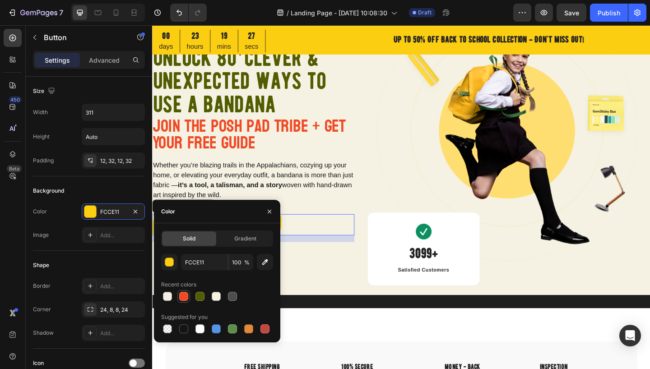
click at [183, 295] on div at bounding box center [183, 296] width 9 height 9
type input "EF4A24"
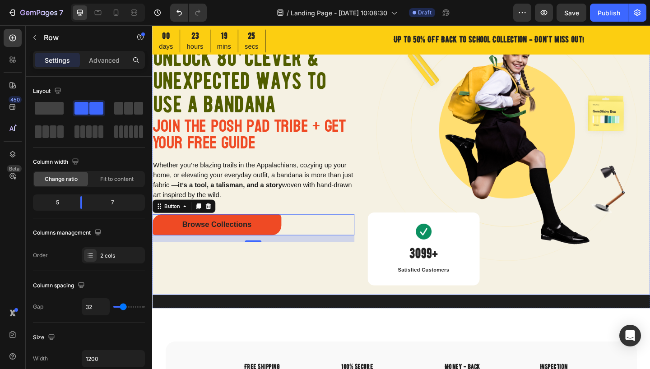
click at [331, 282] on div "Only until [DATE]! Heading Unlock 80 + Clever & Unexpected Ways to use a Bandan…" at bounding box center [262, 146] width 220 height 345
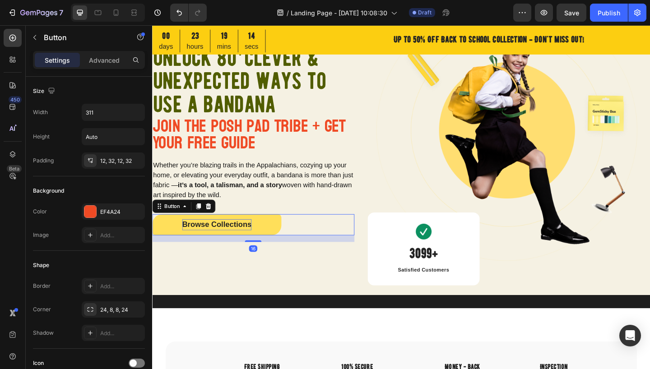
click at [191, 240] on div "Browse Collections" at bounding box center [222, 242] width 75 height 12
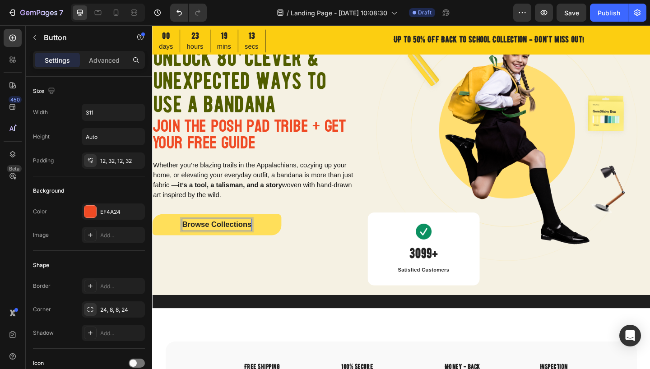
click at [200, 241] on div "Browse Collections" at bounding box center [222, 242] width 75 height 12
drag, startPoint x: 186, startPoint y: 241, endPoint x: 269, endPoint y: 242, distance: 83.1
click at [269, 243] on button "Browse Collections" at bounding box center [222, 242] width 140 height 23
click at [200, 241] on p "Join the Tribe [DATE]!" at bounding box center [222, 242] width 85 height 12
drag, startPoint x: 183, startPoint y: 241, endPoint x: 267, endPoint y: 244, distance: 84.0
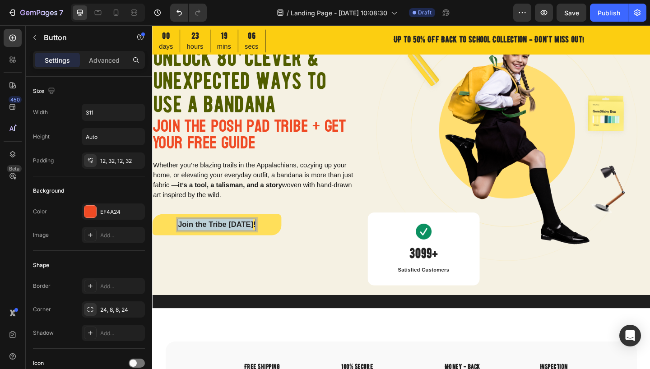
click at [266, 245] on button "Join the Tribe [DATE]!" at bounding box center [222, 242] width 140 height 23
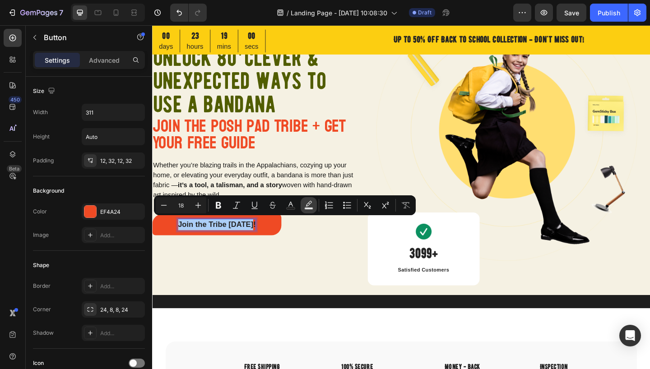
click at [308, 205] on icon "Editor contextual toolbar" at bounding box center [308, 205] width 9 height 9
type input "000000"
type input "77"
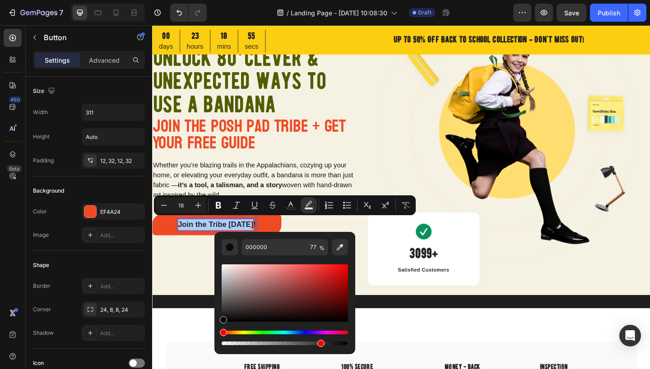
click at [223, 266] on div "Editor contextual toolbar" at bounding box center [285, 292] width 126 height 57
drag, startPoint x: 223, startPoint y: 265, endPoint x: 221, endPoint y: 260, distance: 6.1
click at [220, 260] on div "F4F2F2 77 %" at bounding box center [284, 289] width 141 height 115
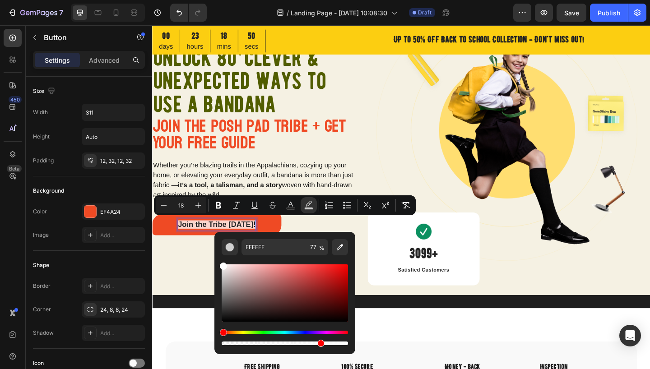
drag, startPoint x: 339, startPoint y: 247, endPoint x: 347, endPoint y: 237, distance: 12.5
click at [339, 247] on icon "Editor contextual toolbar" at bounding box center [340, 247] width 6 height 6
type input "F5F1E3"
type input "100"
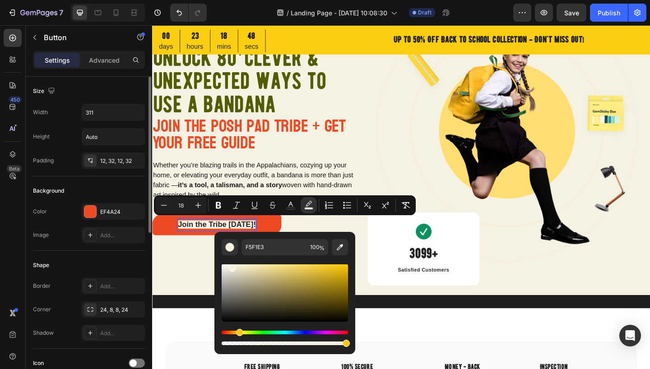
click at [122, 263] on div "Shape" at bounding box center [89, 265] width 112 height 14
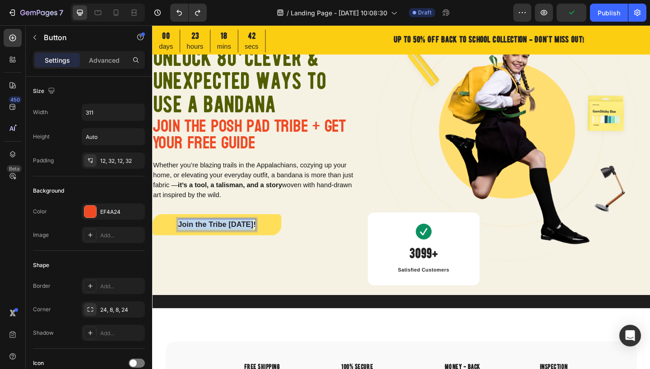
drag, startPoint x: 183, startPoint y: 240, endPoint x: 269, endPoint y: 238, distance: 86.7
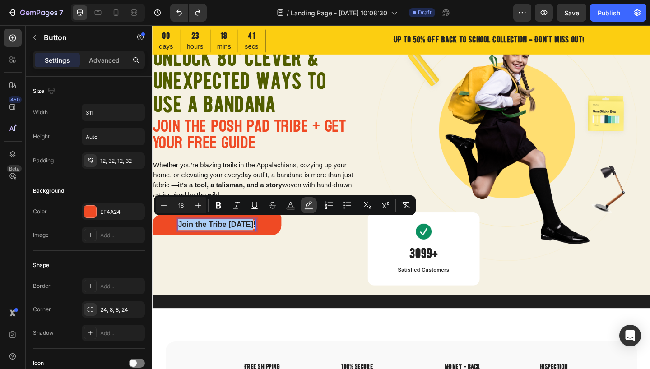
click at [308, 208] on rect "Editor contextual toolbar" at bounding box center [309, 209] width 9 height 2
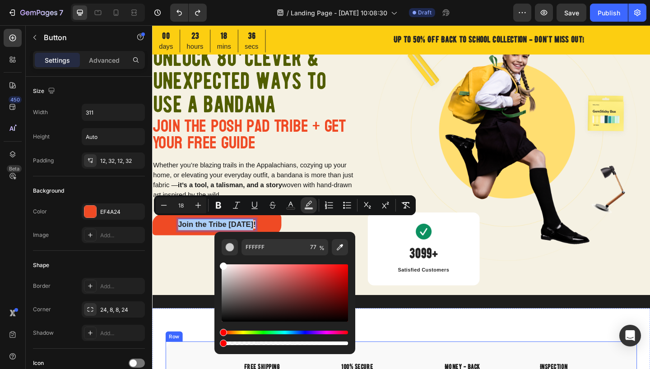
drag, startPoint x: 473, startPoint y: 370, endPoint x: 209, endPoint y: 360, distance: 263.8
type input "0"
click at [289, 205] on icon "Editor contextual toolbar" at bounding box center [290, 205] width 9 height 9
type input "242424"
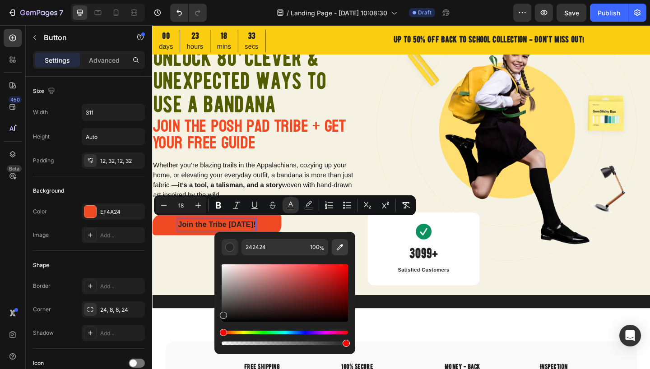
click at [340, 249] on icon "Editor contextual toolbar" at bounding box center [339, 247] width 9 height 9
type input "F5F1E3"
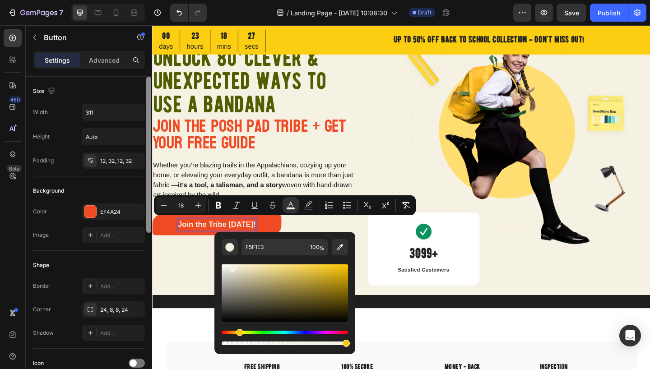
drag, startPoint x: 148, startPoint y: 210, endPoint x: 150, endPoint y: 173, distance: 37.1
click at [148, 176] on div at bounding box center [148, 155] width 5 height 156
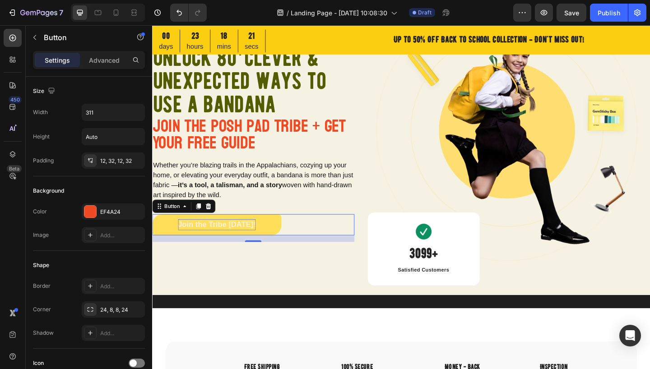
click at [159, 243] on button "Join the Tribe [DATE]!" at bounding box center [222, 242] width 140 height 23
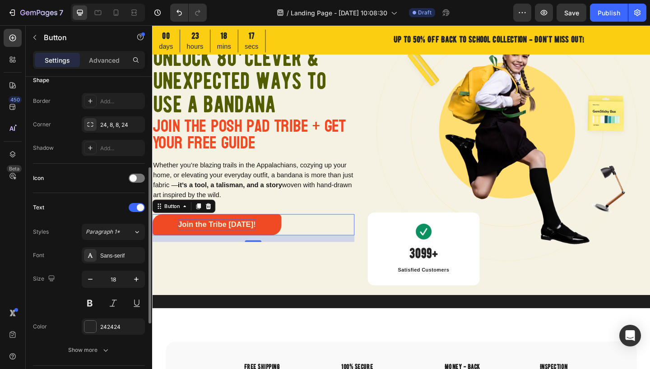
scroll to position [186, 0]
click at [142, 177] on div at bounding box center [137, 177] width 16 height 9
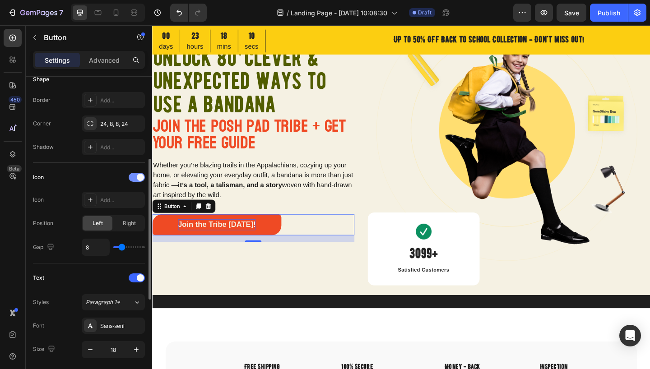
click at [131, 178] on div at bounding box center [137, 177] width 16 height 9
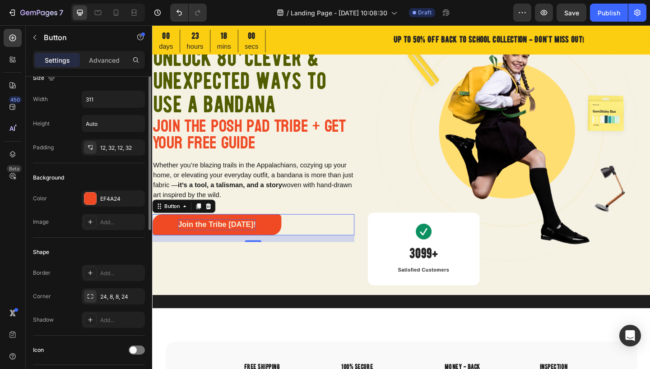
scroll to position [7, 0]
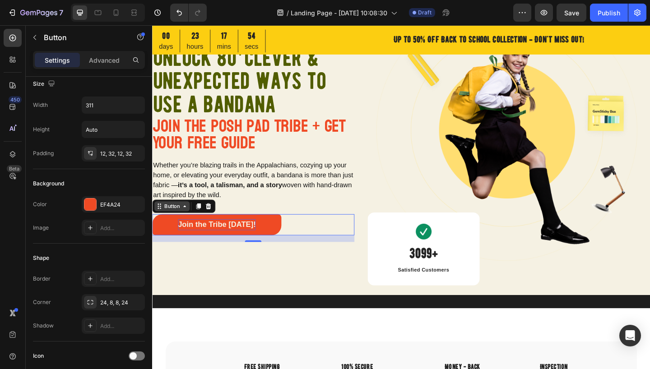
click at [187, 222] on icon at bounding box center [187, 221] width 7 height 7
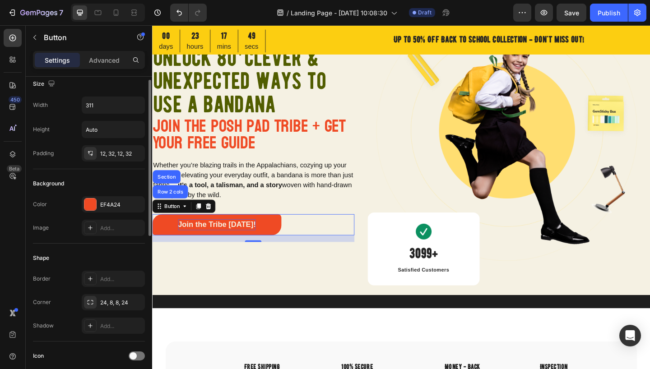
click at [79, 244] on div "Shape Border Add... Corner 24, 8, 8, 24 Shadow Add..." at bounding box center [89, 293] width 112 height 98
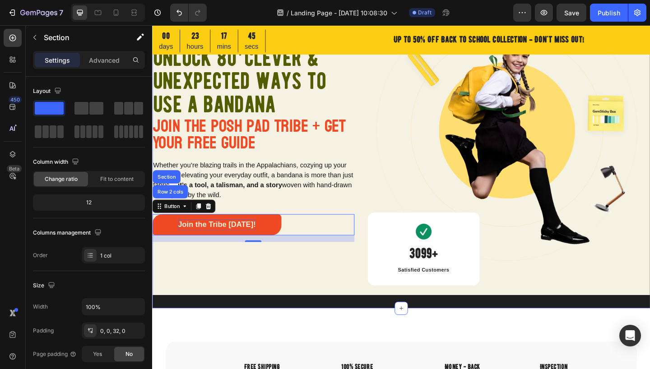
click at [180, 320] on div "Only until [DATE]! Heading Unlock 80 + Clever & Unexpected Ways to use a Bandan…" at bounding box center [423, 153] width 542 height 359
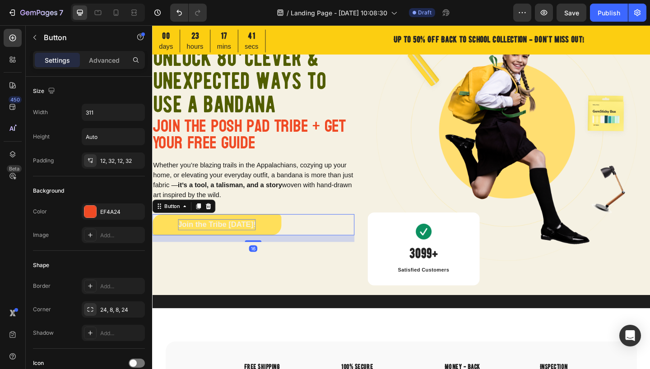
click at [171, 237] on button "Join the Tribe [DATE]!" at bounding box center [222, 242] width 140 height 23
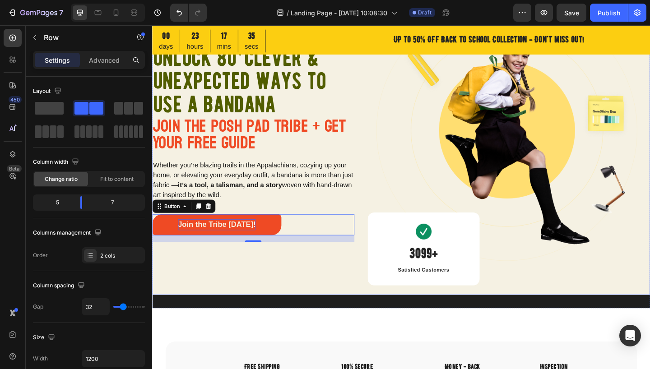
click at [233, 289] on div "Only until [DATE]! Heading Unlock 80 + Clever & Unexpected Ways to use a Bandan…" at bounding box center [262, 146] width 220 height 345
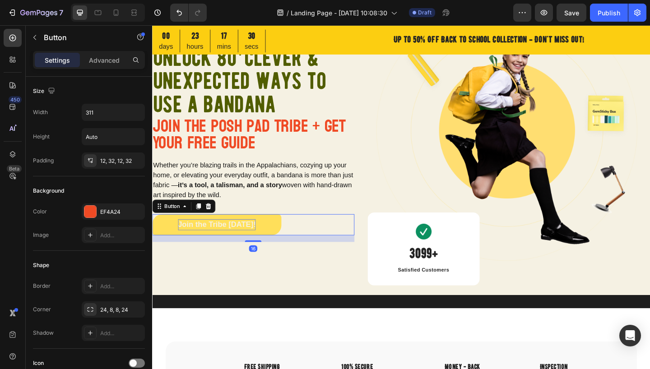
click at [288, 243] on button "Join the Tribe [DATE]!" at bounding box center [222, 242] width 140 height 23
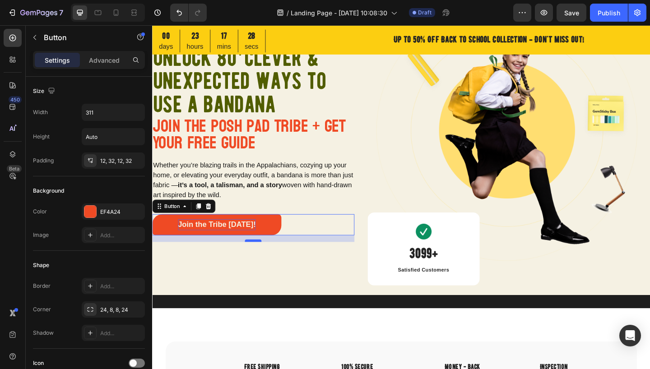
click at [262, 258] on div at bounding box center [262, 259] width 18 height 3
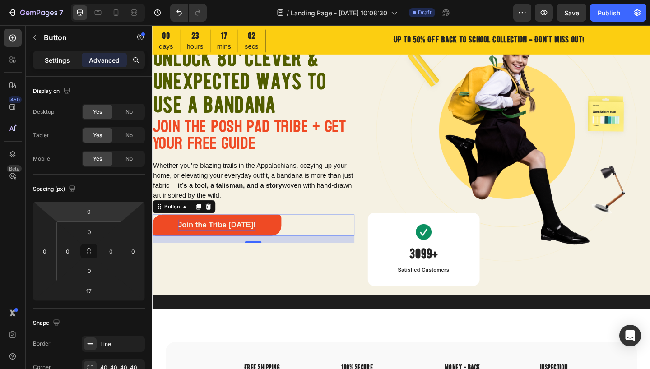
click at [60, 62] on p "Settings" at bounding box center [57, 60] width 25 height 9
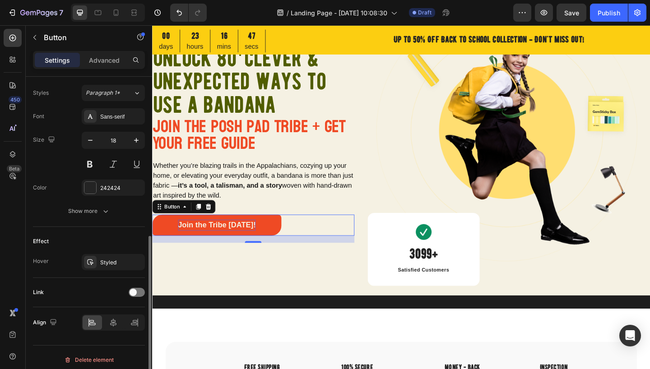
scroll to position [329, 0]
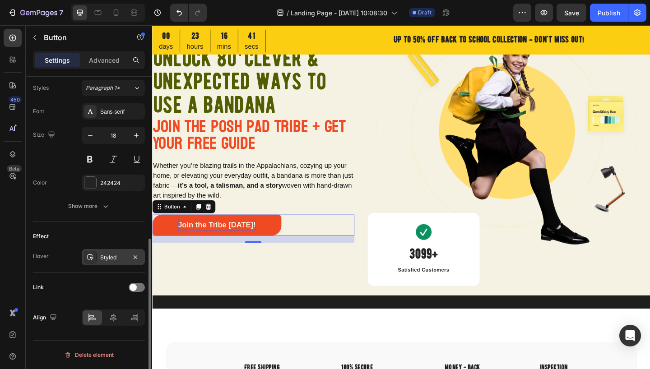
click at [106, 257] on div "Styled" at bounding box center [113, 258] width 26 height 8
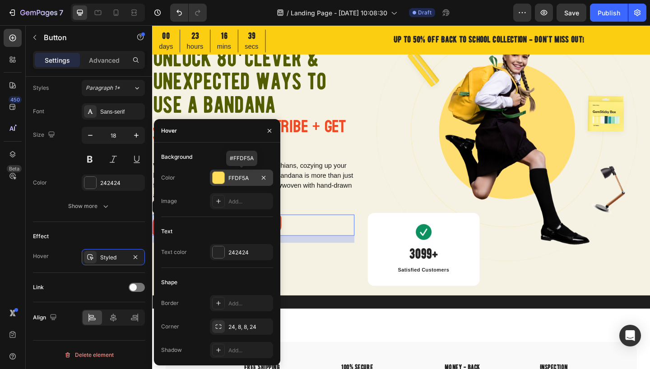
click at [218, 176] on div at bounding box center [219, 178] width 12 height 12
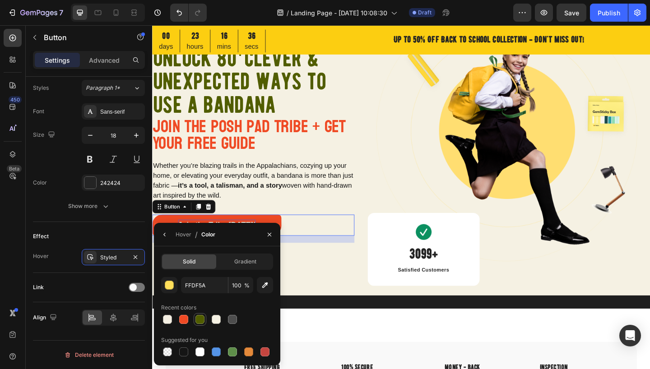
click at [201, 320] on div at bounding box center [199, 319] width 9 height 9
type input "515D00"
click at [130, 233] on div "Effect" at bounding box center [89, 236] width 112 height 14
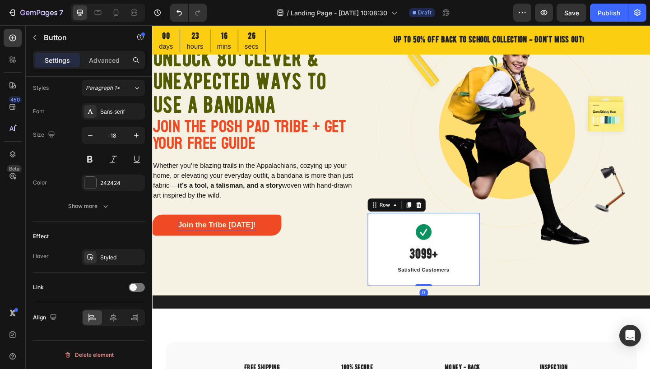
scroll to position [0, 0]
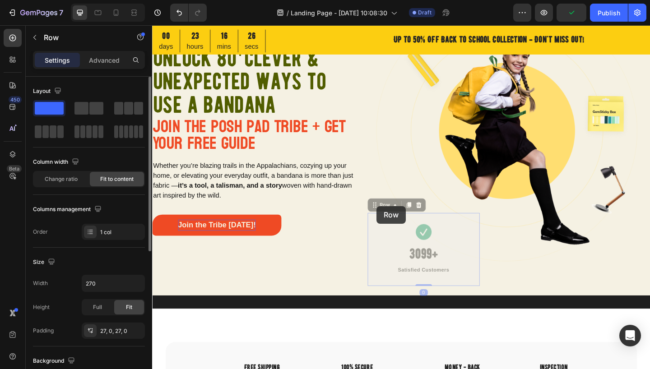
drag, startPoint x: 396, startPoint y: 239, endPoint x: 398, endPoint y: 224, distance: 14.6
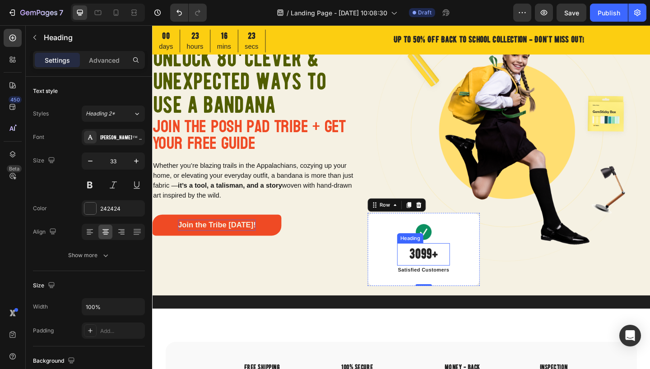
click at [437, 276] on p "3099+" at bounding box center [447, 274] width 56 height 23
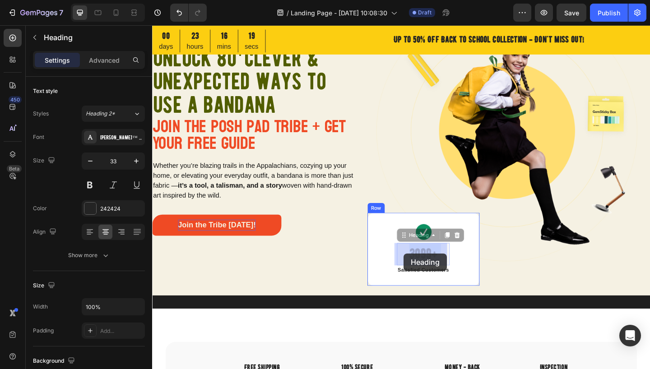
drag, startPoint x: 456, startPoint y: 274, endPoint x: 426, endPoint y: 274, distance: 30.7
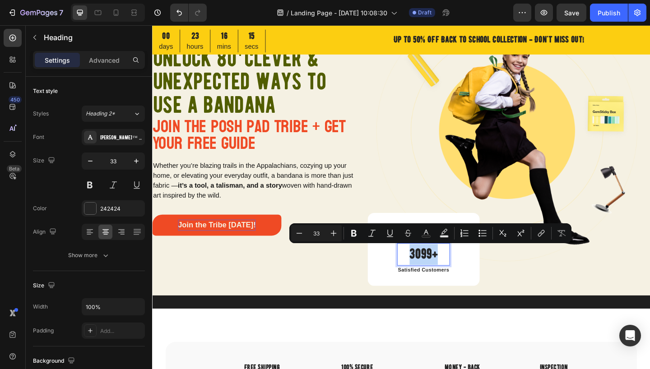
drag, startPoint x: 458, startPoint y: 276, endPoint x: 427, endPoint y: 275, distance: 30.3
click at [427, 275] on p "3099+" at bounding box center [447, 274] width 56 height 23
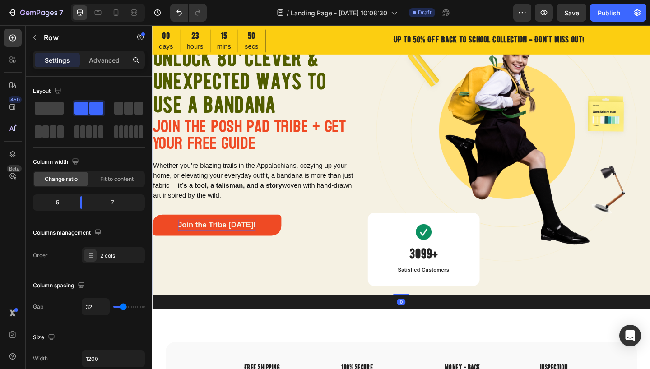
click at [354, 291] on div "Only until [DATE]! Heading Unlock 80 + Clever & Unexpected Ways to use a Bandan…" at bounding box center [262, 146] width 220 height 345
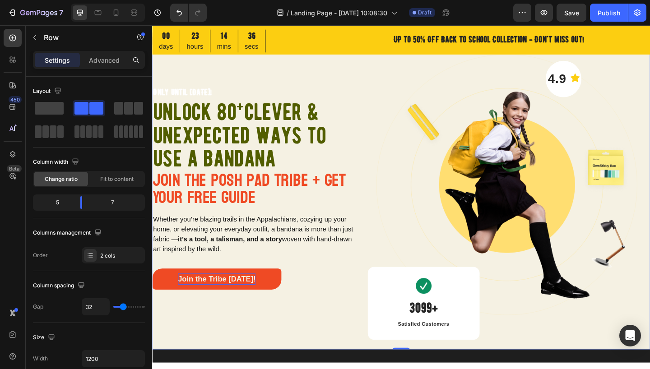
scroll to position [30, 0]
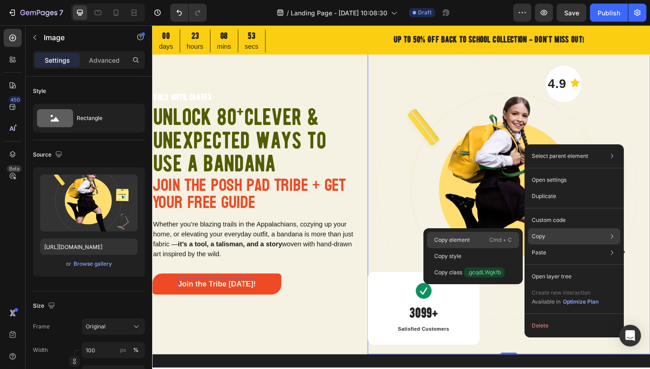
click at [466, 239] on p "Copy element" at bounding box center [452, 240] width 36 height 8
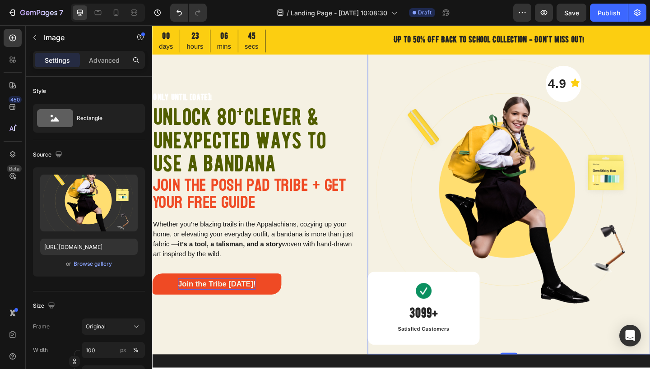
click at [526, 176] on img at bounding box center [539, 210] width 307 height 345
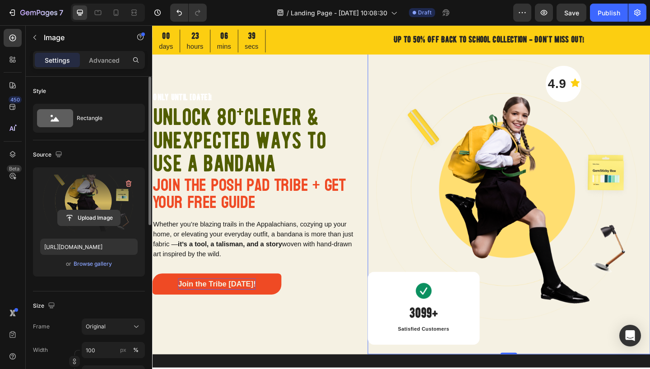
click at [87, 216] on input "file" at bounding box center [89, 217] width 62 height 15
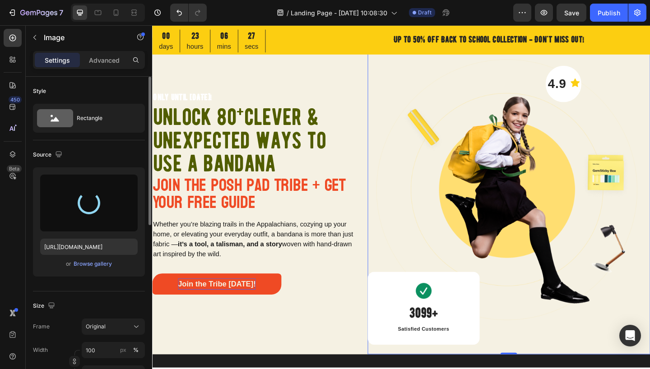
type input "[URL][DOMAIN_NAME]"
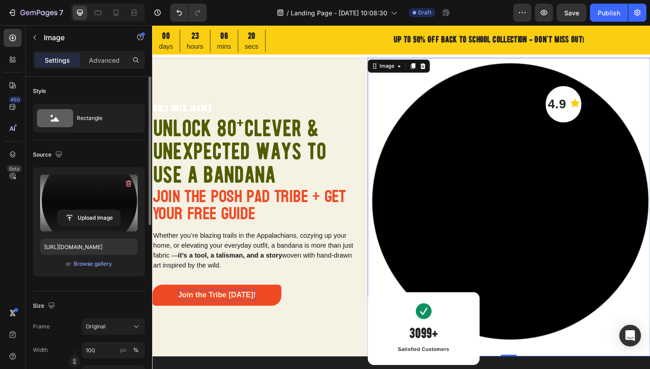
scroll to position [9, 0]
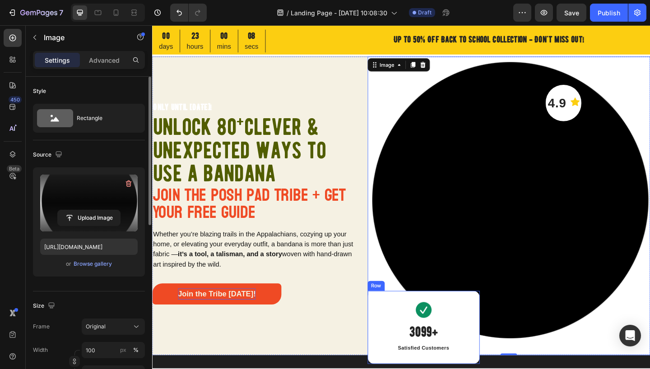
click at [396, 328] on div "Image 3099+ Heading Satisfied Customers Text block Row" at bounding box center [447, 353] width 122 height 79
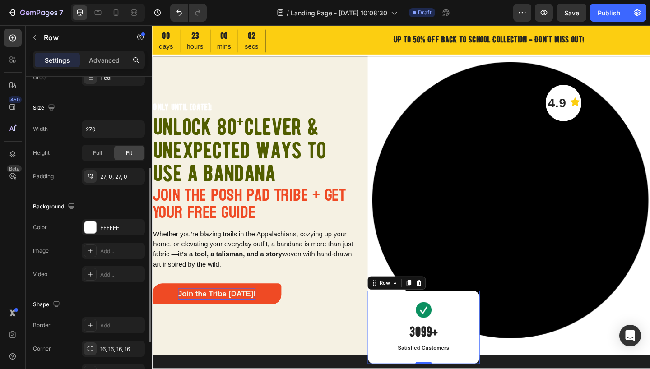
scroll to position [165, 0]
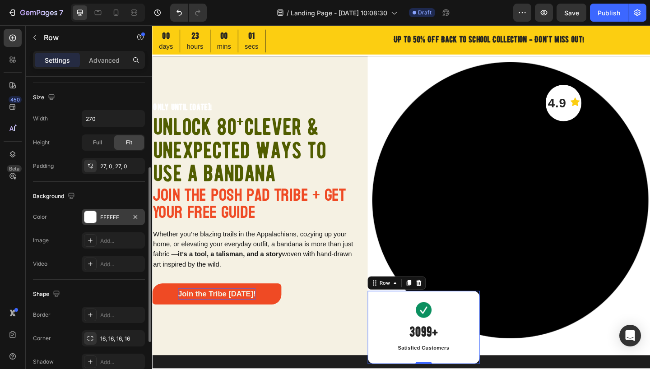
click at [90, 219] on div at bounding box center [90, 217] width 12 height 12
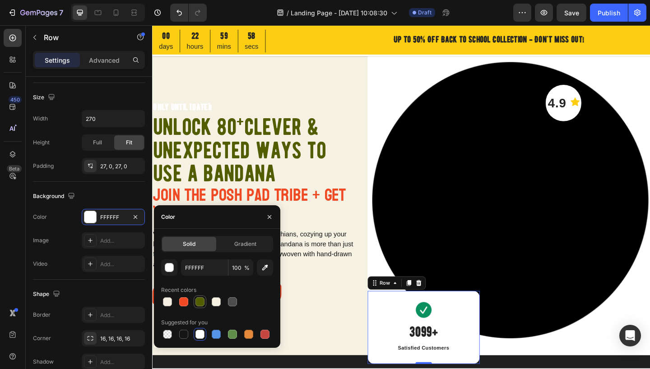
click at [201, 300] on div at bounding box center [199, 301] width 9 height 9
type input "515D00"
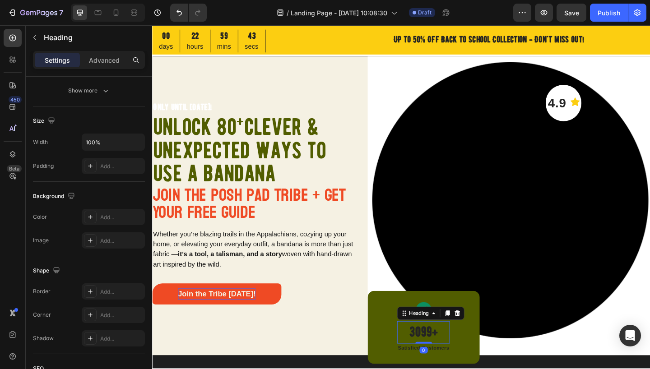
click at [456, 361] on p "3099+" at bounding box center [447, 359] width 56 height 23
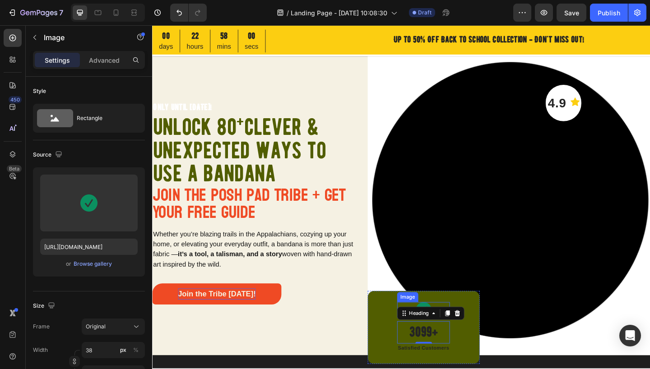
click at [445, 328] on img at bounding box center [447, 334] width 17 height 17
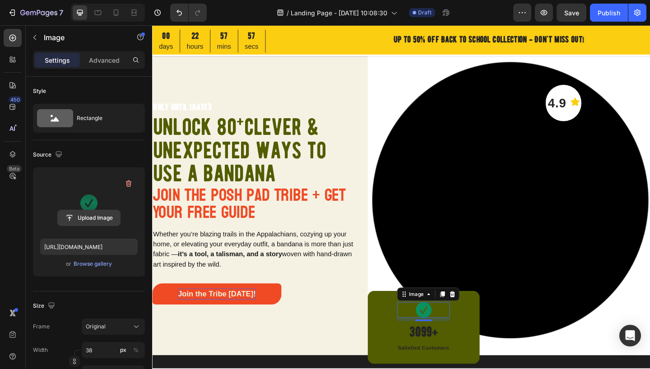
click at [89, 217] on input "file" at bounding box center [89, 217] width 62 height 15
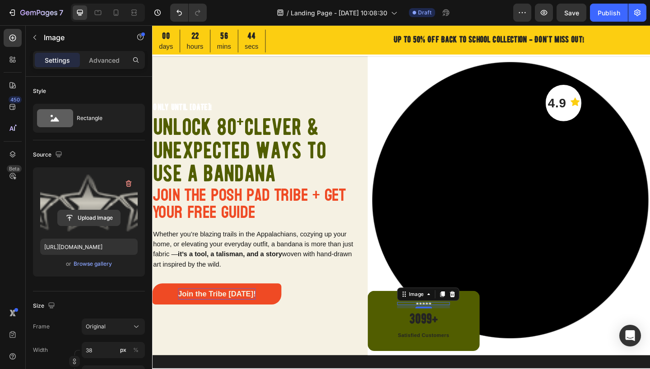
click at [97, 219] on input "file" at bounding box center [89, 217] width 62 height 15
click at [92, 220] on input "file" at bounding box center [89, 217] width 62 height 15
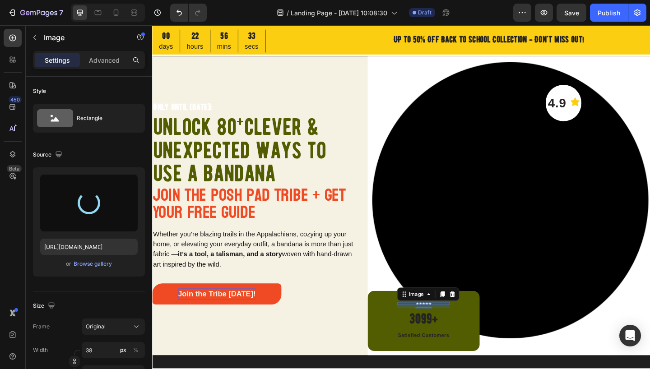
type input "[URL][DOMAIN_NAME]"
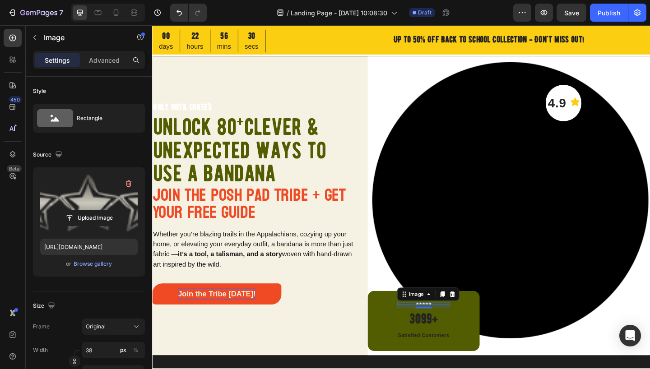
click at [99, 199] on label at bounding box center [88, 203] width 97 height 57
click at [99, 210] on input "file" at bounding box center [89, 217] width 62 height 15
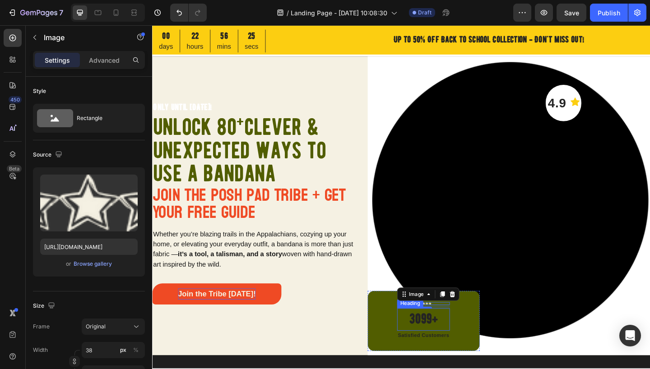
click at [447, 345] on p "3099+" at bounding box center [447, 345] width 56 height 23
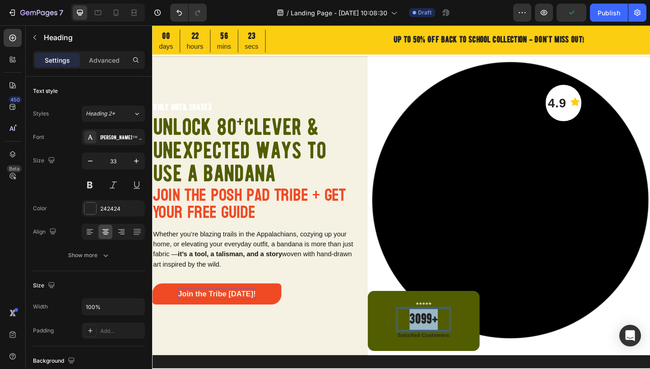
drag, startPoint x: 458, startPoint y: 345, endPoint x: 432, endPoint y: 342, distance: 25.9
click at [430, 344] on p "3099+" at bounding box center [447, 345] width 56 height 23
click at [403, 341] on p "love the design!"" at bounding box center [447, 345] width 89 height 23
drag, startPoint x: 491, startPoint y: 344, endPoint x: 391, endPoint y: 341, distance: 99.4
click at [399, 343] on h2 ""love the design!"" at bounding box center [446, 345] width 95 height 24
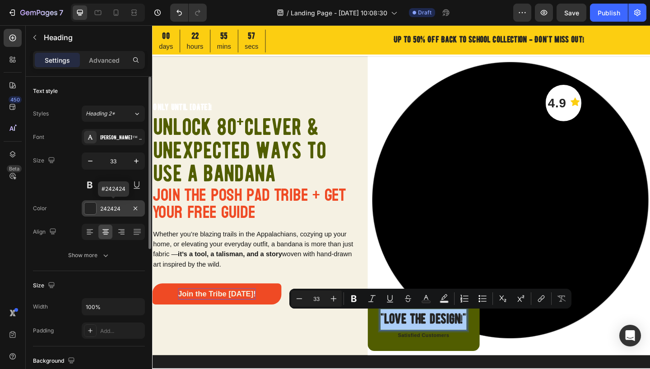
click at [90, 208] on div at bounding box center [90, 209] width 12 height 12
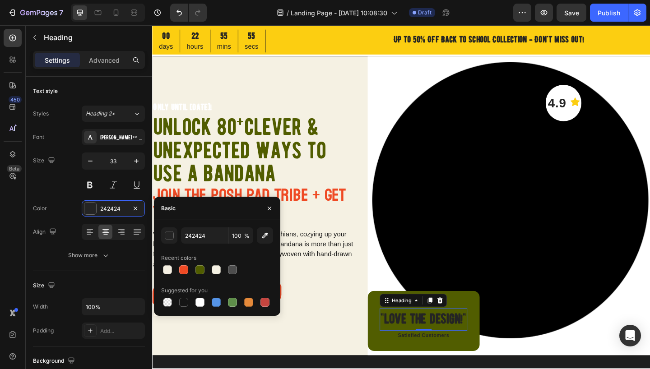
drag, startPoint x: 167, startPoint y: 271, endPoint x: 159, endPoint y: 269, distance: 7.4
click at [167, 271] on div at bounding box center [167, 269] width 9 height 9
type input "F4EFE2"
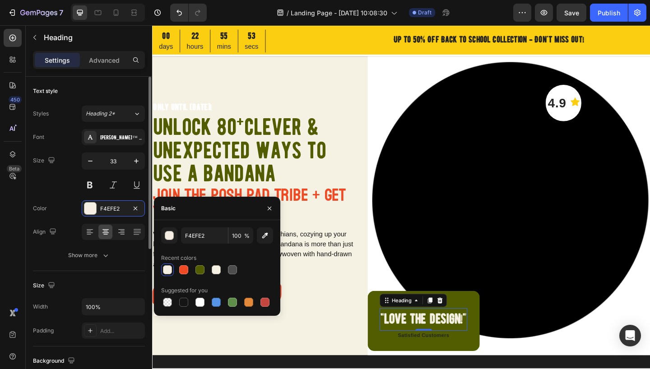
drag, startPoint x: 64, startPoint y: 179, endPoint x: 69, endPoint y: 176, distance: 6.5
click at [64, 179] on div "Size 33" at bounding box center [89, 173] width 112 height 41
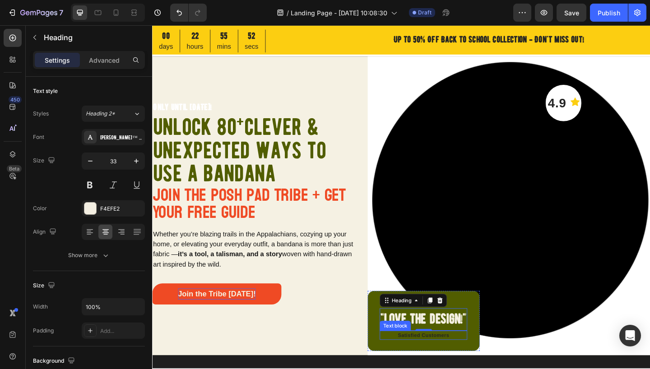
click at [454, 364] on p "Satisfied Customers" at bounding box center [446, 362] width 93 height 8
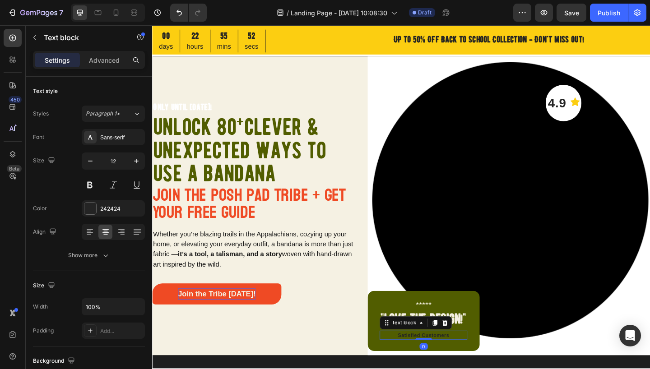
click at [459, 364] on p "Satisfied Customers" at bounding box center [446, 362] width 93 height 8
drag, startPoint x: 459, startPoint y: 364, endPoint x: 466, endPoint y: 366, distance: 7.4
click at [459, 364] on p "Satisfied Customers" at bounding box center [446, 362] width 93 height 8
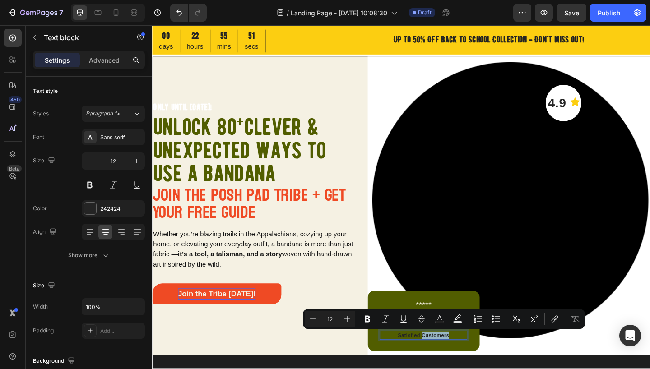
click at [474, 363] on p "Satisfied Customers" at bounding box center [446, 362] width 93 height 8
drag, startPoint x: 469, startPoint y: 362, endPoint x: 475, endPoint y: 363, distance: 5.9
click at [469, 362] on p "Satisfied Customers" at bounding box center [446, 362] width 93 height 8
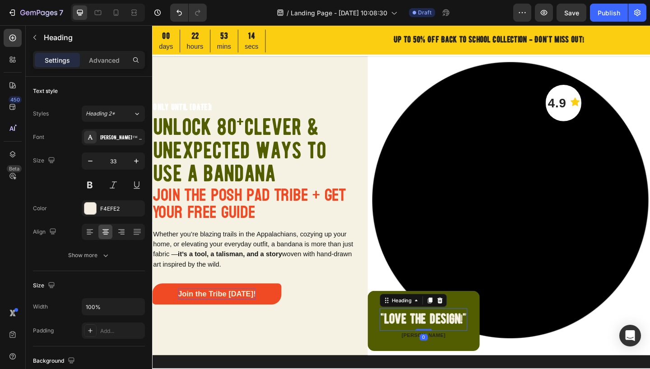
click at [484, 347] on p ""love the design!"" at bounding box center [446, 345] width 93 height 23
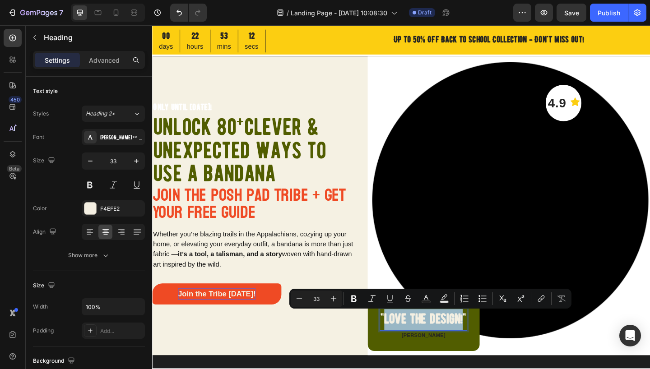
drag, startPoint x: 487, startPoint y: 348, endPoint x: 398, endPoint y: 345, distance: 89.0
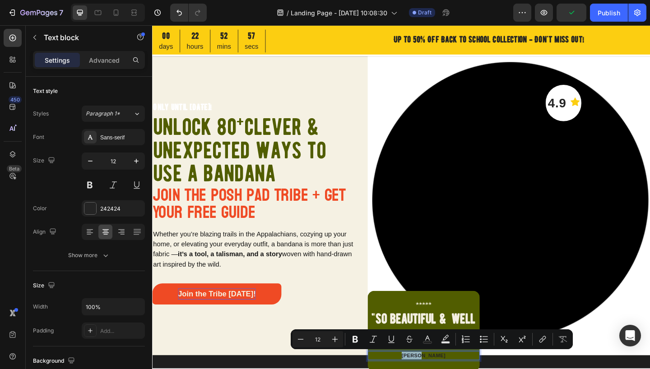
drag, startPoint x: 455, startPoint y: 386, endPoint x: 434, endPoint y: 386, distance: 20.8
click at [458, 343] on p ""so beautiful & well crafted"" at bounding box center [447, 356] width 120 height 45
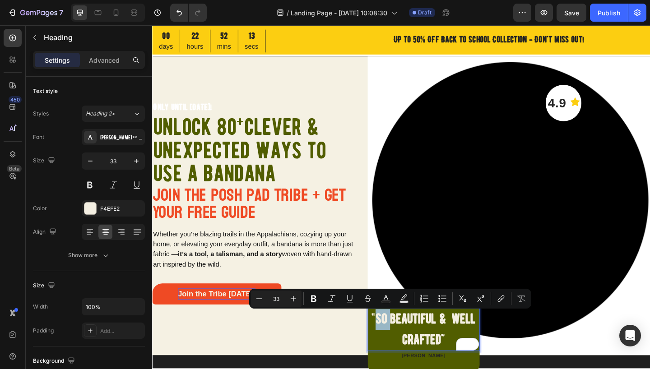
drag, startPoint x: 407, startPoint y: 345, endPoint x: 392, endPoint y: 345, distance: 15.4
click at [401, 348] on p ""so beautiful & well crafted"" at bounding box center [447, 356] width 120 height 45
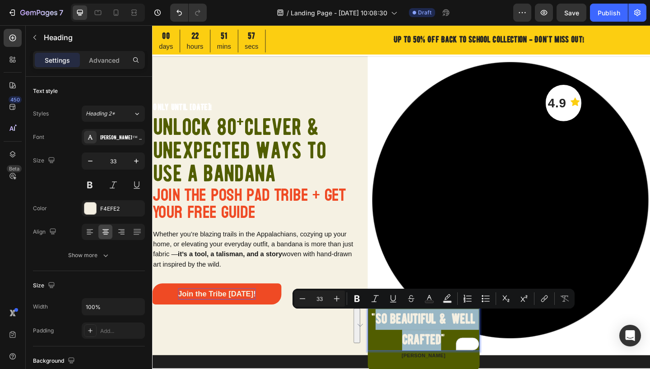
drag, startPoint x: 461, startPoint y: 366, endPoint x: 392, endPoint y: 348, distance: 70.9
click at [392, 348] on p ""so beautiful & well crafted"" at bounding box center [447, 356] width 120 height 45
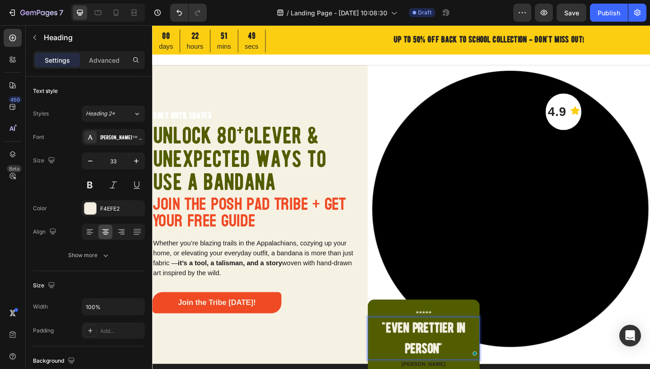
scroll to position [9, 0]
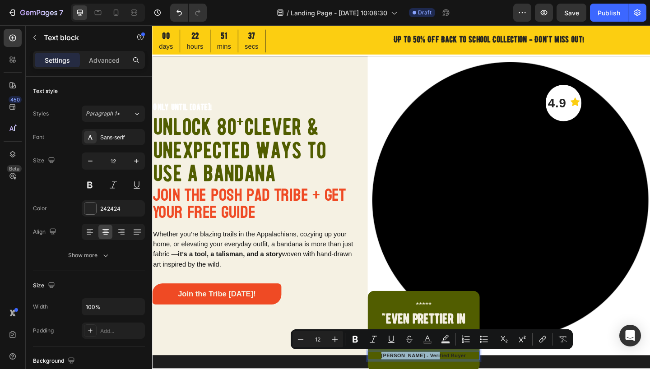
drag, startPoint x: 476, startPoint y: 384, endPoint x: 413, endPoint y: 385, distance: 62.3
click at [428, 340] on icon "Editor contextual toolbar" at bounding box center [427, 339] width 9 height 9
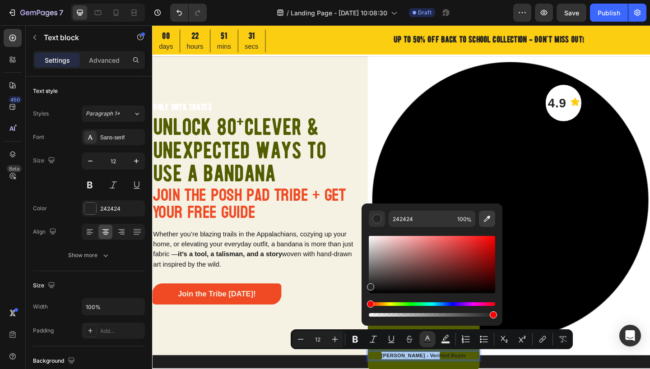
click at [487, 218] on icon "Editor contextual toolbar" at bounding box center [487, 218] width 9 height 9
type input "F5F1E3"
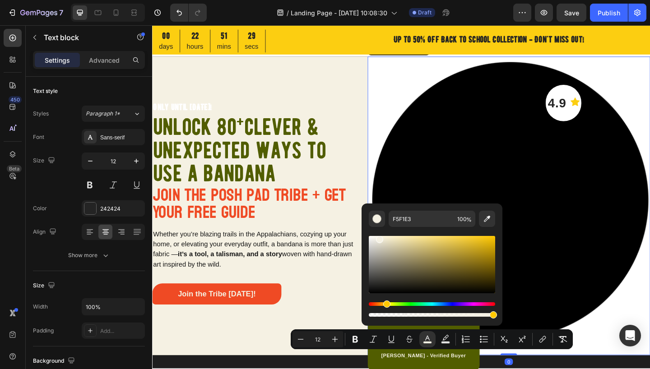
click at [641, 340] on img at bounding box center [539, 221] width 307 height 325
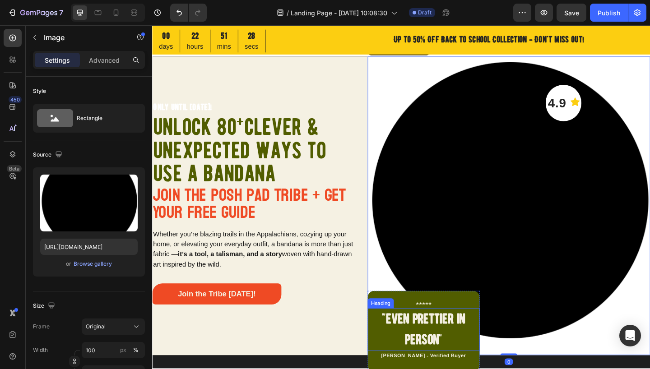
click at [452, 369] on p ""even prettier in person"" at bounding box center [447, 356] width 120 height 45
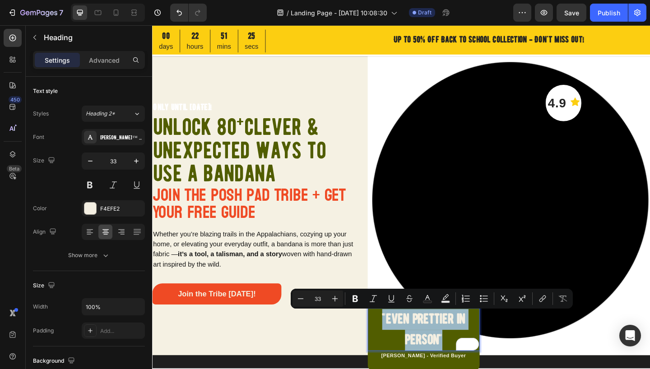
drag, startPoint x: 464, startPoint y: 367, endPoint x: 397, endPoint y: 345, distance: 70.7
click at [397, 345] on p ""even prettier in person"" at bounding box center [447, 356] width 120 height 45
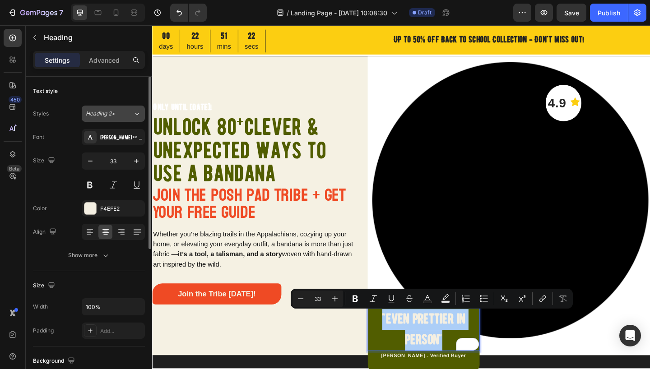
click at [134, 116] on icon at bounding box center [137, 113] width 8 height 9
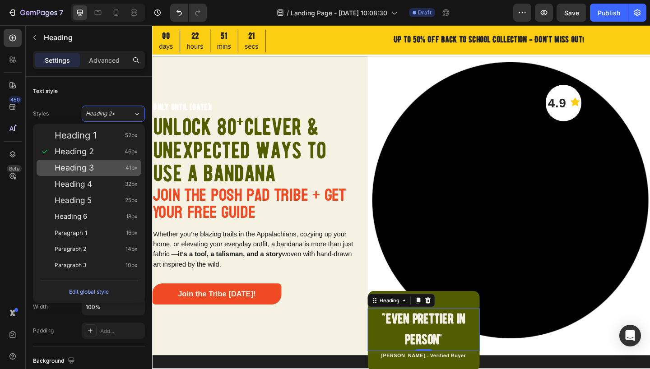
click at [118, 165] on div "Heading 3 41px" at bounding box center [96, 167] width 83 height 9
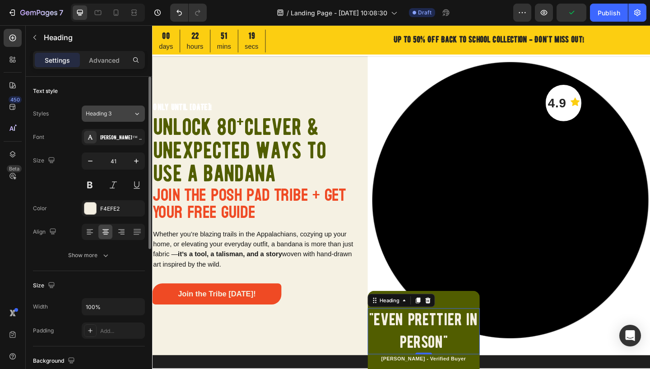
click at [133, 116] on icon at bounding box center [137, 113] width 8 height 9
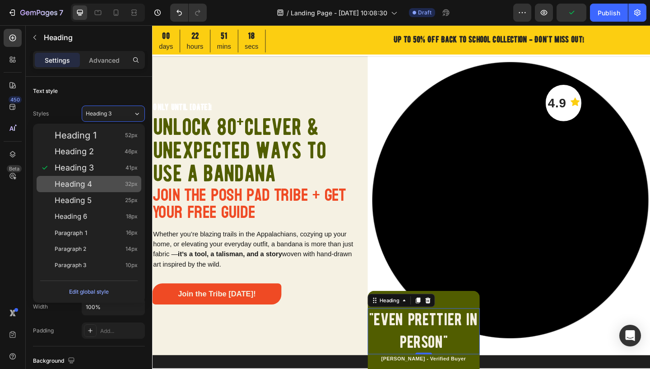
click at [114, 180] on div "Heading 4 32px" at bounding box center [96, 184] width 83 height 9
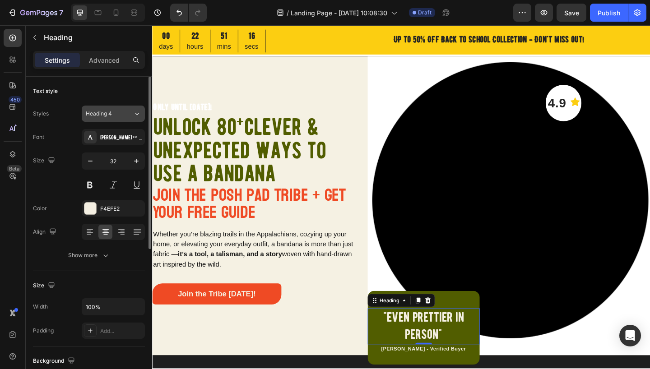
click at [135, 115] on icon at bounding box center [137, 113] width 8 height 9
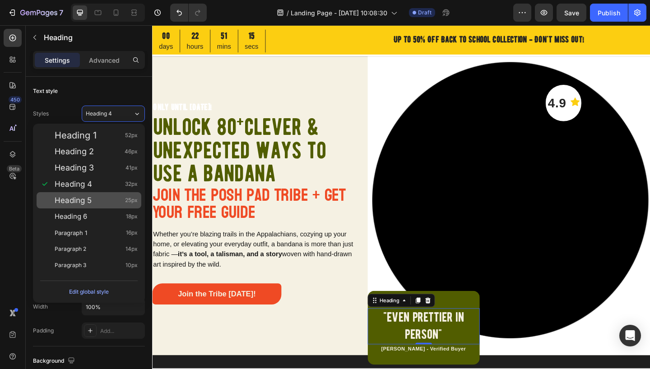
click at [107, 202] on div "Heading 5 25px" at bounding box center [96, 200] width 83 height 9
type input "25"
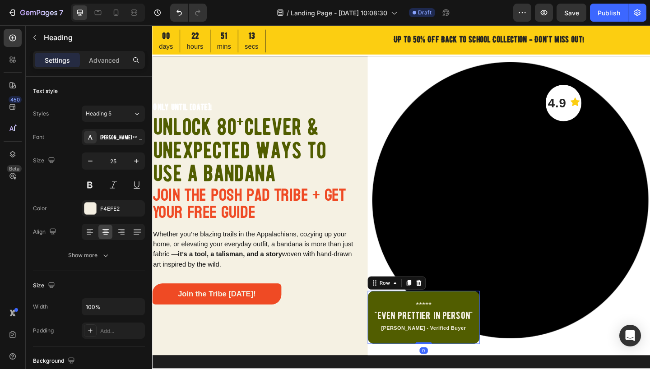
click at [400, 360] on div "Image "even prettier in person" Heading [PERSON_NAME] - Verified Buyer Text blo…" at bounding box center [447, 343] width 122 height 58
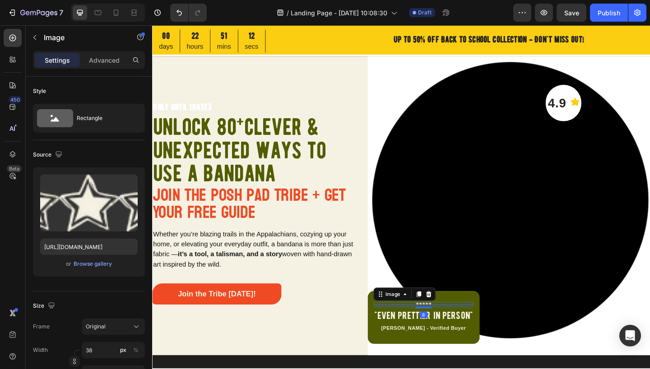
click at [442, 328] on img at bounding box center [447, 327] width 17 height 3
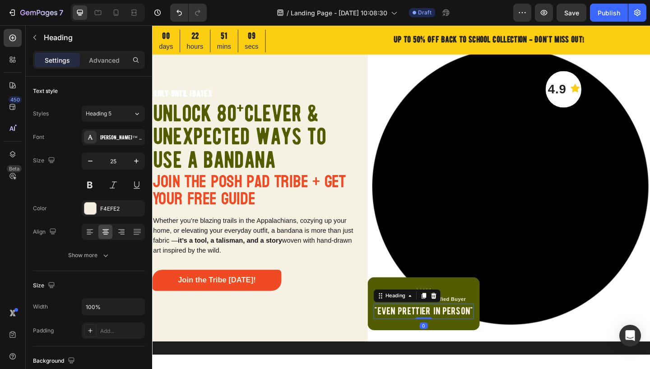
scroll to position [31, 0]
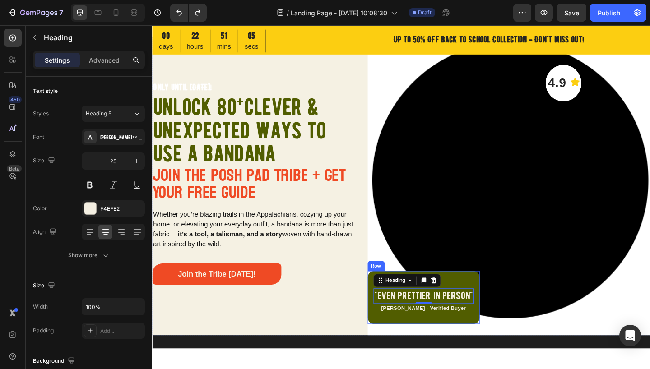
click at [480, 302] on div "Image "even prettier in person" Heading 0 [PERSON_NAME] - Verified Buyer Text b…" at bounding box center [447, 321] width 122 height 58
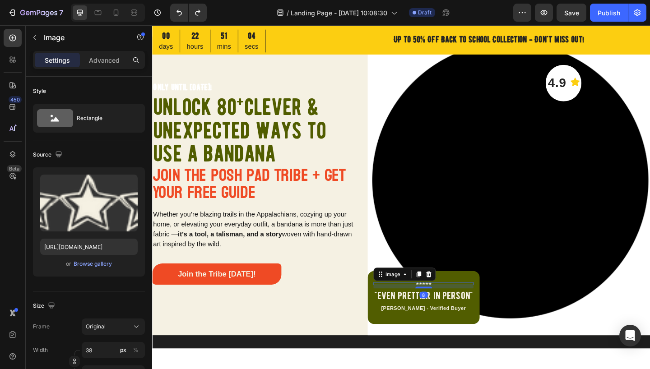
click at [446, 306] on img at bounding box center [447, 306] width 17 height 3
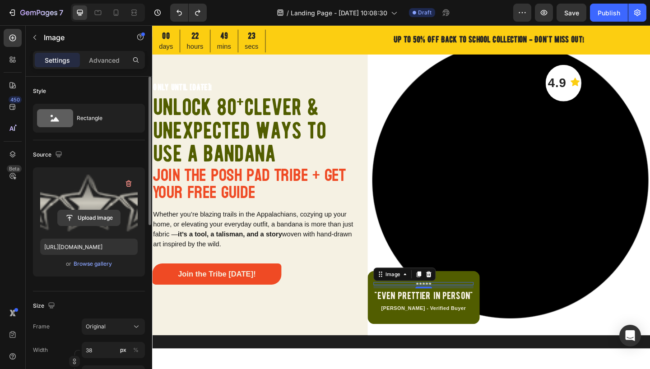
click at [84, 219] on input "file" at bounding box center [89, 217] width 62 height 15
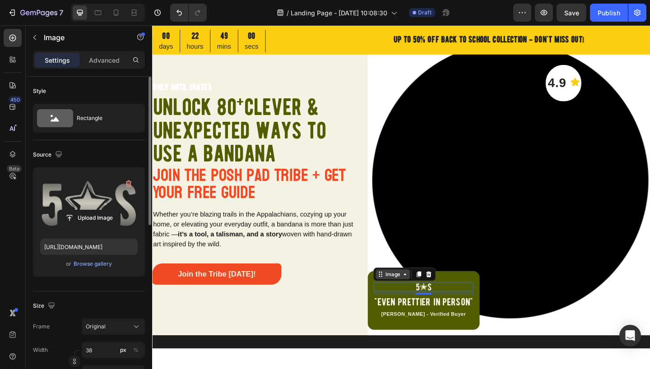
click at [424, 298] on icon at bounding box center [426, 295] width 7 height 7
click at [456, 311] on div at bounding box center [447, 310] width 109 height 10
click at [448, 311] on img at bounding box center [447, 310] width 17 height 10
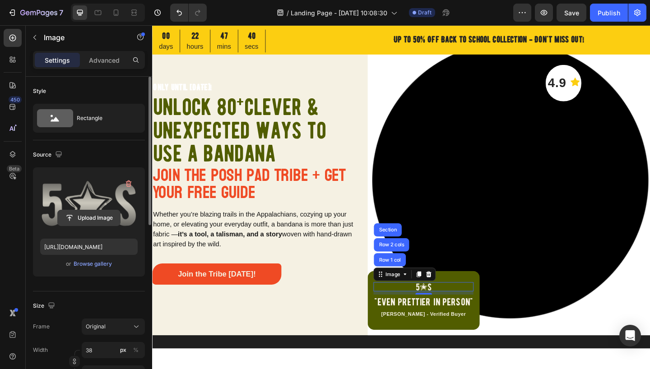
click at [85, 219] on input "file" at bounding box center [89, 217] width 62 height 15
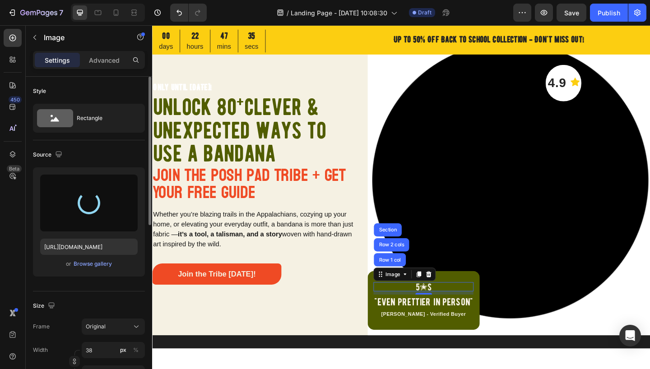
type input "[URL][DOMAIN_NAME]"
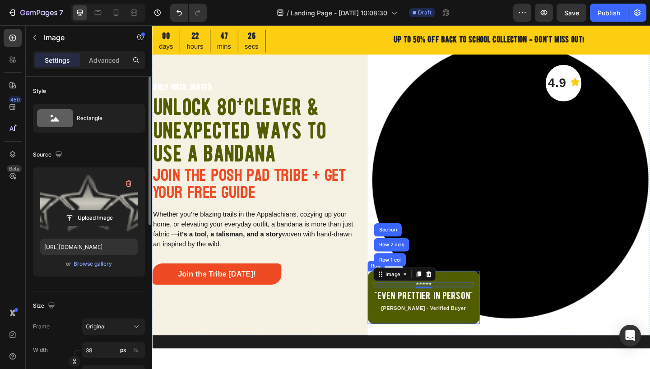
click at [394, 343] on div "Image Row 1 col Row 2 cols Section 8 "even prettier in person" Heading [PERSON_…" at bounding box center [447, 321] width 122 height 58
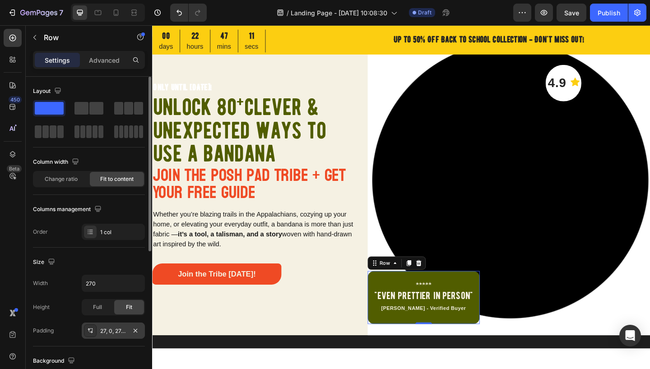
click at [114, 331] on div "27, 0, 27, 0" at bounding box center [113, 331] width 26 height 8
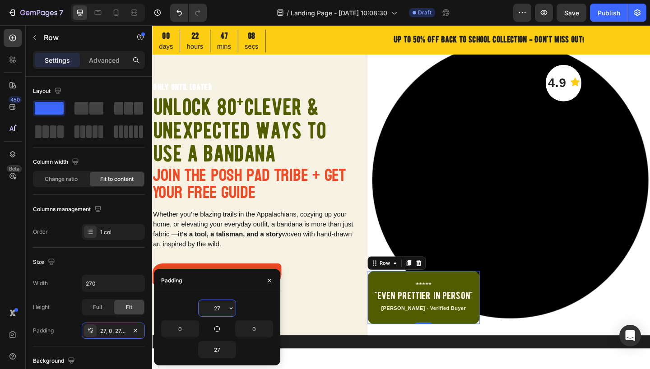
drag, startPoint x: 218, startPoint y: 311, endPoint x: 224, endPoint y: 311, distance: 6.8
click at [221, 310] on input "27" at bounding box center [217, 308] width 37 height 16
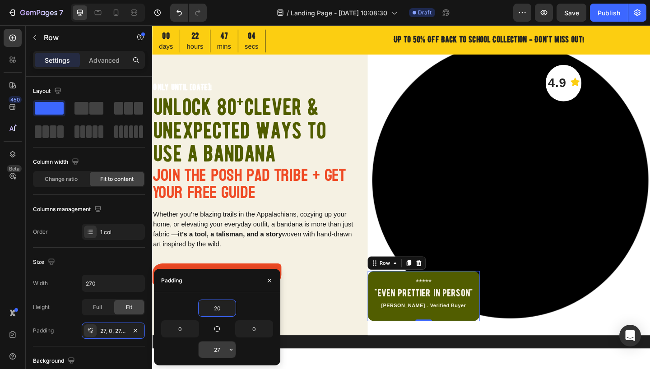
type input "20"
drag, startPoint x: 216, startPoint y: 349, endPoint x: 230, endPoint y: 338, distance: 17.9
click at [223, 349] on input "27" at bounding box center [217, 350] width 37 height 16
type input "20"
drag, startPoint x: 214, startPoint y: 309, endPoint x: 223, endPoint y: 308, distance: 9.1
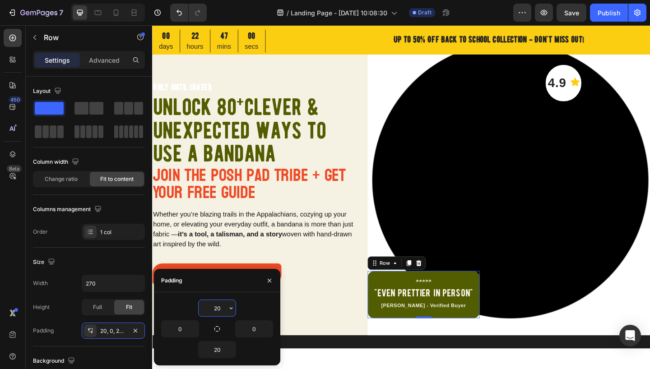
click at [222, 309] on input "20" at bounding box center [217, 308] width 37 height 16
type input "15"
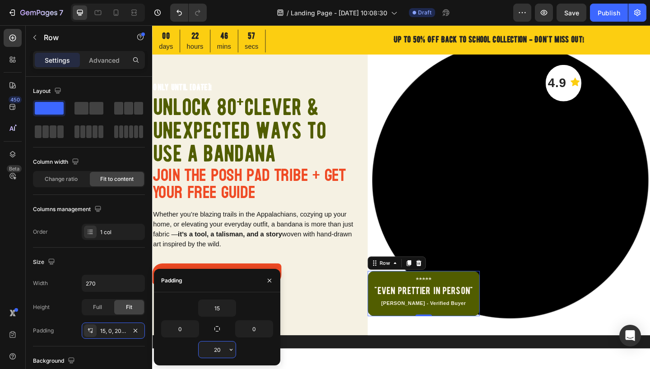
drag, startPoint x: 214, startPoint y: 352, endPoint x: 221, endPoint y: 352, distance: 6.8
click at [221, 352] on input "20" at bounding box center [217, 350] width 37 height 16
type input "15"
click at [252, 353] on div "15" at bounding box center [217, 349] width 112 height 17
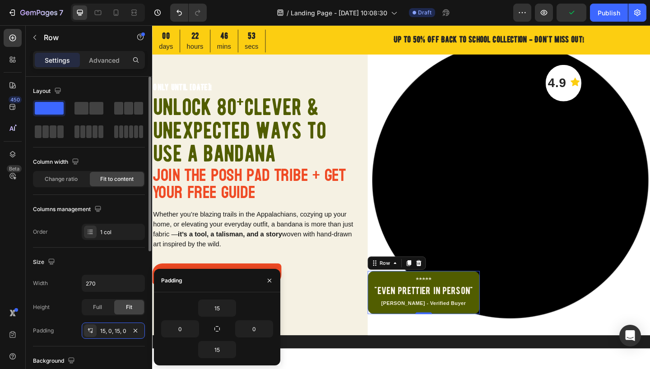
click at [133, 262] on div "Size" at bounding box center [89, 262] width 112 height 14
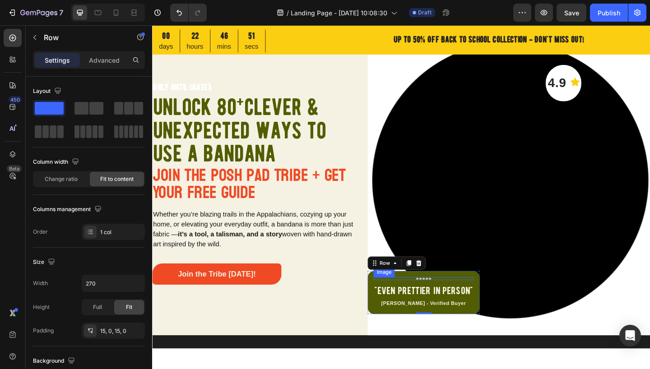
click at [445, 301] on img at bounding box center [447, 300] width 17 height 3
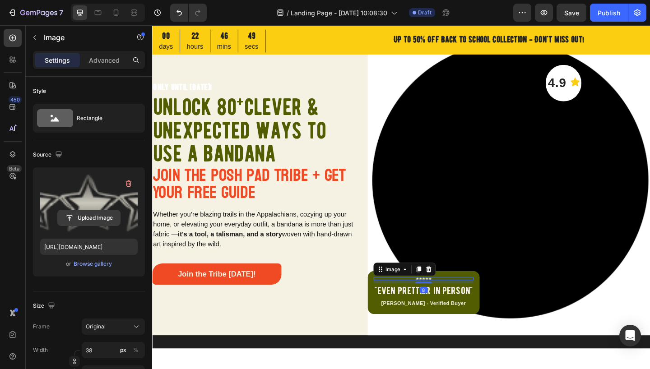
click at [93, 219] on input "file" at bounding box center [89, 217] width 62 height 15
click at [92, 218] on input "file" at bounding box center [89, 217] width 62 height 15
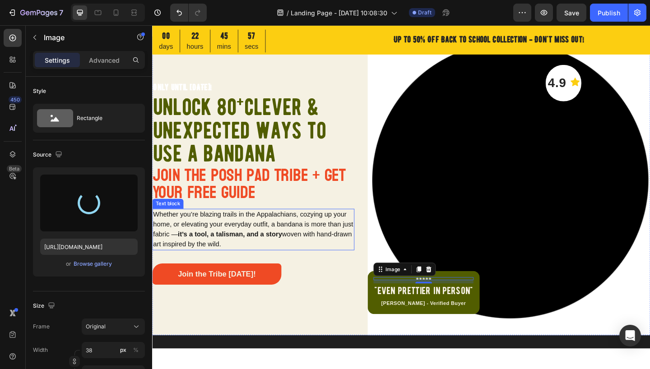
type input "[URL][DOMAIN_NAME]"
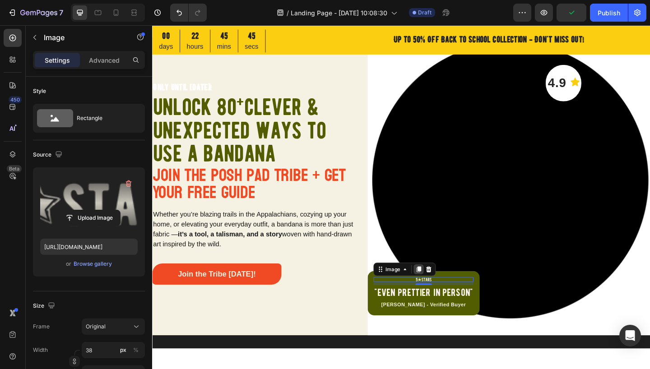
click at [440, 290] on icon at bounding box center [442, 291] width 5 height 6
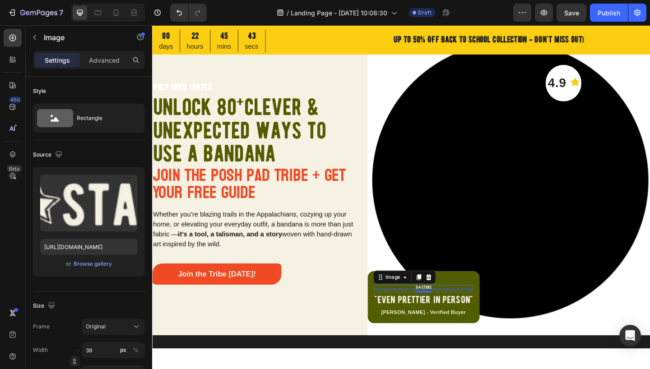
click at [446, 310] on img at bounding box center [447, 310] width 17 height 5
click at [466, 311] on div at bounding box center [447, 310] width 109 height 5
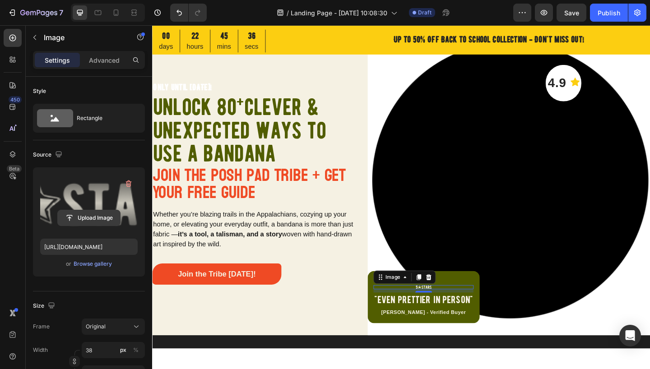
click at [96, 220] on input "file" at bounding box center [89, 217] width 62 height 15
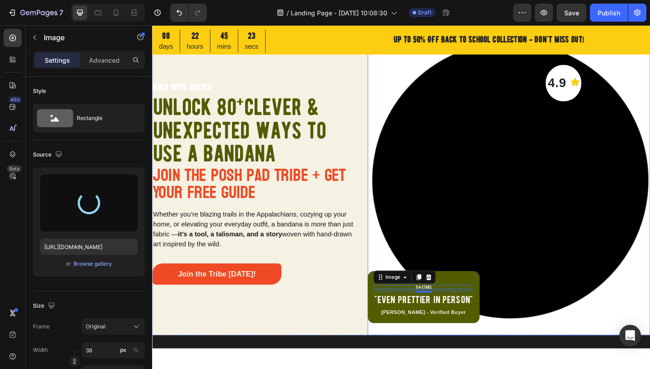
type input "[URL][DOMAIN_NAME]"
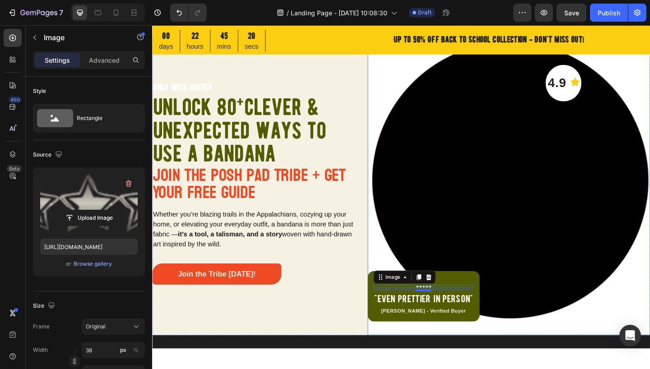
click at [398, 282] on img at bounding box center [539, 199] width 307 height 325
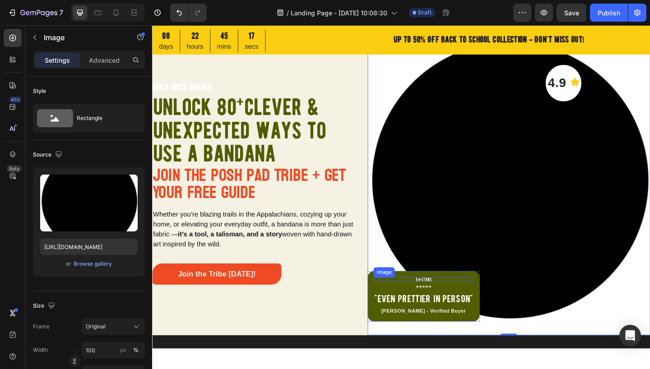
click at [446, 301] on img at bounding box center [447, 301] width 17 height 5
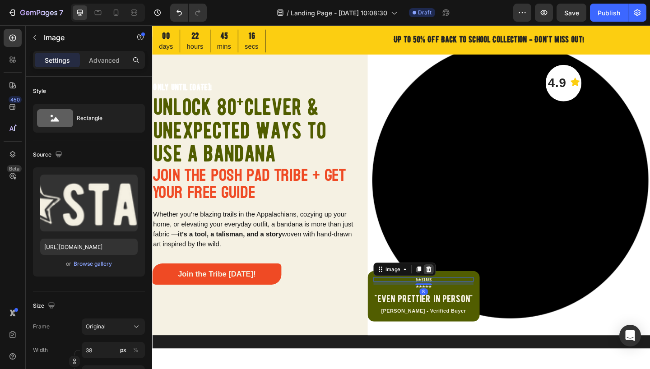
click at [451, 290] on icon at bounding box center [453, 291] width 6 height 6
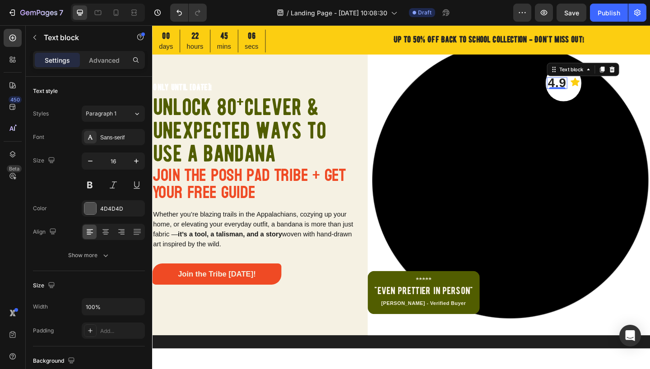
click at [593, 90] on p "4.9" at bounding box center [592, 88] width 20 height 11
click at [583, 89] on p "4.9" at bounding box center [592, 88] width 20 height 11
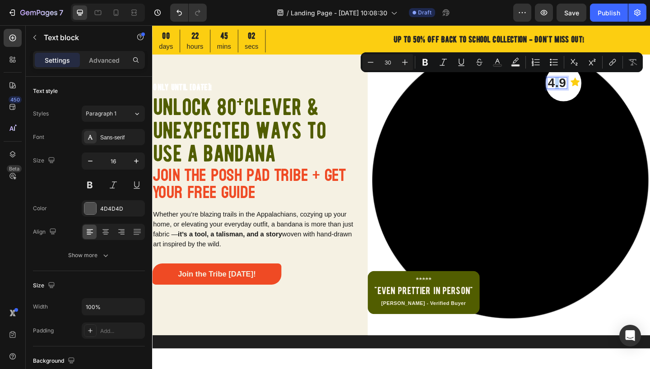
drag, startPoint x: 583, startPoint y: 90, endPoint x: 598, endPoint y: 90, distance: 14.5
click at [594, 90] on p "4.9" at bounding box center [592, 88] width 20 height 11
click at [597, 89] on p "4.9" at bounding box center [592, 88] width 20 height 11
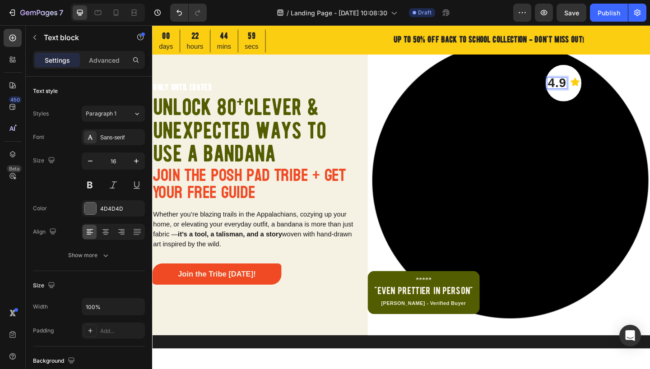
drag, startPoint x: 590, startPoint y: 89, endPoint x: 594, endPoint y: 90, distance: 4.5
click at [590, 89] on p "4.9" at bounding box center [592, 88] width 20 height 11
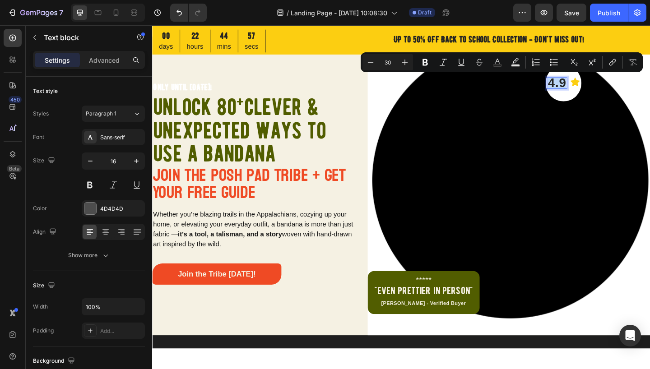
drag, startPoint x: 581, startPoint y: 89, endPoint x: 597, endPoint y: 91, distance: 15.9
click at [597, 91] on p "4.9" at bounding box center [592, 88] width 20 height 11
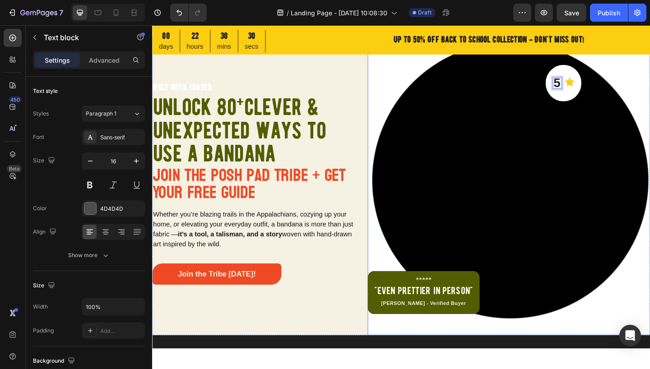
click at [465, 125] on img at bounding box center [539, 199] width 307 height 325
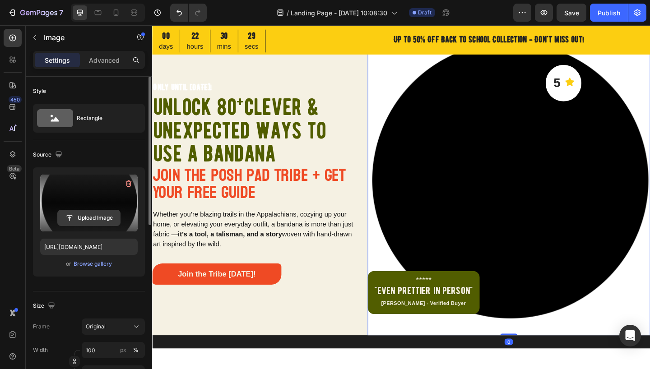
click at [94, 219] on input "file" at bounding box center [89, 217] width 62 height 15
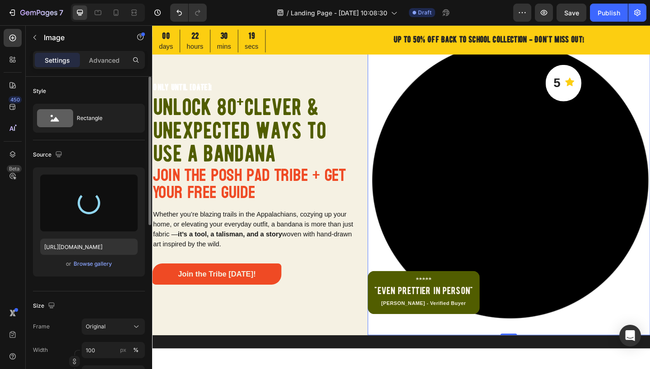
type input "[URL][DOMAIN_NAME]"
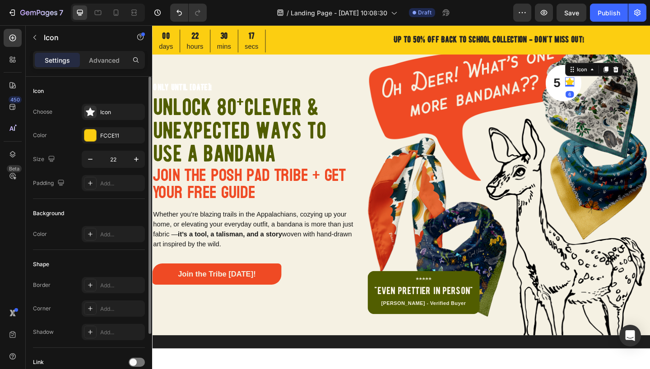
click at [601, 88] on icon at bounding box center [606, 86] width 10 height 9
drag, startPoint x: 654, startPoint y: 74, endPoint x: 649, endPoint y: 75, distance: 4.7
click at [650, 74] on icon at bounding box center [656, 73] width 7 height 7
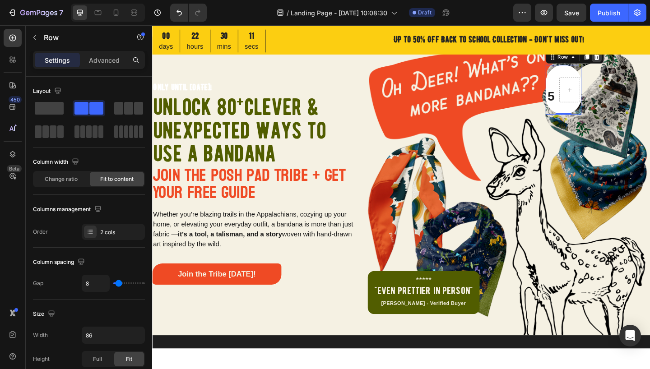
click at [632, 60] on icon at bounding box center [635, 59] width 7 height 7
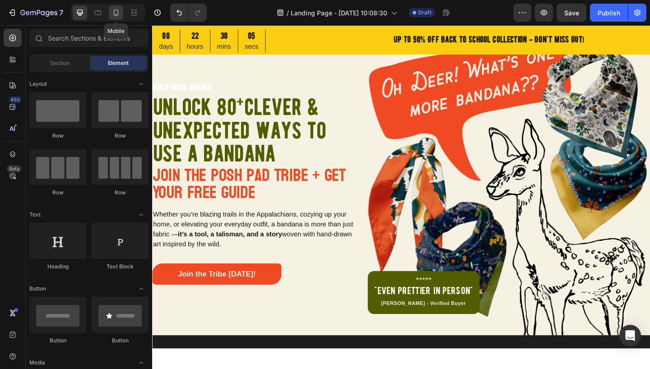
click at [115, 14] on icon at bounding box center [115, 12] width 9 height 9
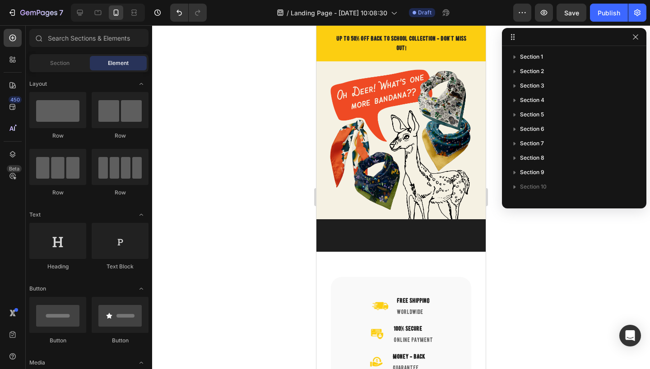
scroll to position [437, 0]
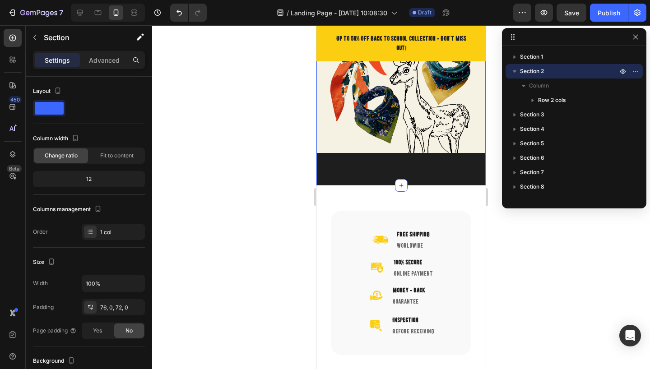
click at [258, 148] on div at bounding box center [401, 197] width 498 height 344
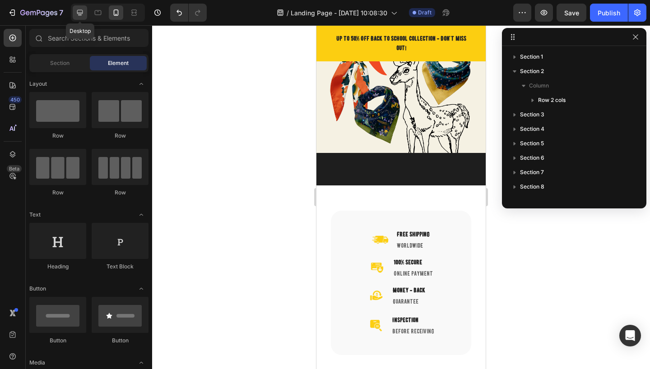
click at [82, 15] on icon at bounding box center [79, 12] width 9 height 9
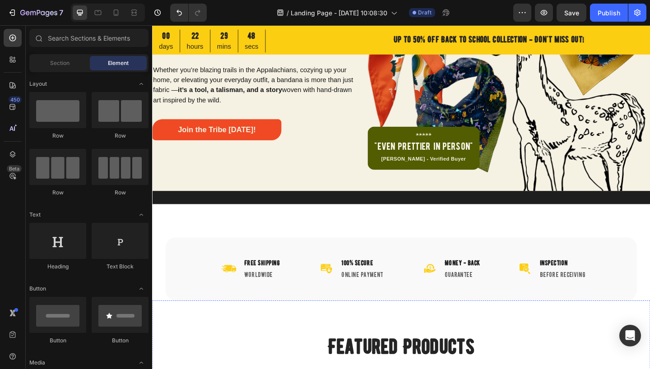
scroll to position [131, 0]
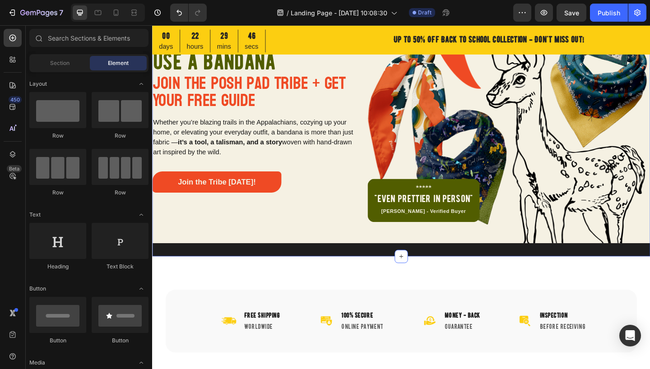
click at [401, 266] on div "Only until [DATE]! Heading Unlock 80 + Clever & Unexpected Ways to use a Bandan…" at bounding box center [423, 106] width 542 height 339
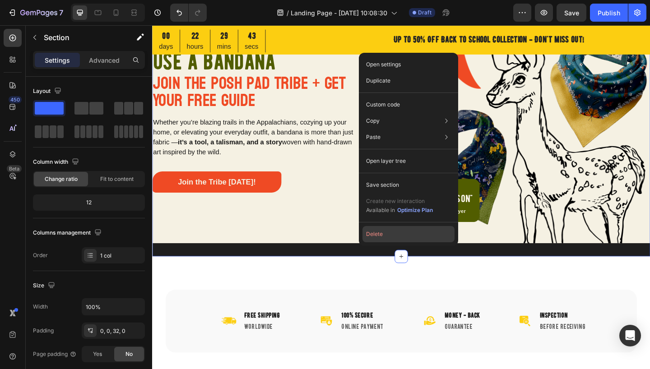
click at [379, 236] on button "Delete" at bounding box center [408, 234] width 92 height 16
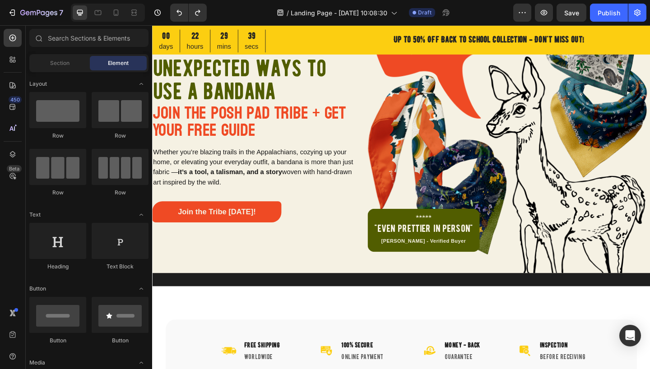
scroll to position [102, 0]
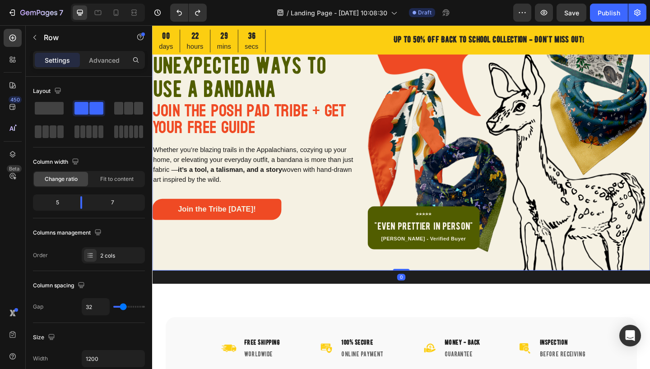
click at [204, 279] on div "Only until [DATE]! Heading Unlock 80 + Clever & Unexpected Ways to use a Bandan…" at bounding box center [262, 129] width 220 height 325
click at [418, 296] on div "0" at bounding box center [422, 299] width 9 height 7
click at [418, 297] on div "0" at bounding box center [422, 299] width 9 height 7
drag, startPoint x: 414, startPoint y: 296, endPoint x: 408, endPoint y: 295, distance: 6.3
click at [416, 299] on div at bounding box center [423, 306] width 14 height 14
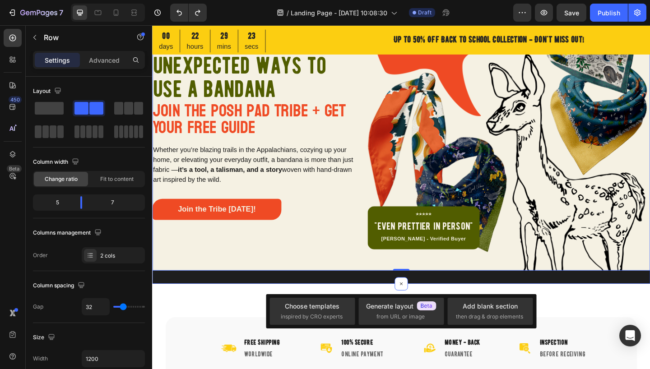
click at [389, 296] on div "Only until [DATE]! Heading Unlock 80 + Clever & Unexpected Ways to use a Bandan…" at bounding box center [423, 136] width 542 height 339
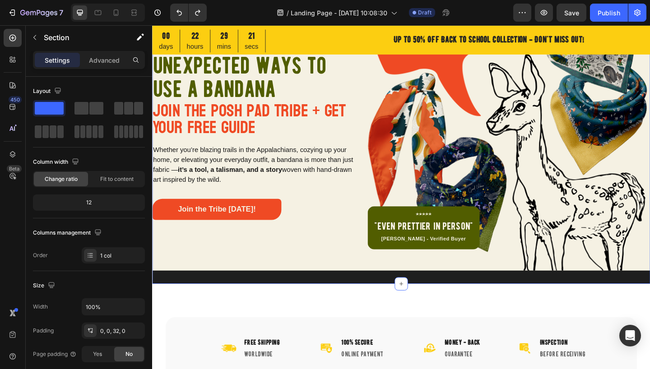
click at [413, 290] on div "Only until [DATE]! Heading Unlock 80 + Clever & Unexpected Ways to use a Bandan…" at bounding box center [423, 136] width 542 height 339
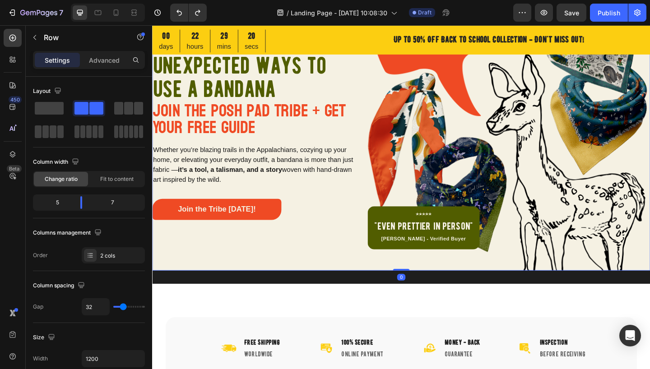
click at [360, 279] on div "Only until [DATE]! Heading Unlock 80 + Clever & Unexpected Ways to use a Bandan…" at bounding box center [262, 129] width 220 height 325
click at [362, 291] on div "Only until [DATE]! Heading Unlock 80 + Clever & Unexpected Ways to use a Bandan…" at bounding box center [423, 136] width 542 height 339
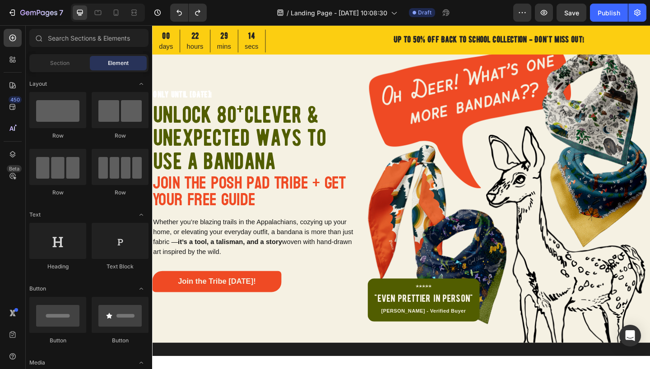
scroll to position [0, 0]
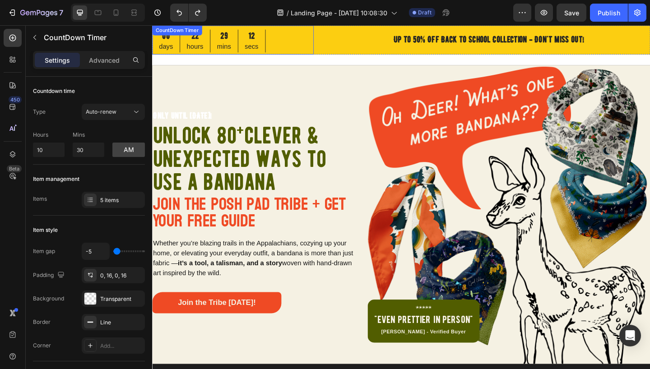
click at [167, 32] on div "CountDown Timer" at bounding box center [179, 31] width 51 height 8
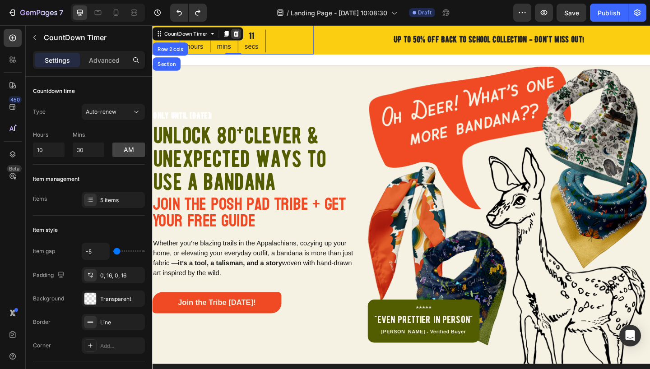
click at [243, 34] on icon at bounding box center [244, 34] width 6 height 6
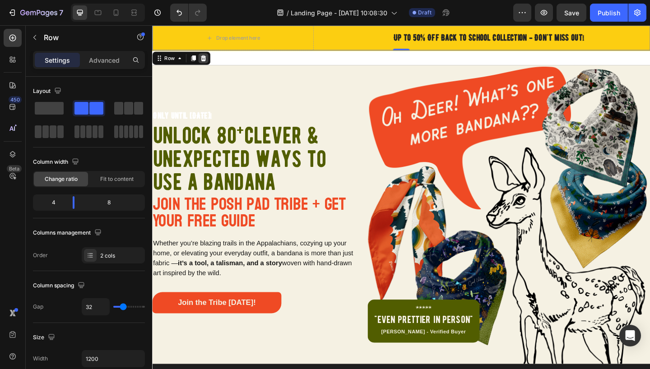
click at [206, 59] on icon at bounding box center [208, 61] width 6 height 6
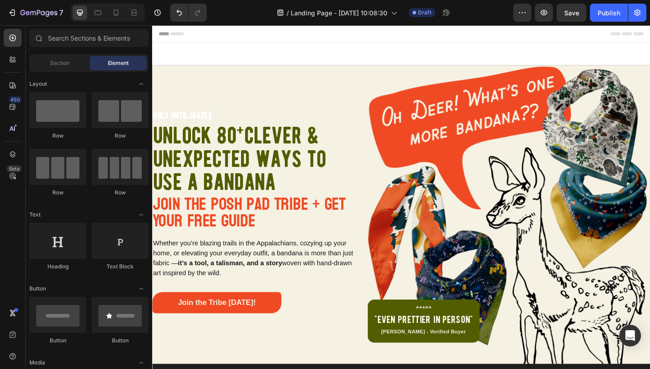
click at [320, 38] on div "Header" at bounding box center [422, 34] width 527 height 18
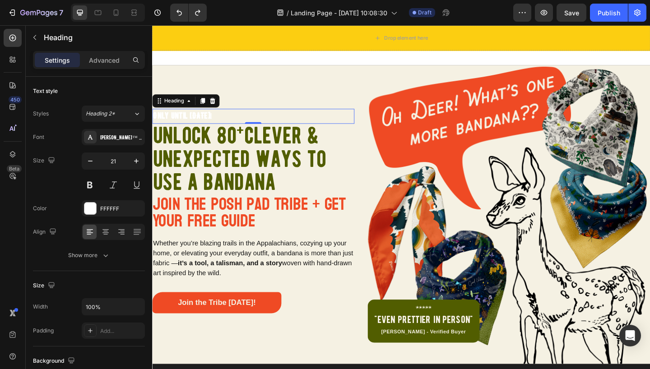
click at [201, 122] on p "Only until [DATE]!" at bounding box center [262, 124] width 218 height 14
click at [218, 106] on icon at bounding box center [218, 107] width 6 height 6
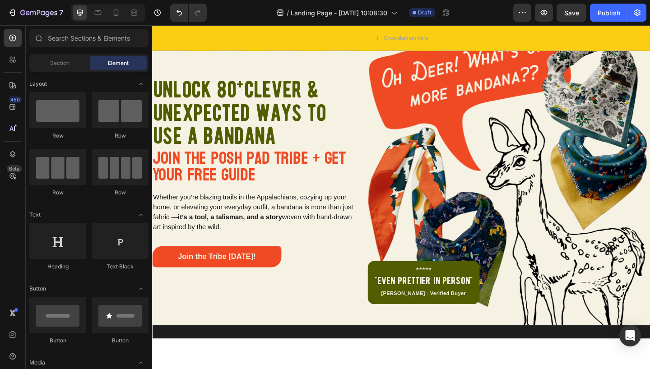
scroll to position [50, 0]
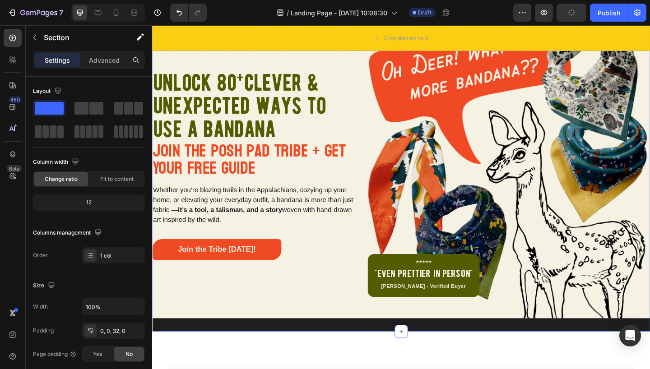
click at [338, 345] on div "Unlock 80 + Clever & Unexpected Ways to use a Bandana Heading Join the Posh Pad…" at bounding box center [423, 188] width 542 height 339
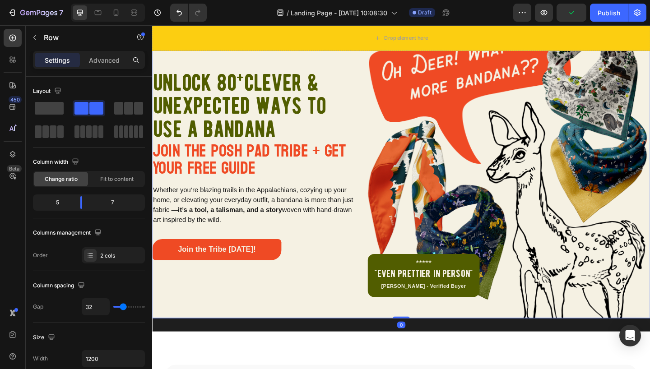
click at [334, 335] on div "Unlock 80 + Clever & Unexpected Ways to use a Bandana Heading Join the Posh Pad…" at bounding box center [262, 181] width 220 height 325
type input "40"
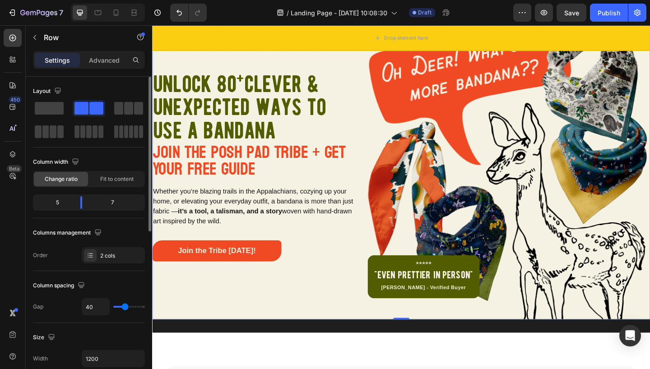
type input "42"
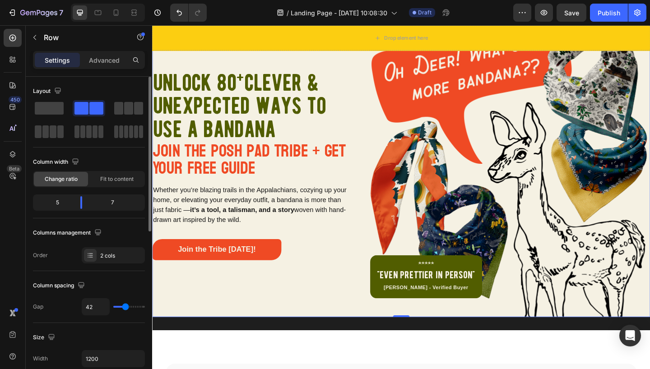
type input "43"
type input "44"
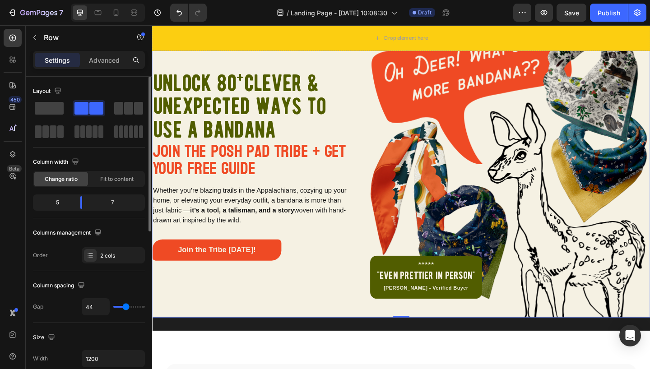
type input "45"
type input "46"
type input "47"
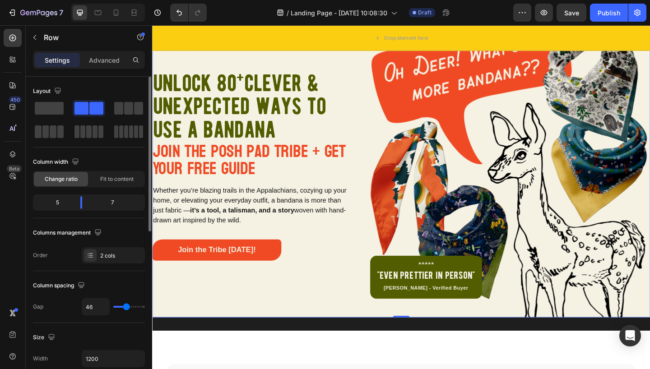
type input "47"
type input "48"
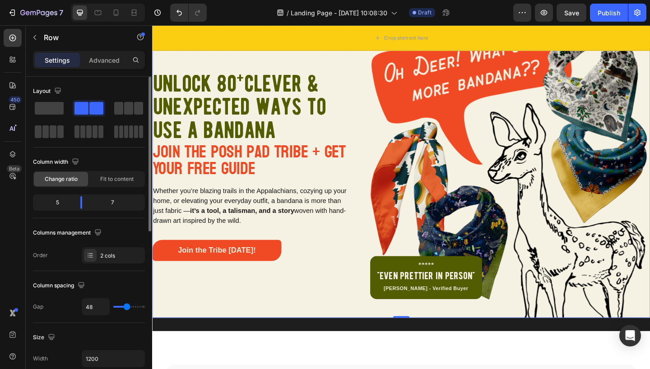
type input "49"
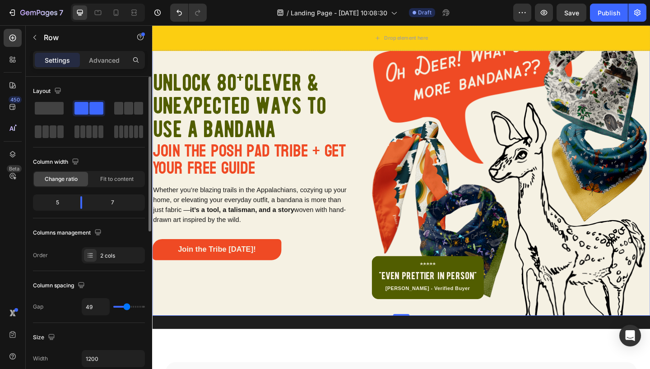
type input "50"
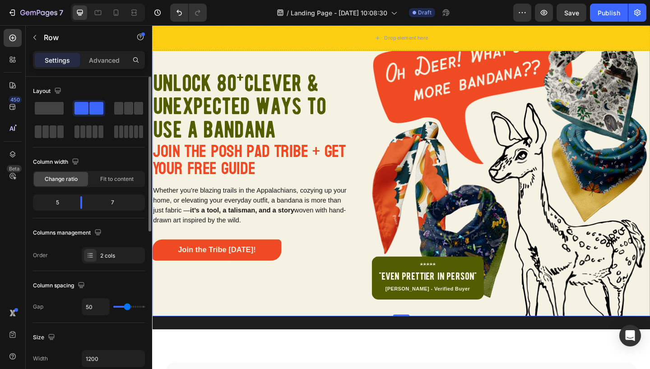
type input "51"
type input "52"
type input "53"
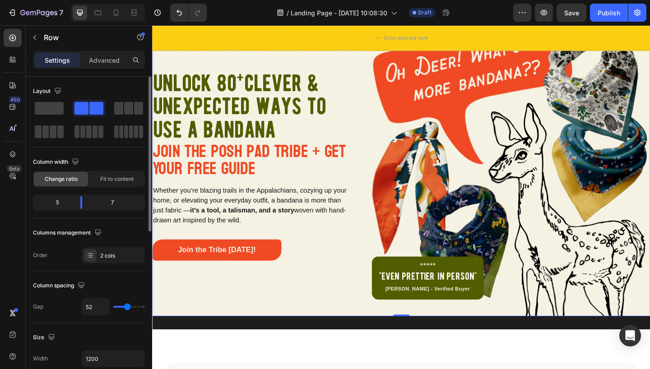
type input "53"
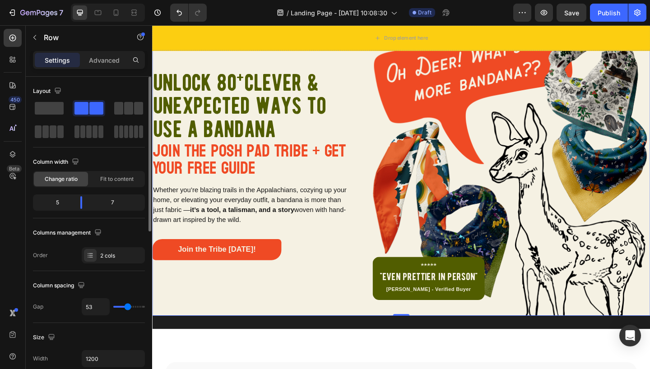
type input "54"
type input "55"
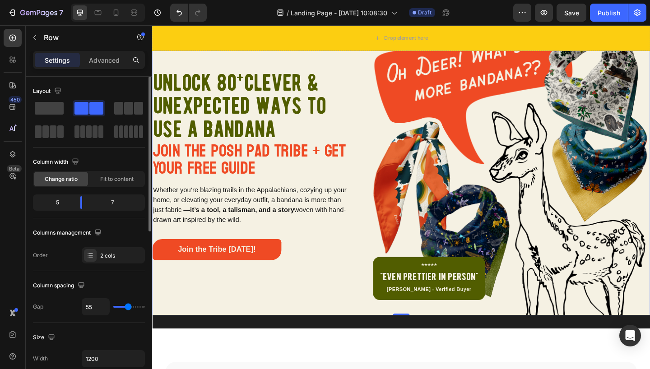
type input "56"
type input "57"
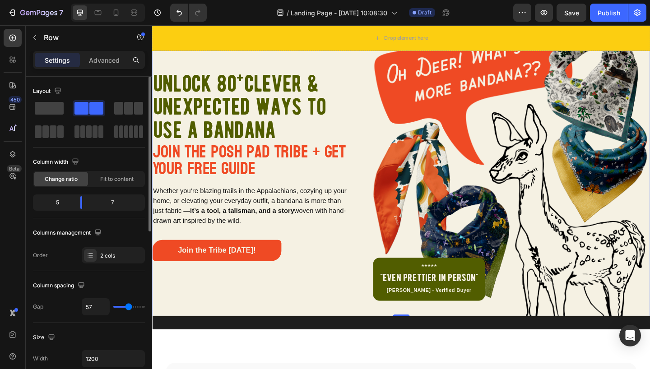
type input "58"
type input "60"
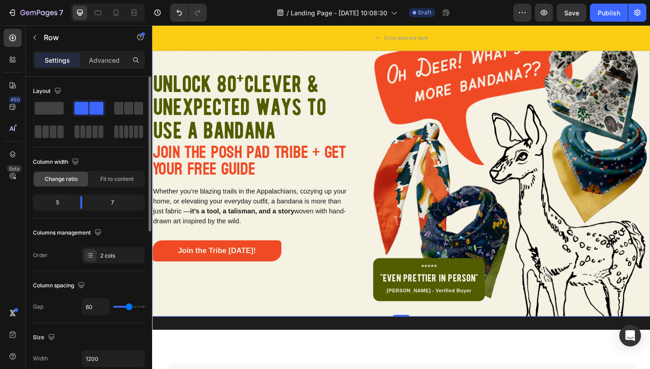
type input "61"
type input "62"
type input "63"
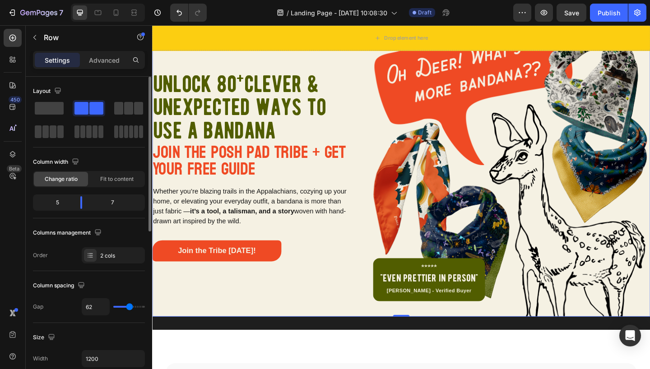
type input "63"
type input "64"
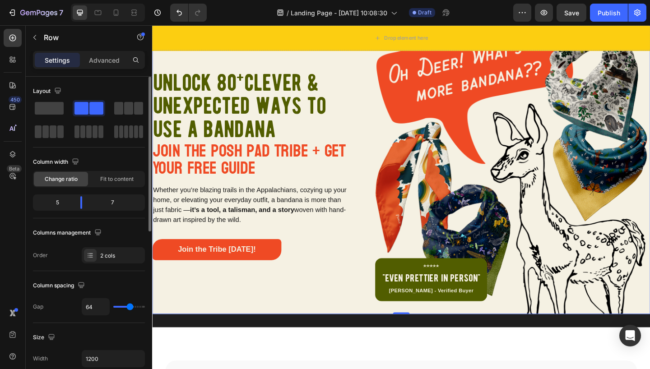
type input "65"
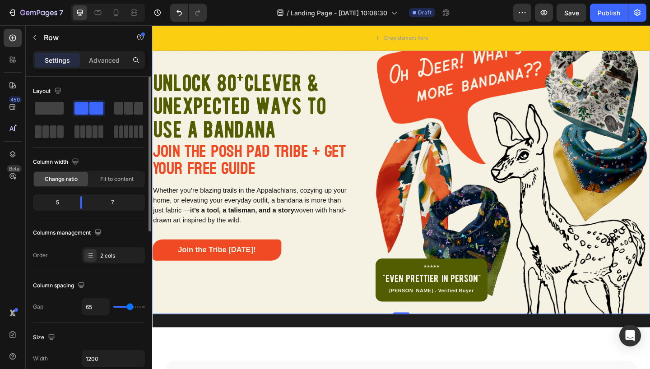
type input "60"
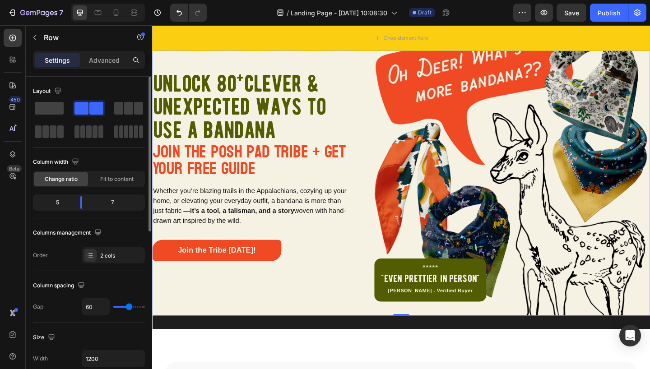
type input "55"
type input "49"
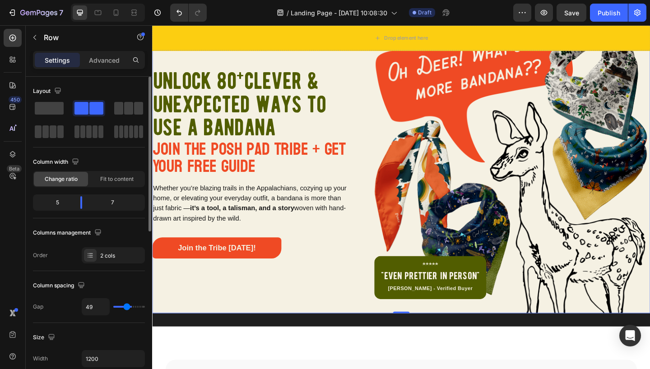
type input "48"
type input "46"
type input "45"
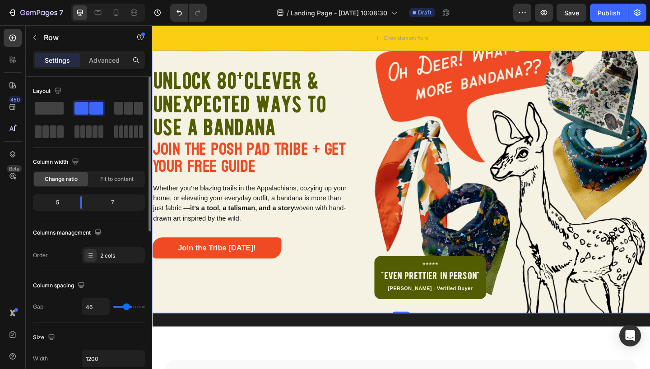
type input "45"
type input "44"
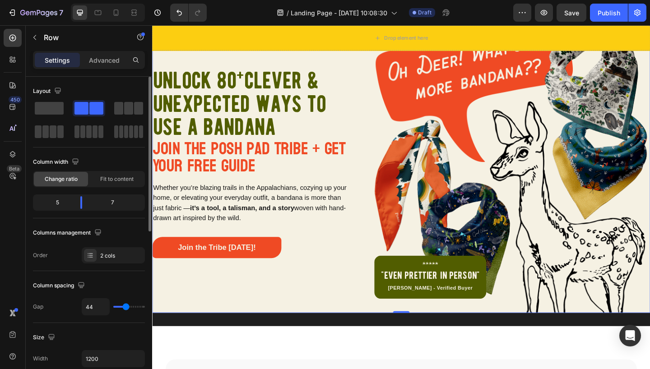
type input "43"
type input "42"
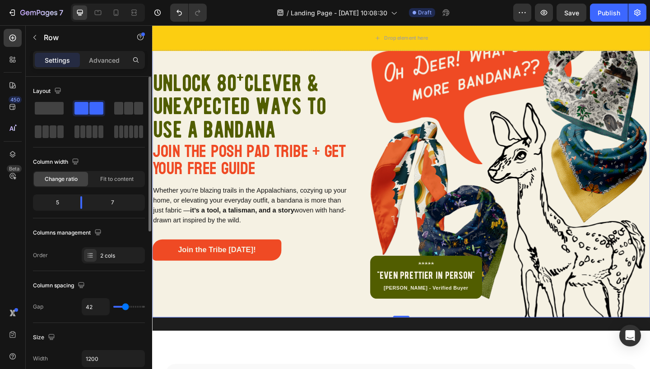
type input "39"
type input "32"
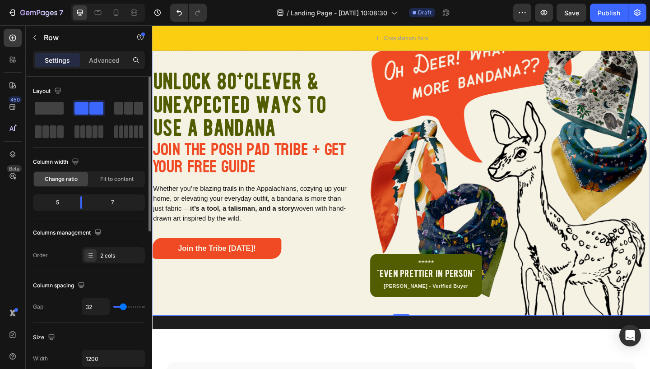
type input "31"
type input "30"
type input "29"
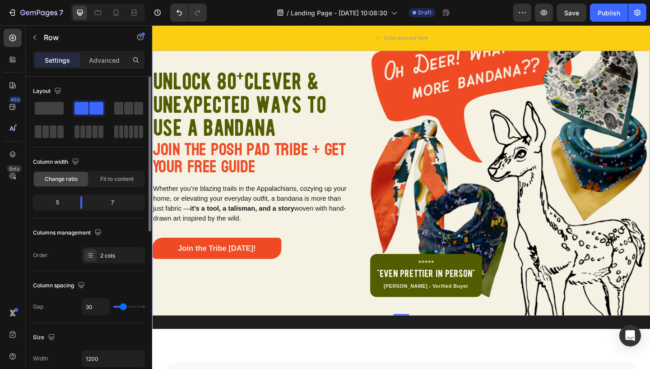
type input "29"
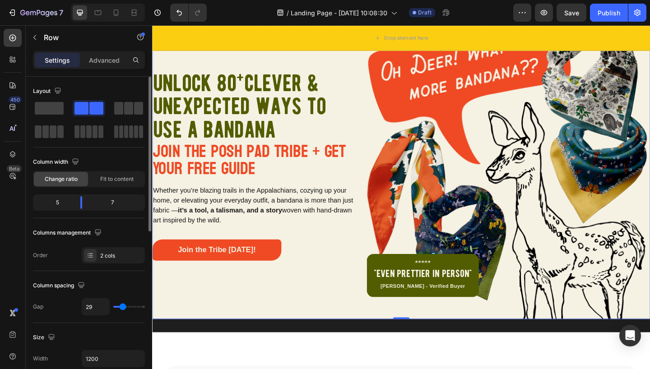
type input "28"
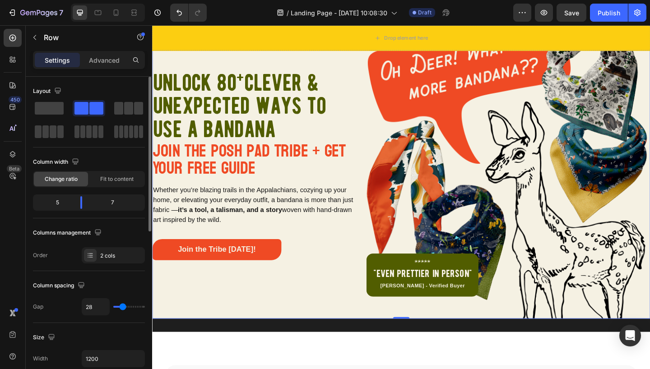
type input "29"
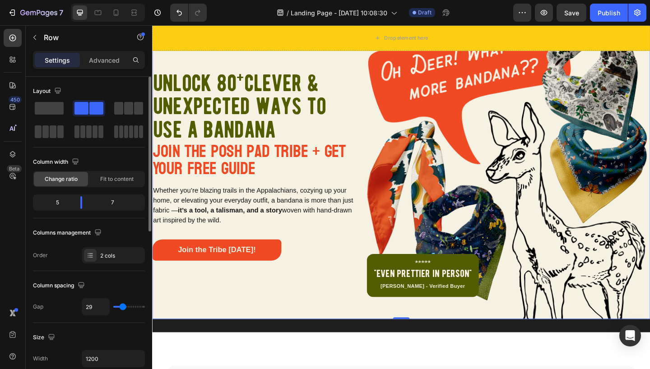
type input "30"
type input "32"
type input "35"
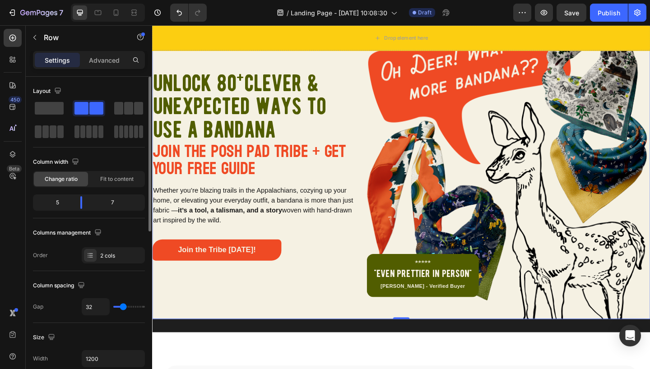
type input "35"
type input "36"
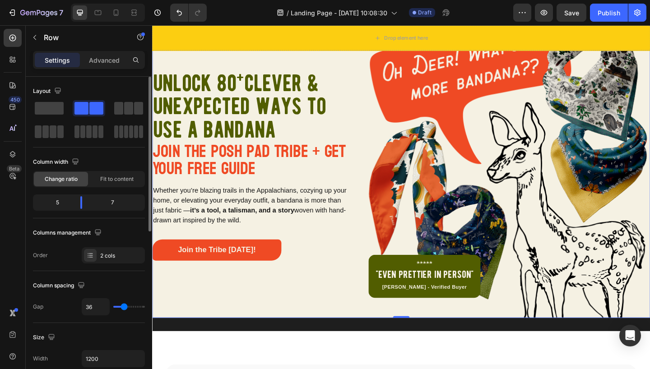
drag, startPoint x: 125, startPoint y: 308, endPoint x: 137, endPoint y: 297, distance: 16.9
type input "36"
click at [124, 307] on input "range" at bounding box center [129, 307] width 32 height 2
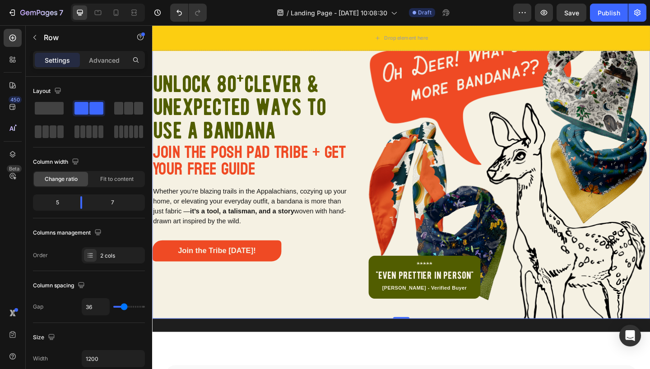
scroll to position [56, 0]
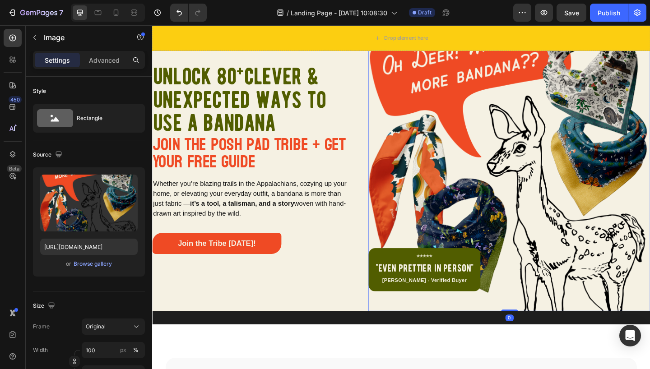
click at [491, 183] on img at bounding box center [540, 175] width 306 height 324
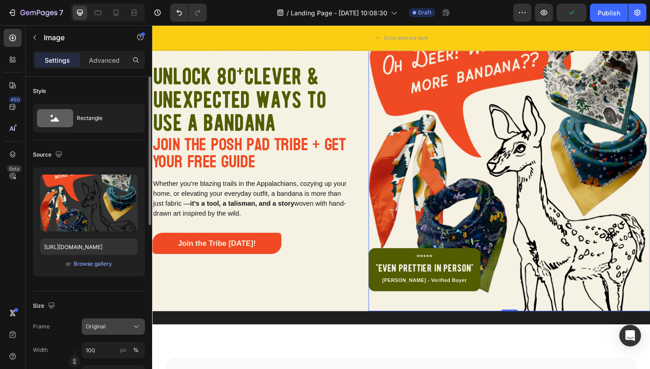
click at [134, 324] on icon at bounding box center [136, 326] width 9 height 9
drag, startPoint x: 65, startPoint y: 340, endPoint x: 72, endPoint y: 339, distance: 6.3
click at [65, 340] on div "Frame Original Width 100 px % Height px %" at bounding box center [89, 350] width 112 height 63
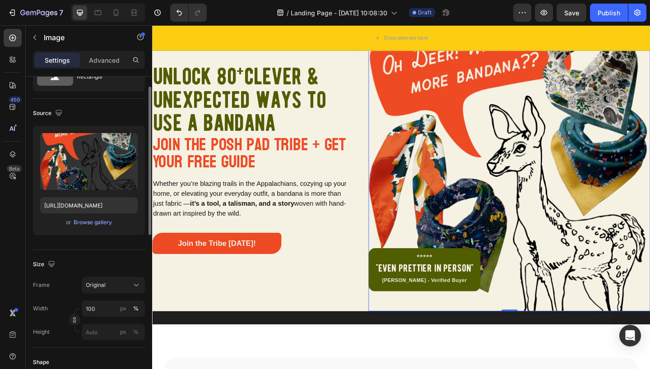
scroll to position [46, 0]
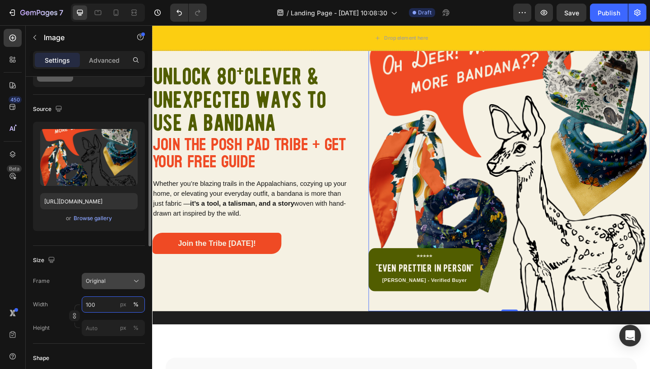
drag, startPoint x: 97, startPoint y: 306, endPoint x: 103, endPoint y: 283, distance: 23.4
click at [95, 306] on input "100" at bounding box center [113, 305] width 63 height 16
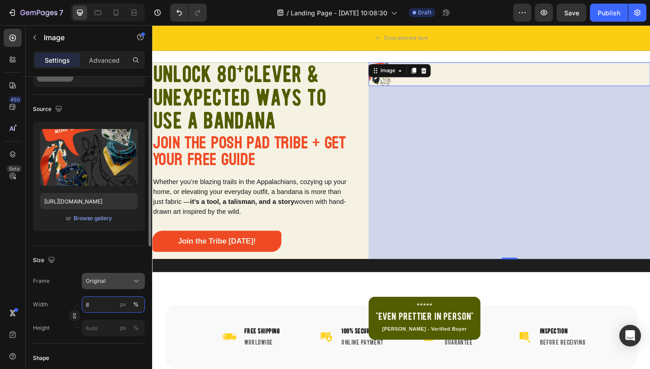
type input "80"
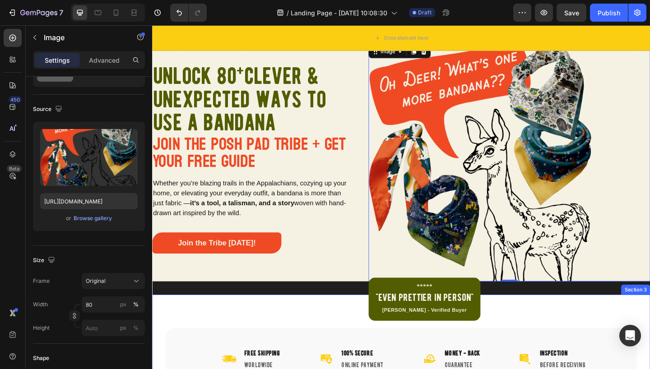
click at [338, 334] on div "Image Free Shipping Heading Worldwide Heading Row Image 100% Secure Heading Onl…" at bounding box center [423, 370] width 542 height 105
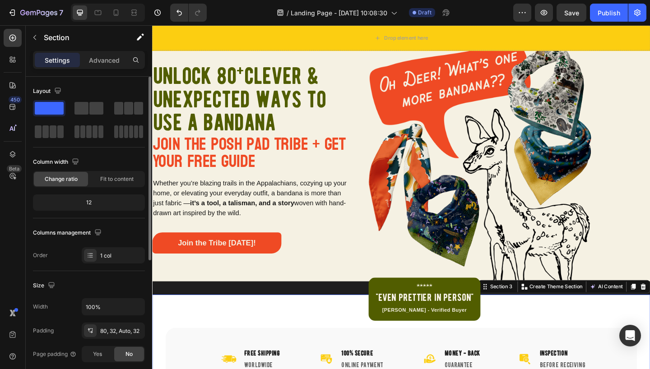
scroll to position [0, 0]
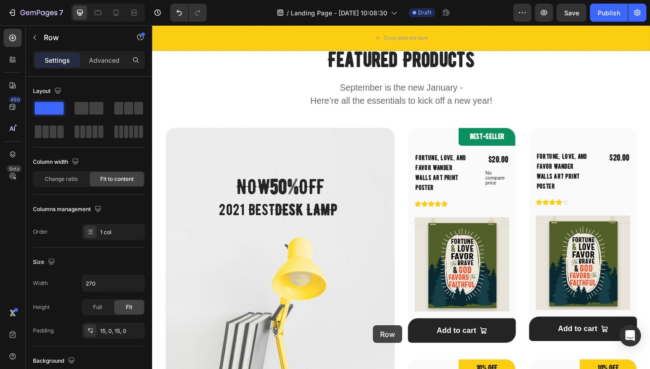
scroll to position [430, 0]
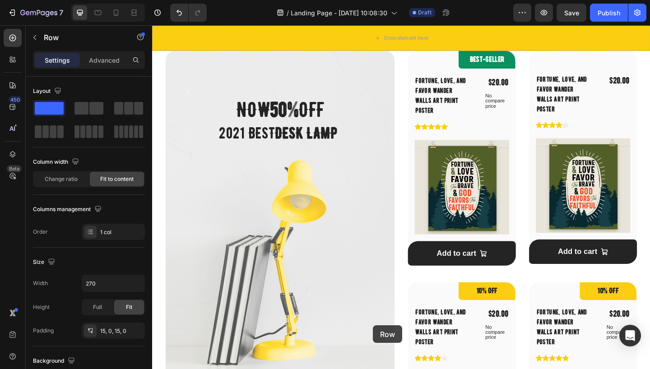
drag, startPoint x: 393, startPoint y: 364, endPoint x: 394, endPoint y: 347, distance: 17.2
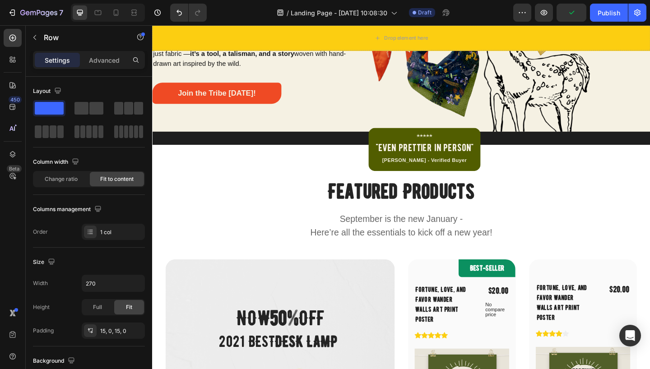
scroll to position [181, 0]
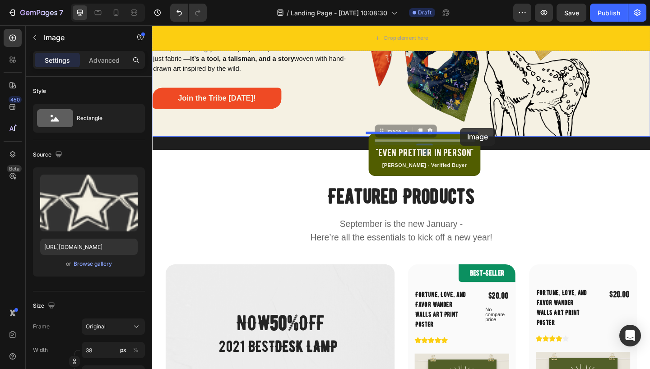
drag, startPoint x: 489, startPoint y: 150, endPoint x: 491, endPoint y: 137, distance: 12.8
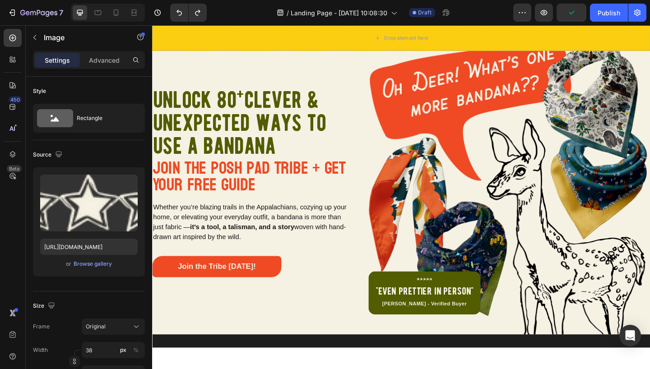
scroll to position [37, 0]
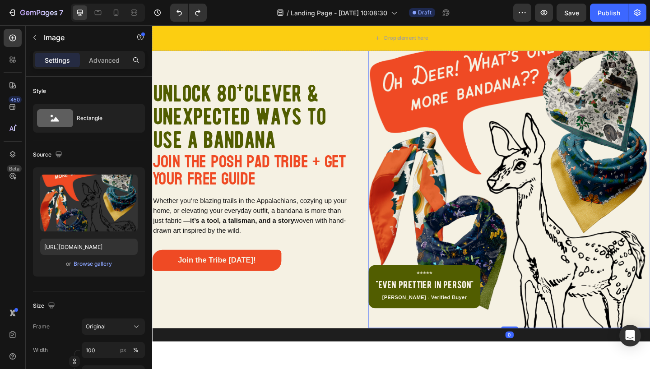
drag, startPoint x: 487, startPoint y: 145, endPoint x: 485, endPoint y: 155, distance: 9.6
click at [487, 145] on img at bounding box center [540, 193] width 306 height 324
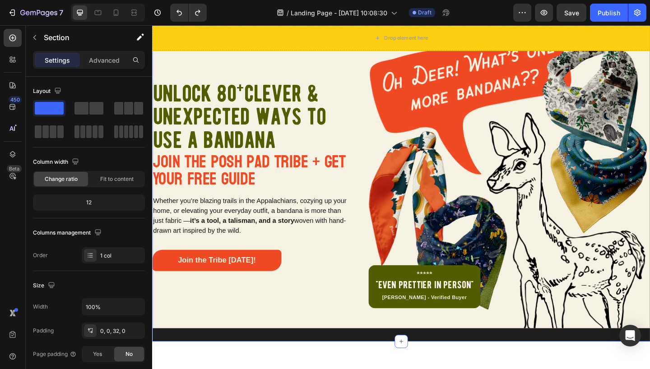
click at [182, 357] on div "Unlock 80 + Clever & Unexpected Ways to use a Bandana Heading Join the Posh Pad…" at bounding box center [423, 200] width 542 height 338
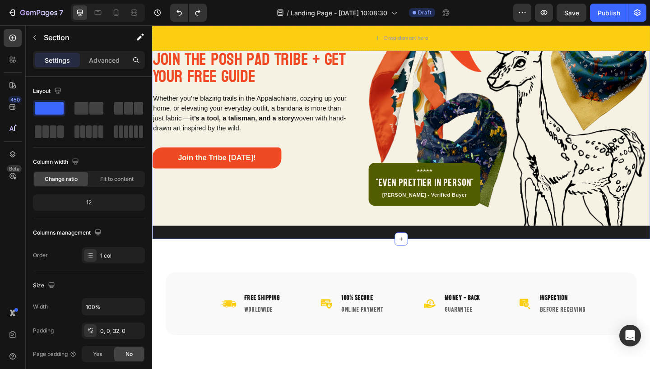
scroll to position [152, 0]
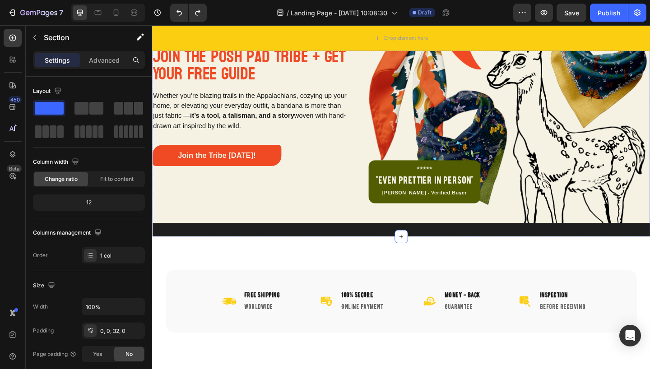
click at [188, 211] on div "Unlock 80 + Clever & Unexpected Ways to use a Bandana Heading Join the Posh Pad…" at bounding box center [261, 79] width 219 height 324
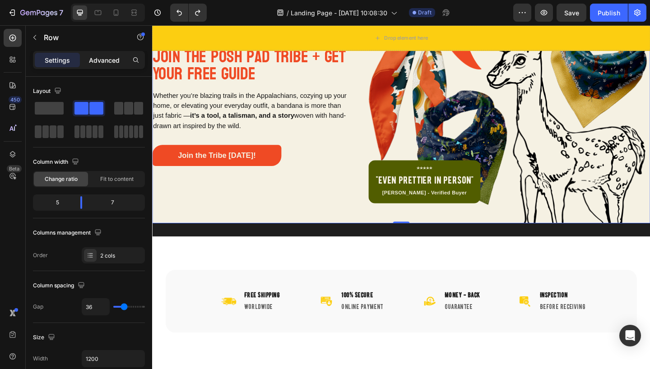
click at [109, 60] on p "Advanced" at bounding box center [104, 60] width 31 height 9
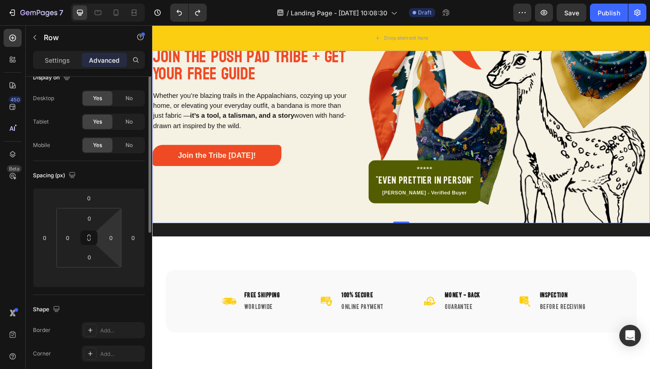
scroll to position [0, 0]
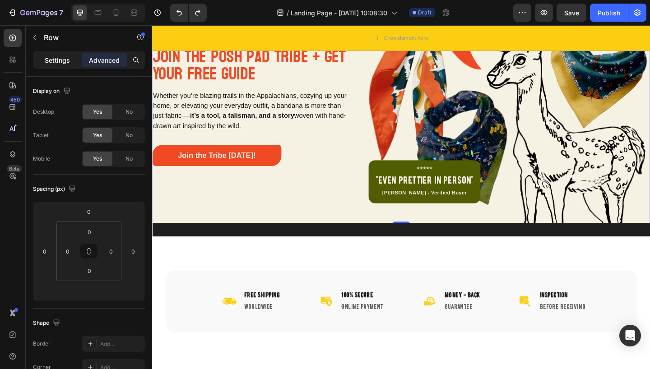
click at [60, 59] on p "Settings" at bounding box center [57, 60] width 25 height 9
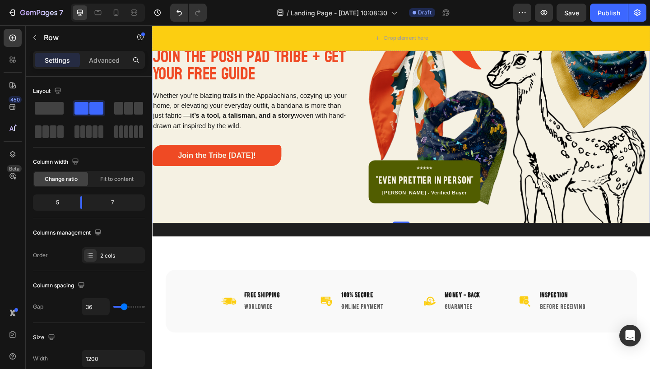
click at [172, 224] on div "Unlock 80 + Clever & Unexpected Ways to use a Bandana Heading Join the Posh Pad…" at bounding box center [261, 79] width 219 height 324
drag, startPoint x: 175, startPoint y: 220, endPoint x: 178, endPoint y: 213, distance: 7.3
click at [175, 220] on div "Unlock 80 + Clever & Unexpected Ways to use a Bandana Heading Join the Posh Pad…" at bounding box center [261, 79] width 219 height 324
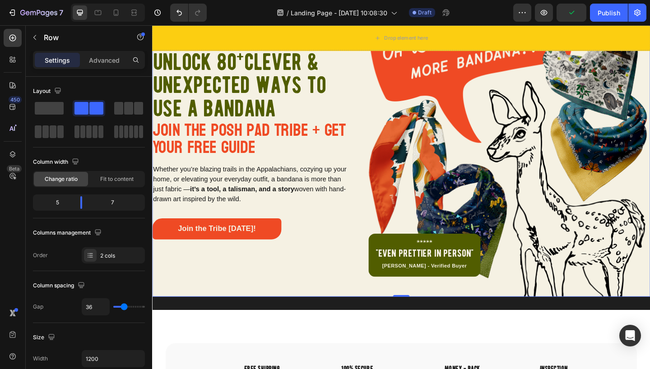
scroll to position [150, 0]
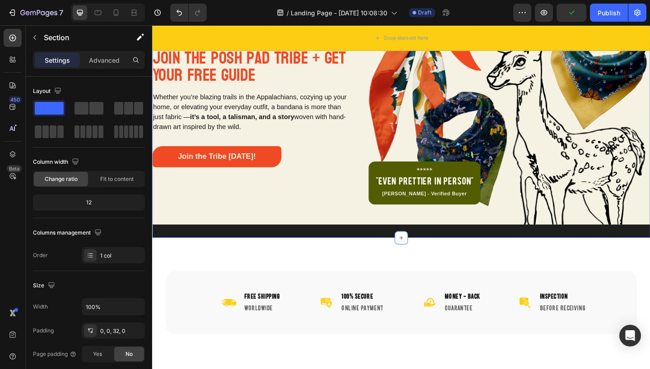
click at [161, 245] on div "Unlock 80 + Clever & Unexpected Ways to use a Bandana Heading Join the Posh Pad…" at bounding box center [423, 87] width 542 height 338
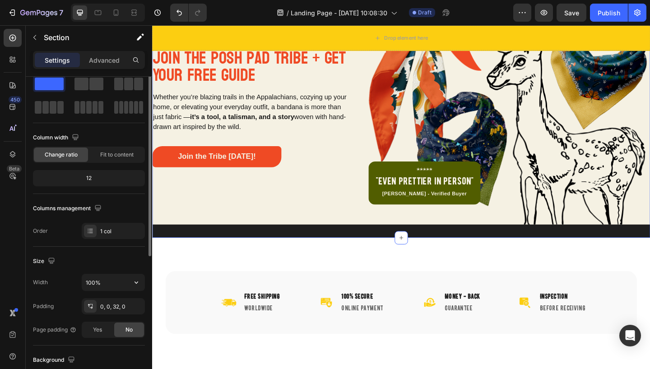
scroll to position [41, 0]
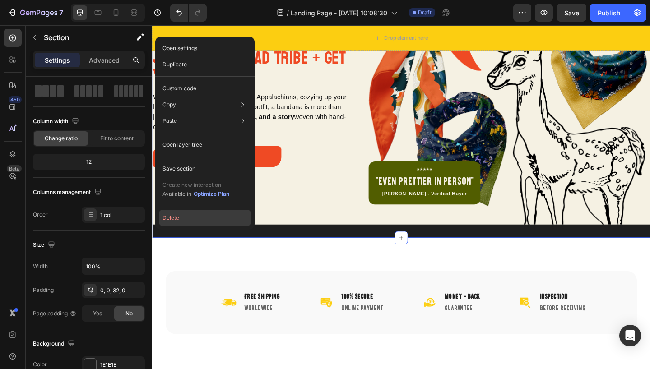
click at [176, 215] on button "Delete" at bounding box center [205, 218] width 92 height 16
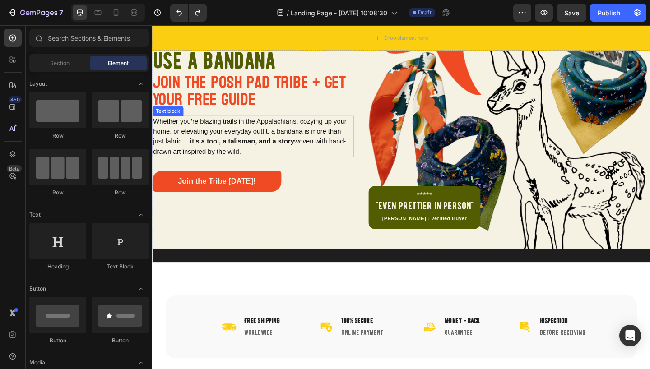
scroll to position [141, 0]
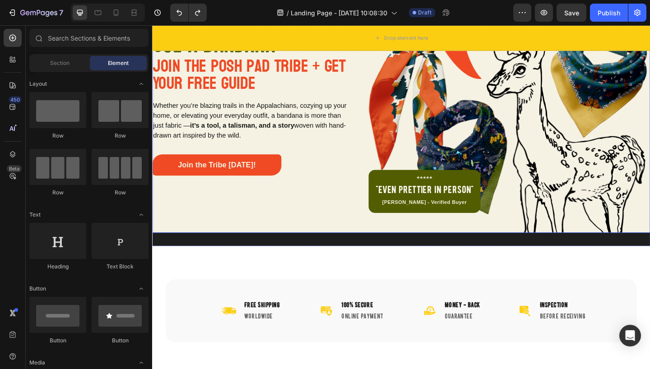
click at [208, 245] on div "Unlock 80 + Clever & Unexpected Ways to use a Bandana Heading Join the Posh Pad…" at bounding box center [261, 89] width 219 height 324
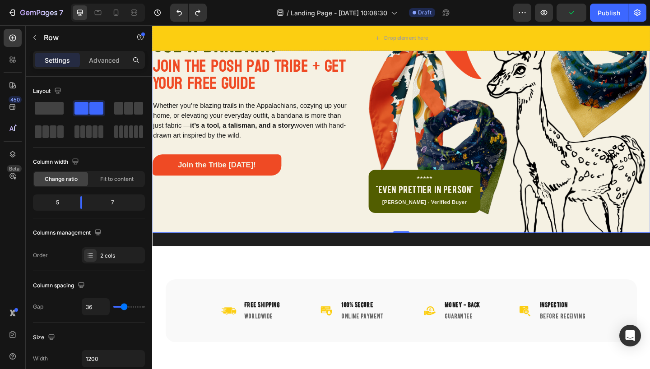
click at [419, 255] on div "0" at bounding box center [422, 258] width 9 height 7
drag, startPoint x: 421, startPoint y: 246, endPoint x: 421, endPoint y: 238, distance: 7.7
click at [421, 238] on div "Unlock 80 + Clever & Unexpected Ways to use a Bandana Heading Join the Posh Pad…" at bounding box center [423, 89] width 542 height 324
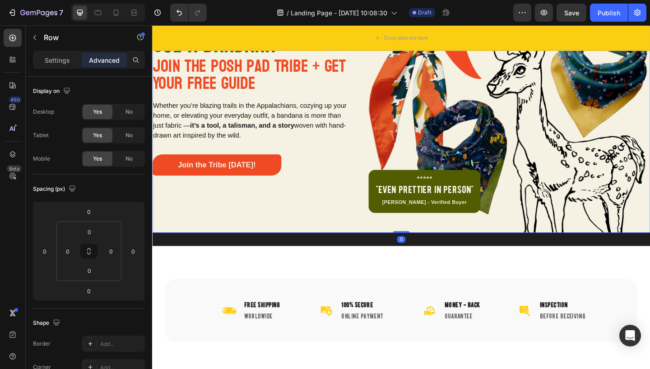
drag, startPoint x: 420, startPoint y: 246, endPoint x: 420, endPoint y: 238, distance: 8.1
click at [420, 238] on div "Unlock 80 + Clever & Unexpected Ways to use a Bandana Heading Join the Posh Pad…" at bounding box center [423, 89] width 542 height 324
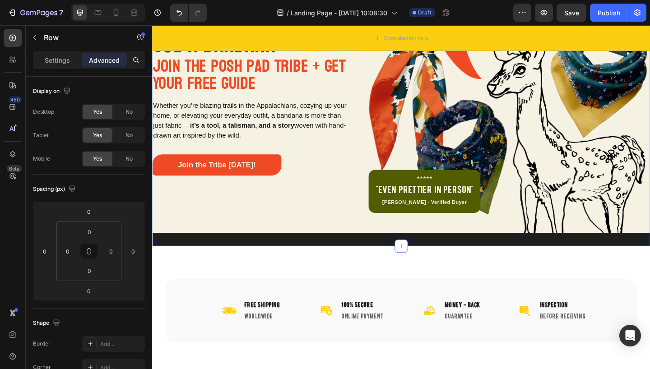
click at [412, 255] on div "Unlock 80 + Clever & Unexpected Ways to use a Bandana Heading Join the Posh Pad…" at bounding box center [423, 96] width 542 height 338
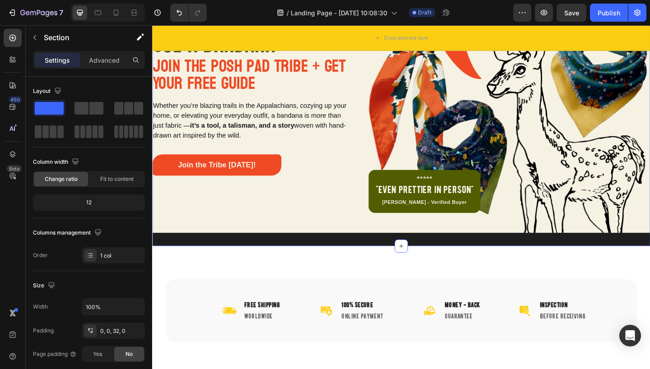
click at [407, 255] on div "Unlock 80 + Clever & Unexpected Ways to use a Bandana Heading Join the Posh Pad…" at bounding box center [423, 96] width 542 height 338
click at [111, 334] on div "0, 0, 32, 0" at bounding box center [113, 331] width 26 height 8
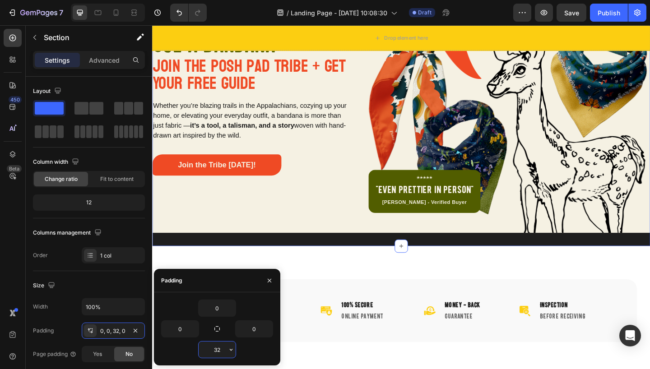
drag, startPoint x: 221, startPoint y: 352, endPoint x: 213, endPoint y: 352, distance: 8.6
click at [213, 352] on input "32" at bounding box center [217, 350] width 37 height 16
drag, startPoint x: 221, startPoint y: 349, endPoint x: 213, endPoint y: 349, distance: 8.1
click at [213, 349] on input "32" at bounding box center [217, 350] width 37 height 16
type input "0"
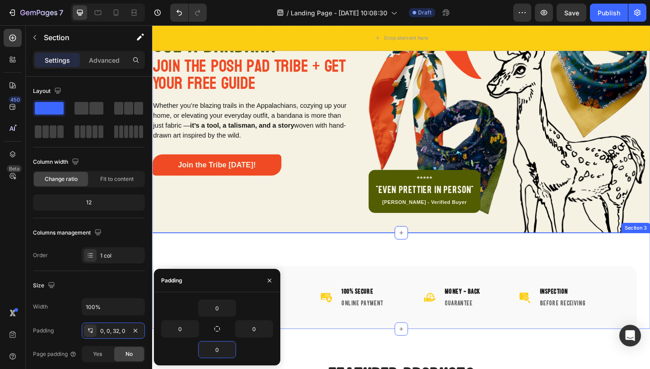
click at [222, 265] on div "Image Free Shipping Heading Worldwide Heading Row Image 100% Secure Heading Onl…" at bounding box center [423, 303] width 542 height 105
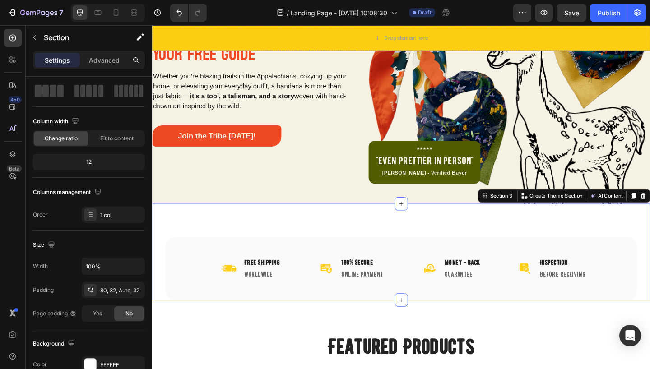
scroll to position [215, 0]
